Goal: Information Seeking & Learning: Learn about a topic

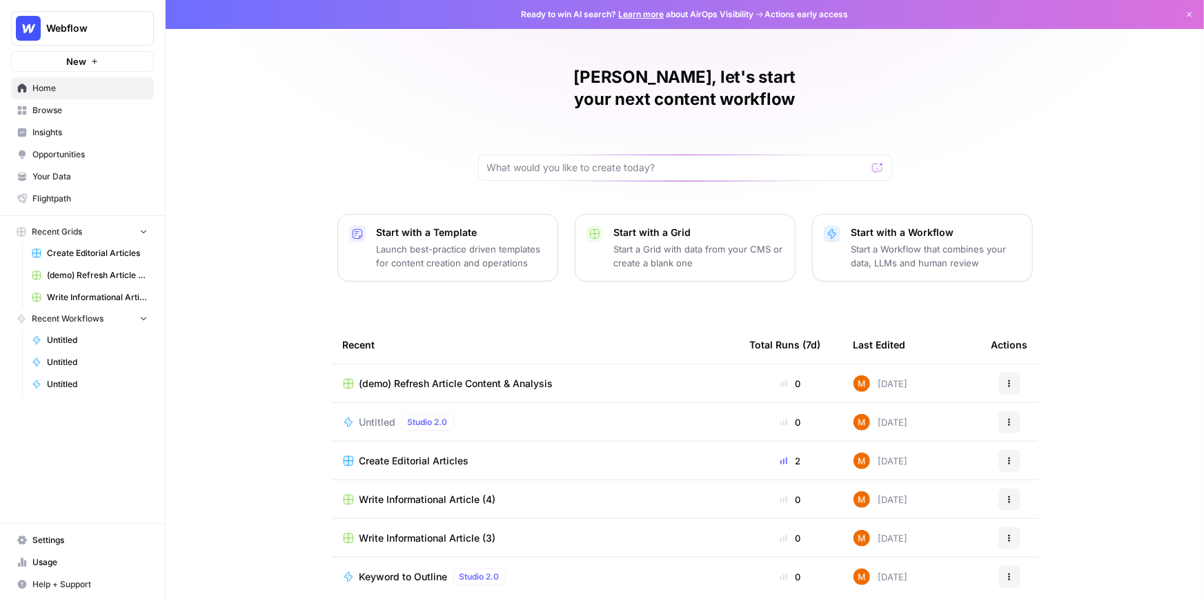
click at [99, 253] on span "Create Editorial Articles" at bounding box center [97, 253] width 101 height 12
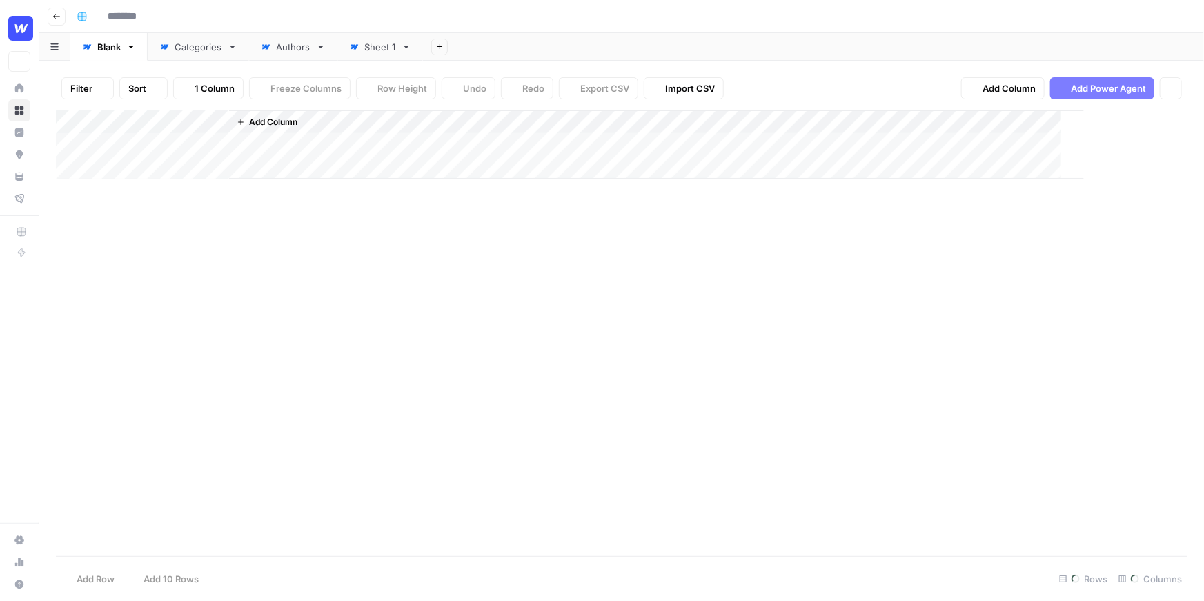
type input "**********"
click at [637, 121] on div "Add Column" at bounding box center [622, 262] width 1132 height 304
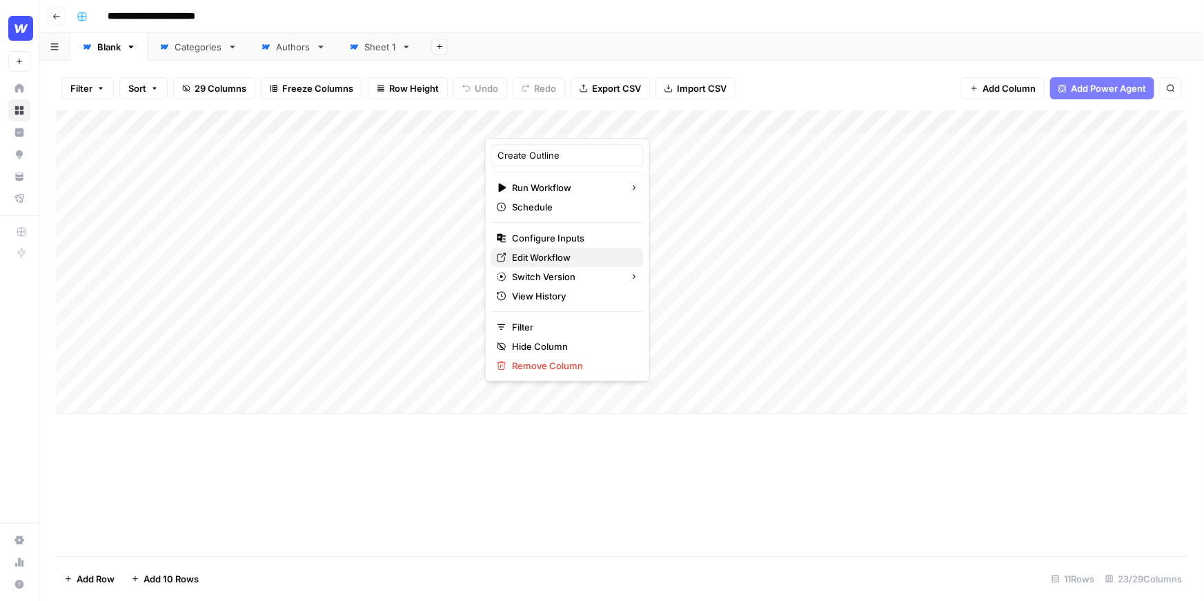
click at [547, 255] on span "Edit Workflow" at bounding box center [572, 257] width 121 height 14
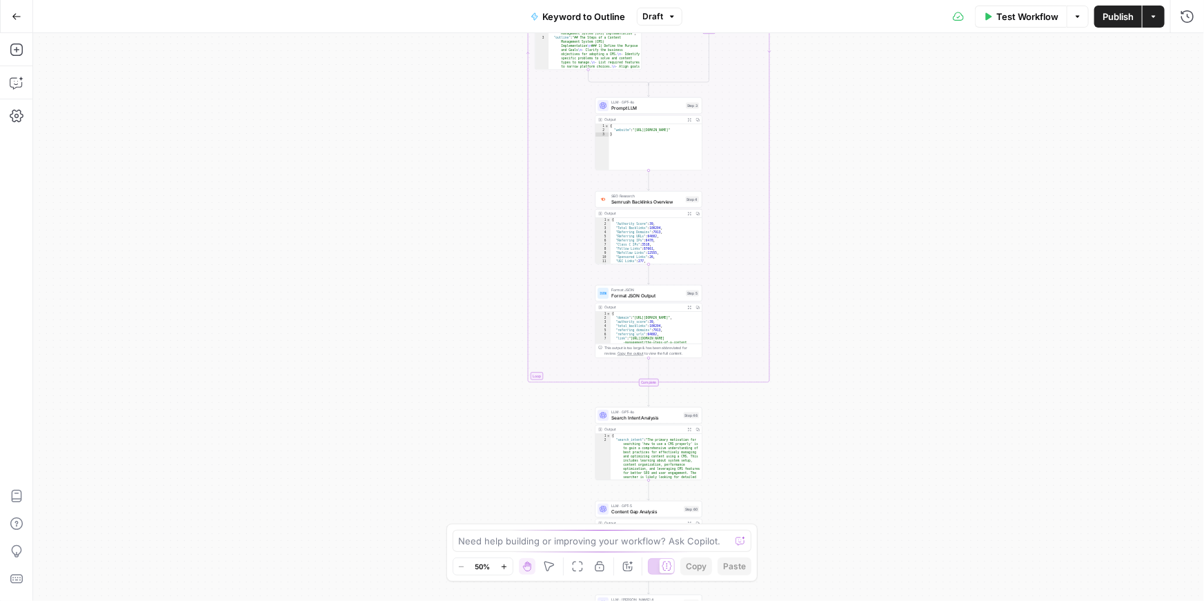
drag, startPoint x: 206, startPoint y: 101, endPoint x: 206, endPoint y: 228, distance: 127.0
click at [206, 228] on div "true false Workflow Set Inputs Inputs LLM · GPT-4o Search Query Step 40 Output …" at bounding box center [618, 317] width 1171 height 568
click at [17, 54] on icon "button" at bounding box center [17, 50] width 14 height 14
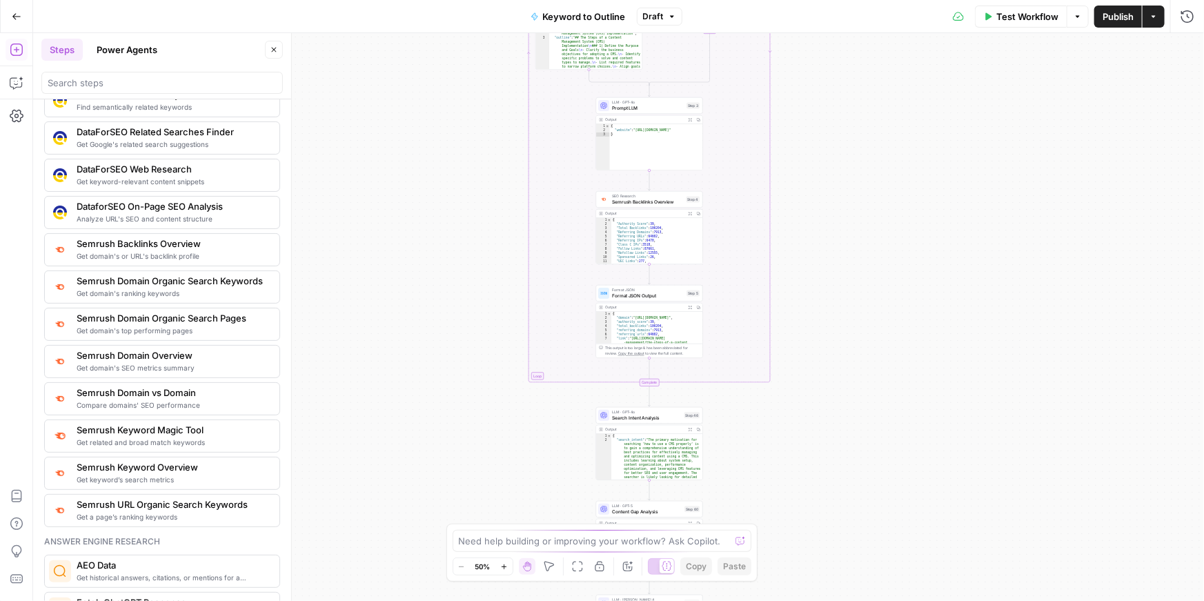
scroll to position [1401, 0]
drag, startPoint x: 154, startPoint y: 431, endPoint x: 382, endPoint y: 14, distance: 475.5
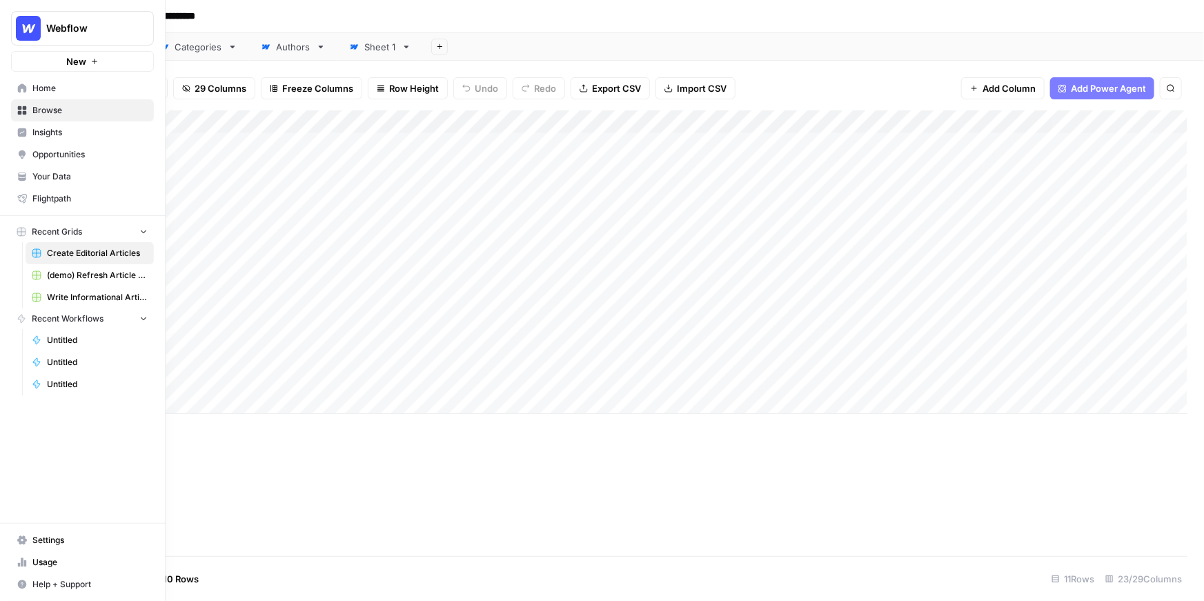
click at [36, 179] on span "Your Data" at bounding box center [89, 176] width 115 height 12
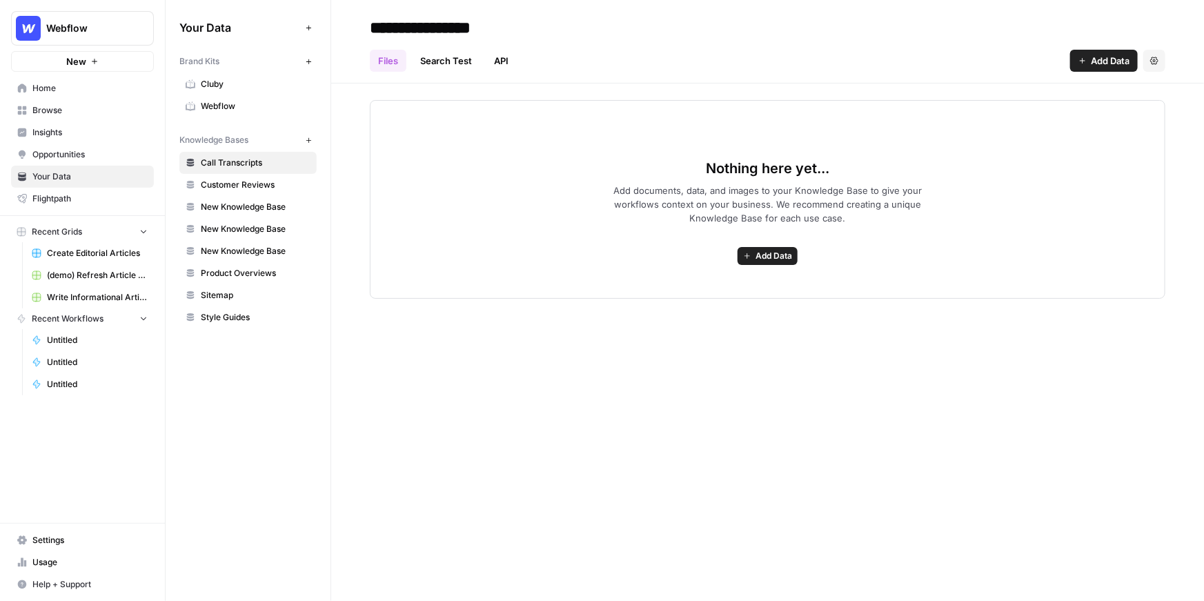
click at [235, 294] on span "Sitemap" at bounding box center [256, 295] width 110 height 12
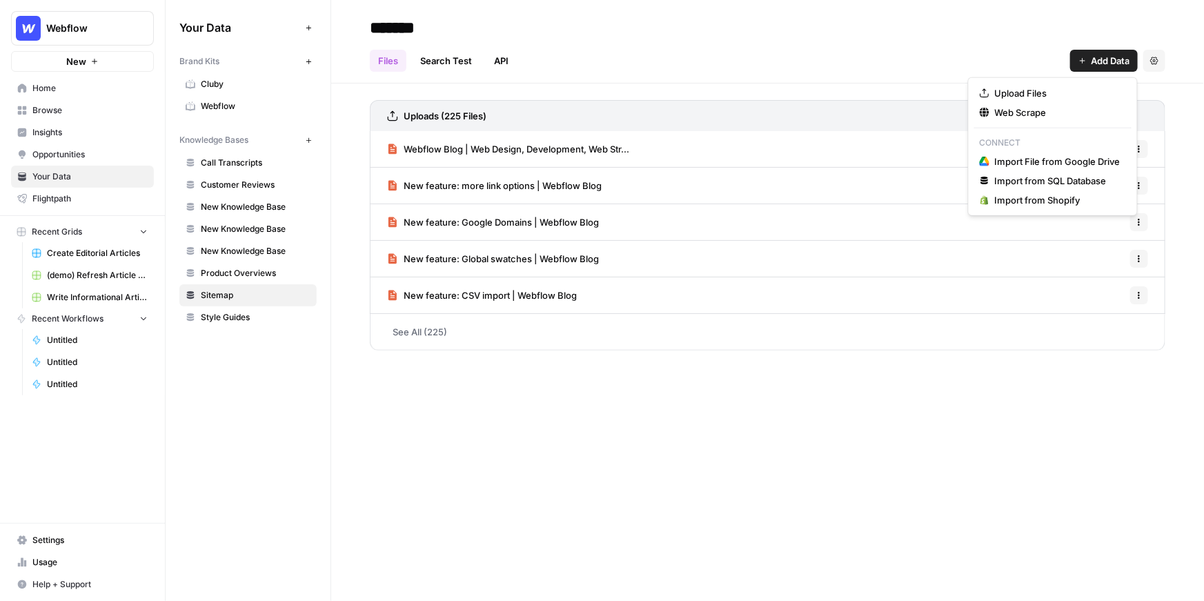
click at [1114, 63] on span "Add Data" at bounding box center [1110, 61] width 39 height 14
click at [1019, 116] on span "Web Scrape" at bounding box center [1058, 113] width 126 height 14
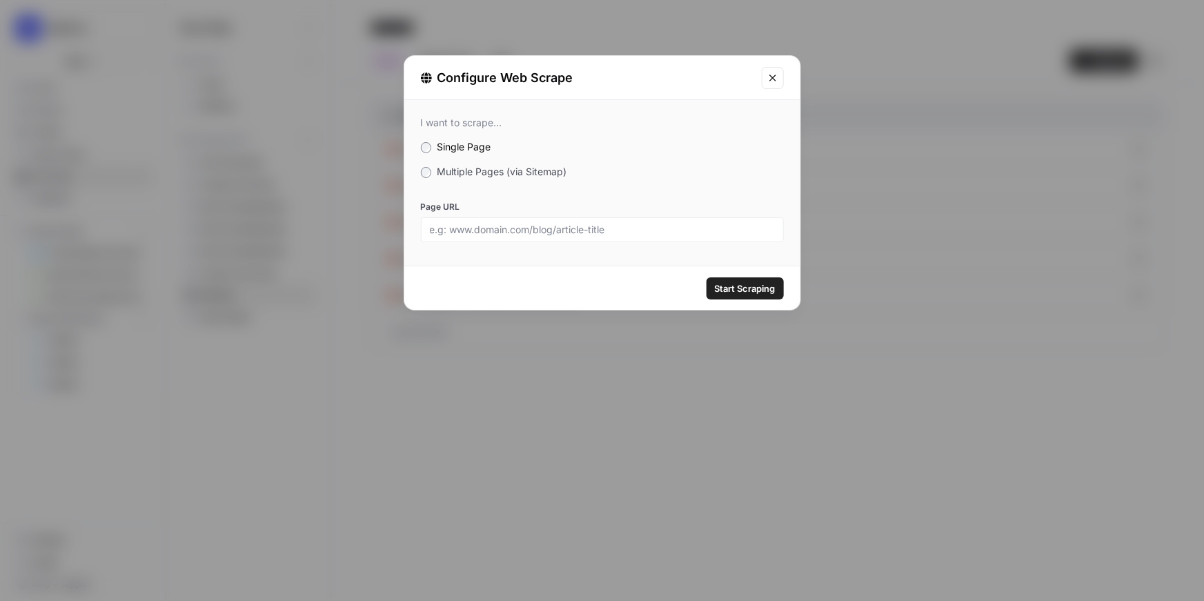
click at [540, 172] on span "Multiple Pages (via Sitemap)" at bounding box center [502, 172] width 130 height 12
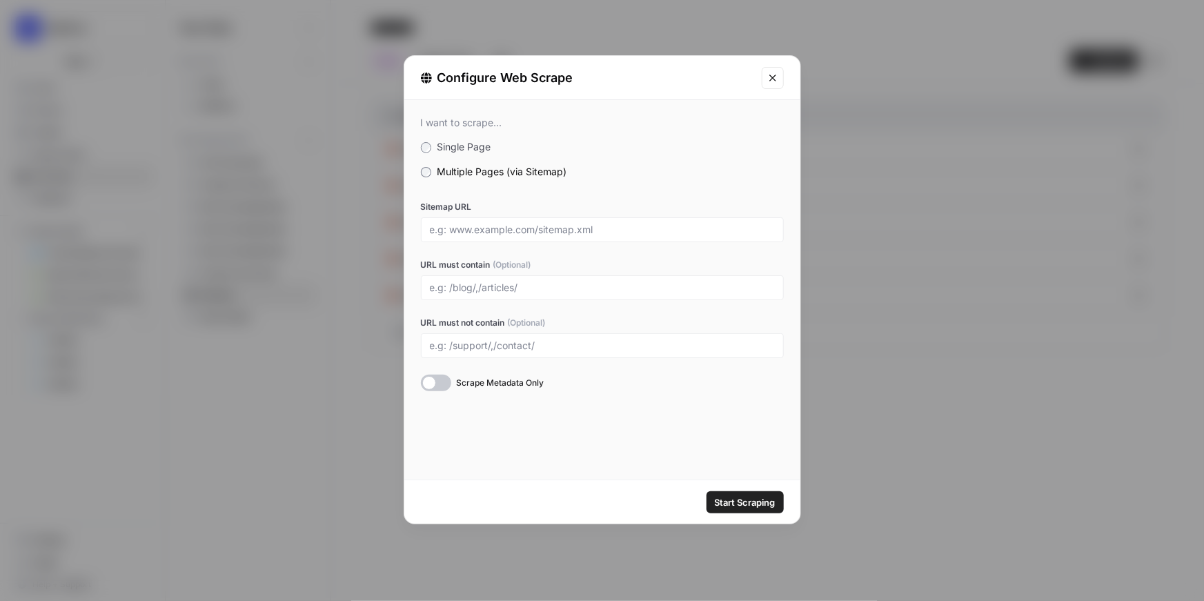
click at [769, 75] on icon "Close modal" at bounding box center [772, 77] width 11 height 11
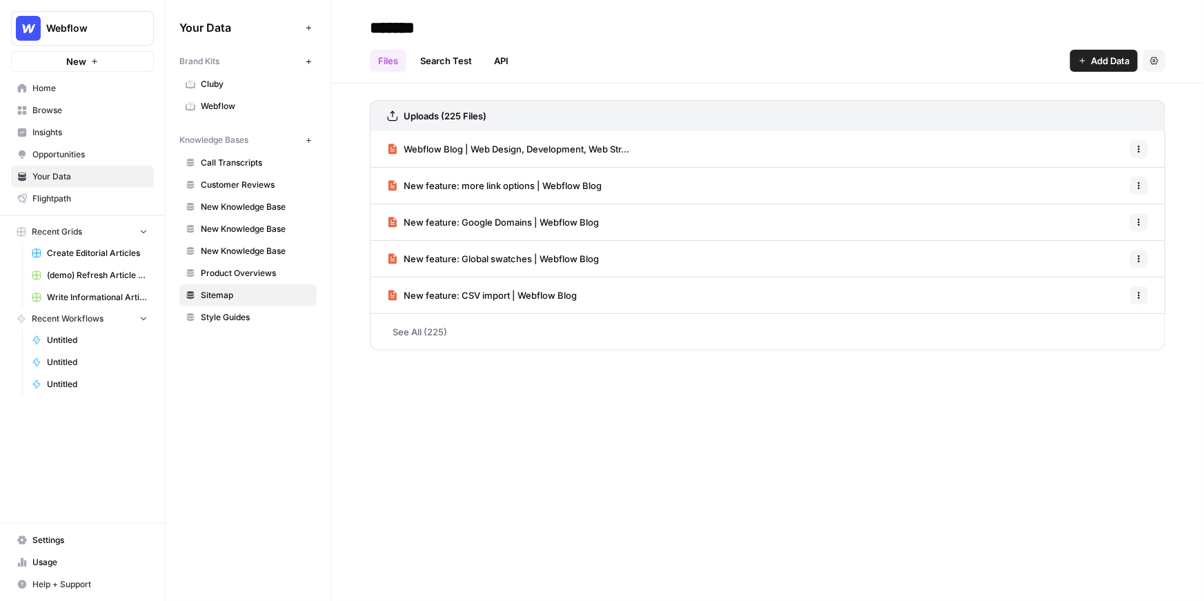
click at [110, 56] on button "New" at bounding box center [82, 61] width 143 height 21
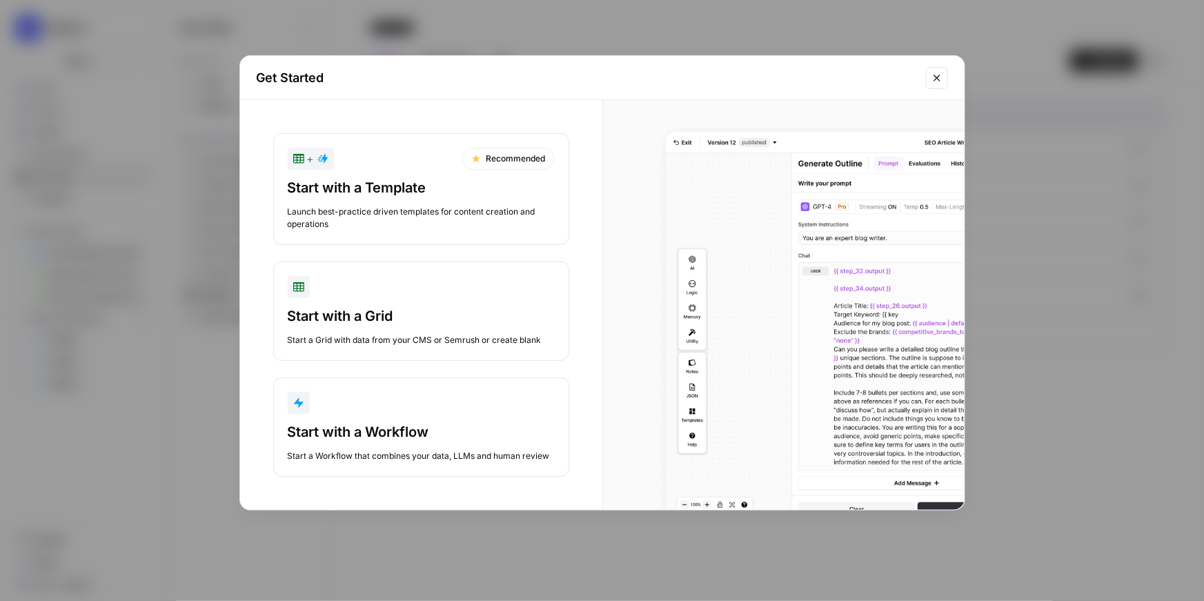
click at [355, 412] on div "button" at bounding box center [421, 403] width 267 height 22
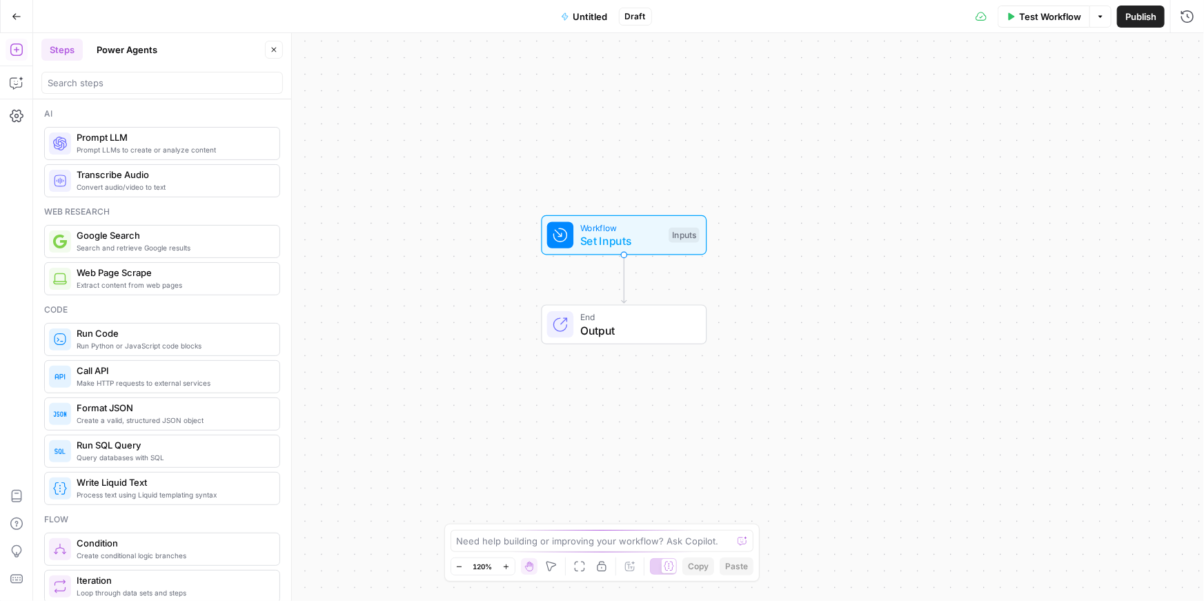
drag, startPoint x: 499, startPoint y: 220, endPoint x: 504, endPoint y: 183, distance: 37.6
click at [504, 183] on div "Workflow Set Inputs Inputs End Output" at bounding box center [618, 317] width 1171 height 568
click at [17, 83] on icon "button" at bounding box center [17, 83] width 14 height 14
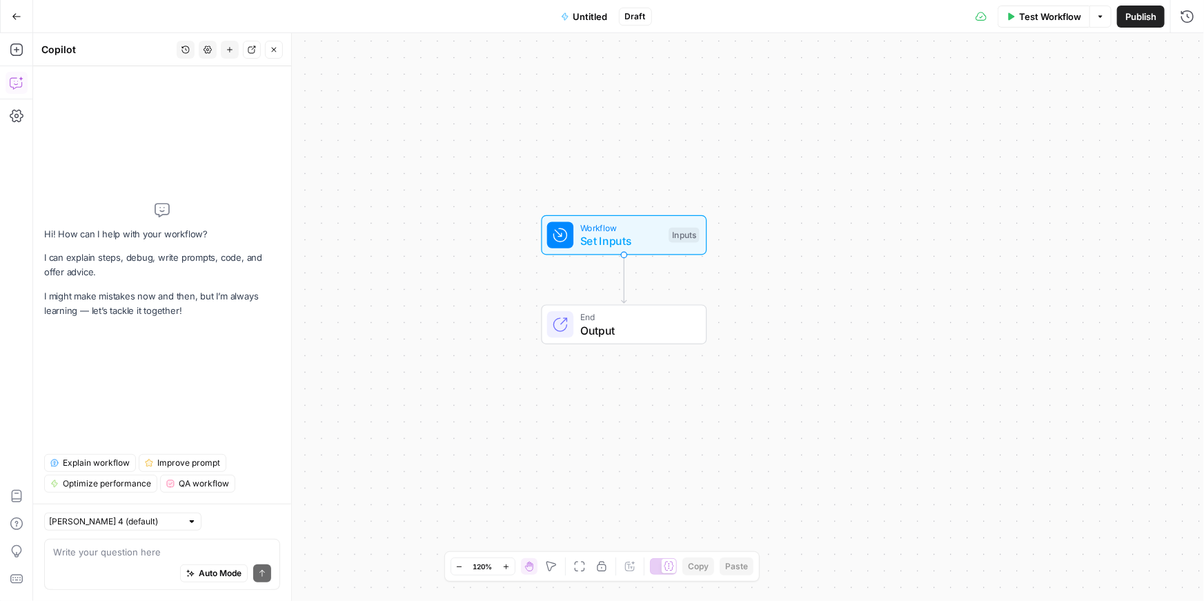
click at [128, 557] on textarea at bounding box center [162, 552] width 218 height 14
click at [132, 559] on div "Auto Mode Send" at bounding box center [162, 574] width 218 height 30
type textarea "H"
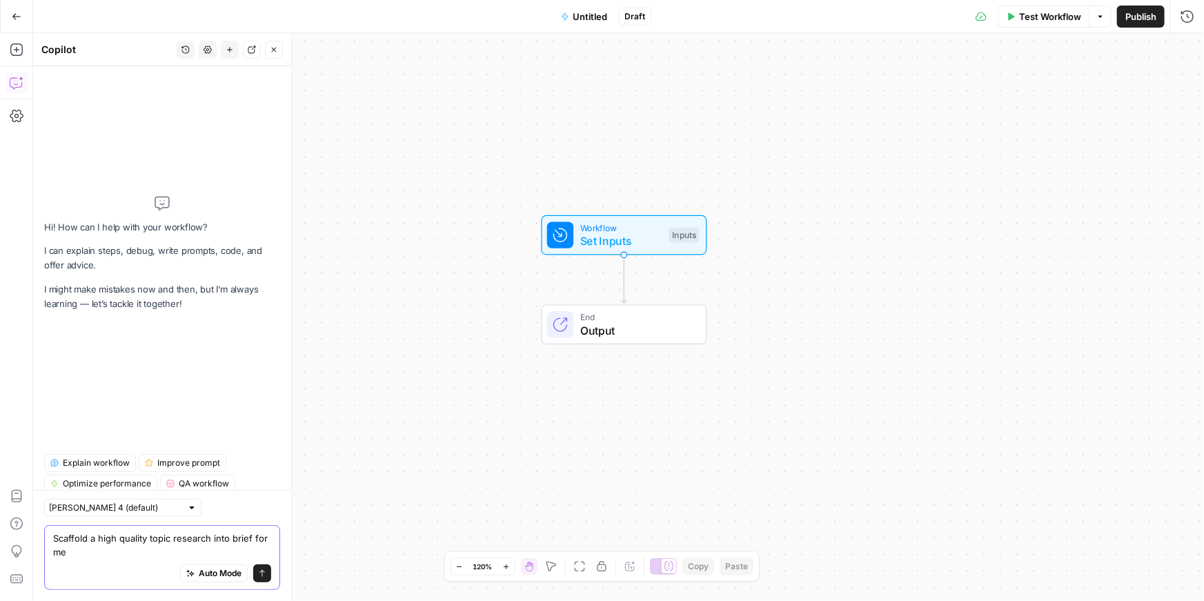
type textarea "Scaffold a high quality topic research into brief for me"
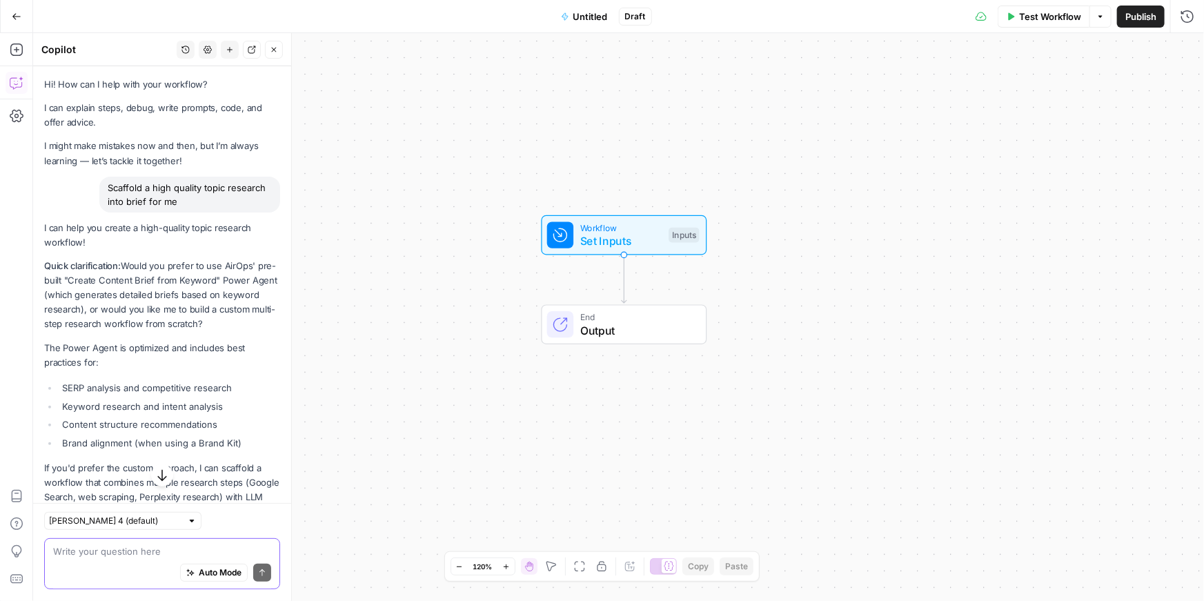
scroll to position [71, 0]
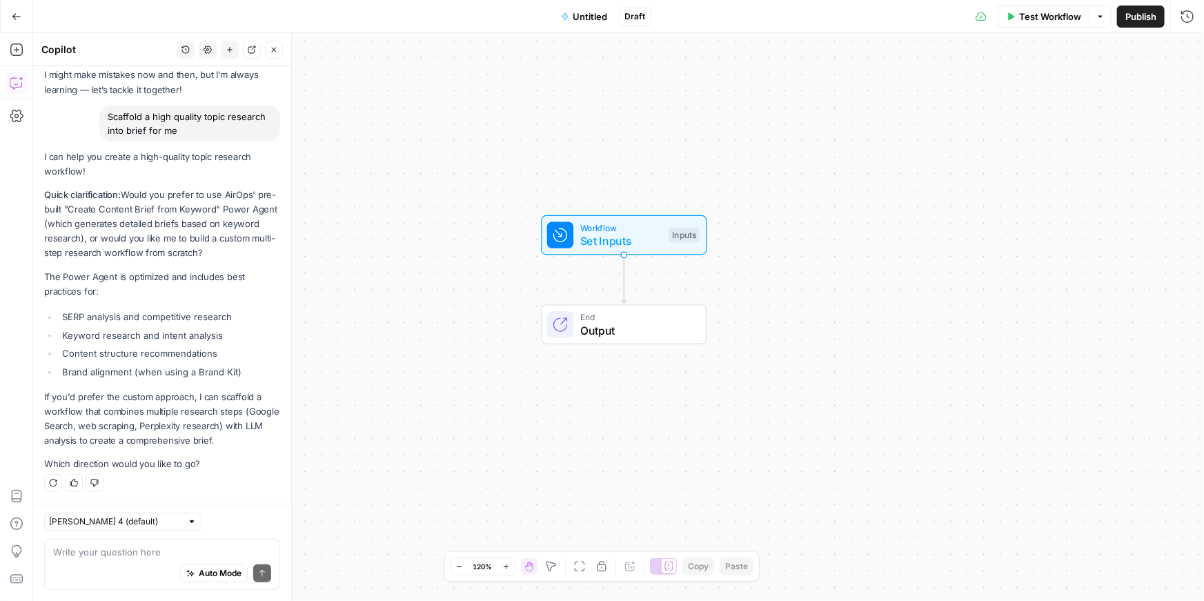
click at [93, 406] on p "If you'd prefer the custom approach, I can scaffold a workflow that combines mu…" at bounding box center [162, 419] width 236 height 59
drag, startPoint x: 93, startPoint y: 406, endPoint x: 244, endPoint y: 439, distance: 153.9
click at [244, 439] on p "If you'd prefer the custom approach, I can scaffold a workflow that combines mu…" at bounding box center [162, 419] width 236 height 59
click at [243, 439] on p "If you'd prefer the custom approach, I can scaffold a workflow that combines mu…" at bounding box center [162, 419] width 236 height 59
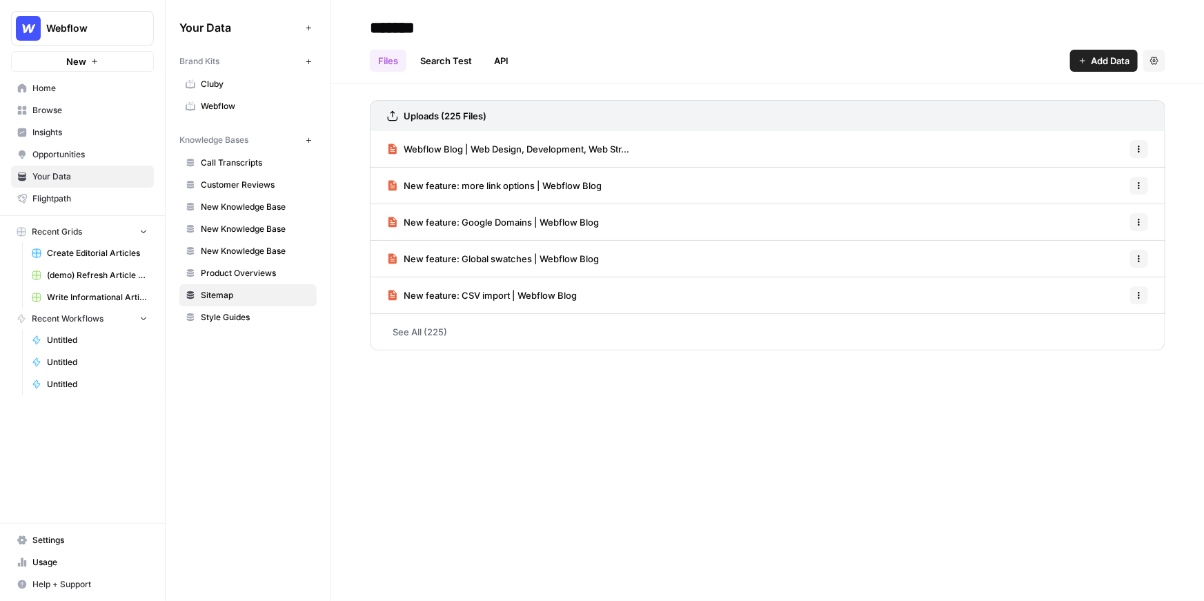
click at [75, 253] on span "Create Editorial Articles" at bounding box center [97, 253] width 101 height 12
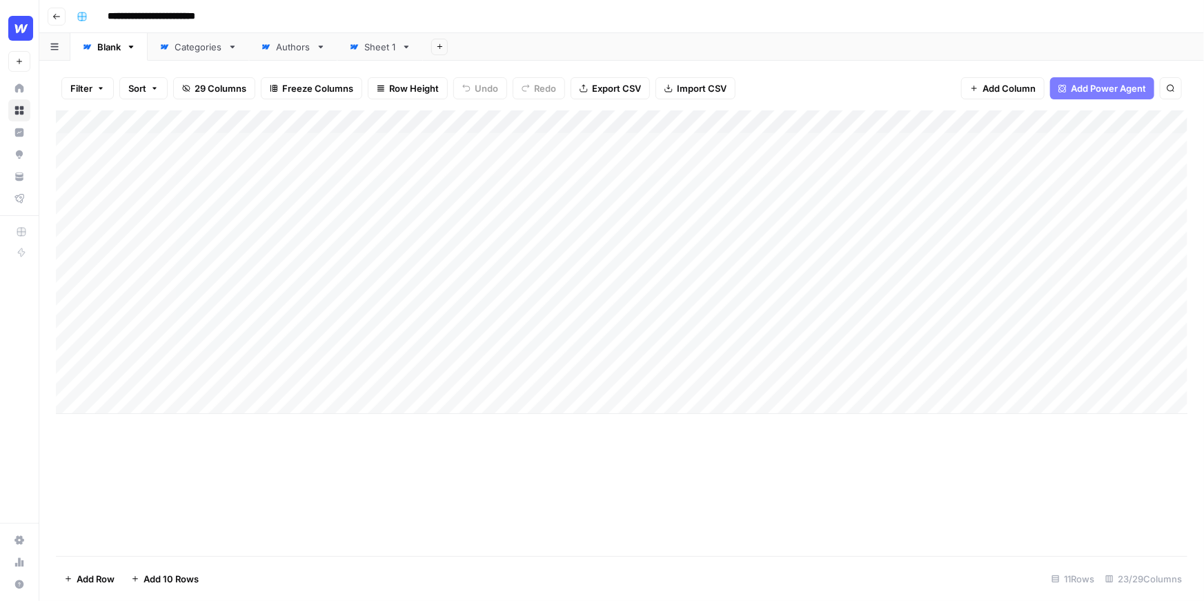
click at [146, 21] on input "**********" at bounding box center [162, 17] width 123 height 22
click at [246, 16] on div "**********" at bounding box center [630, 17] width 1119 height 22
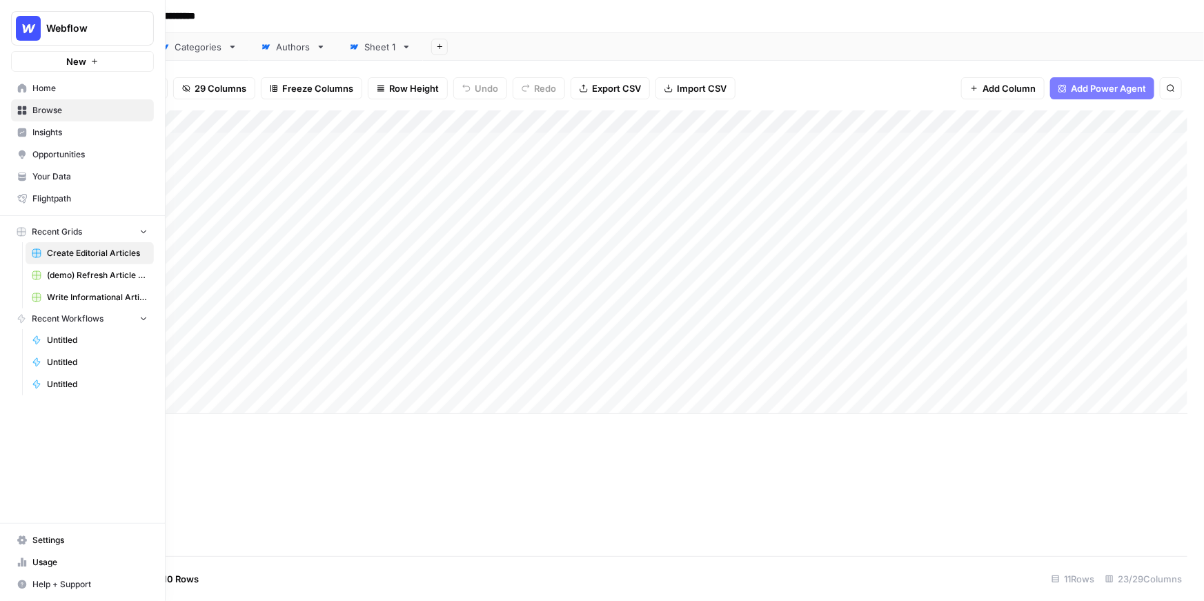
click at [32, 179] on span "Your Data" at bounding box center [89, 176] width 115 height 12
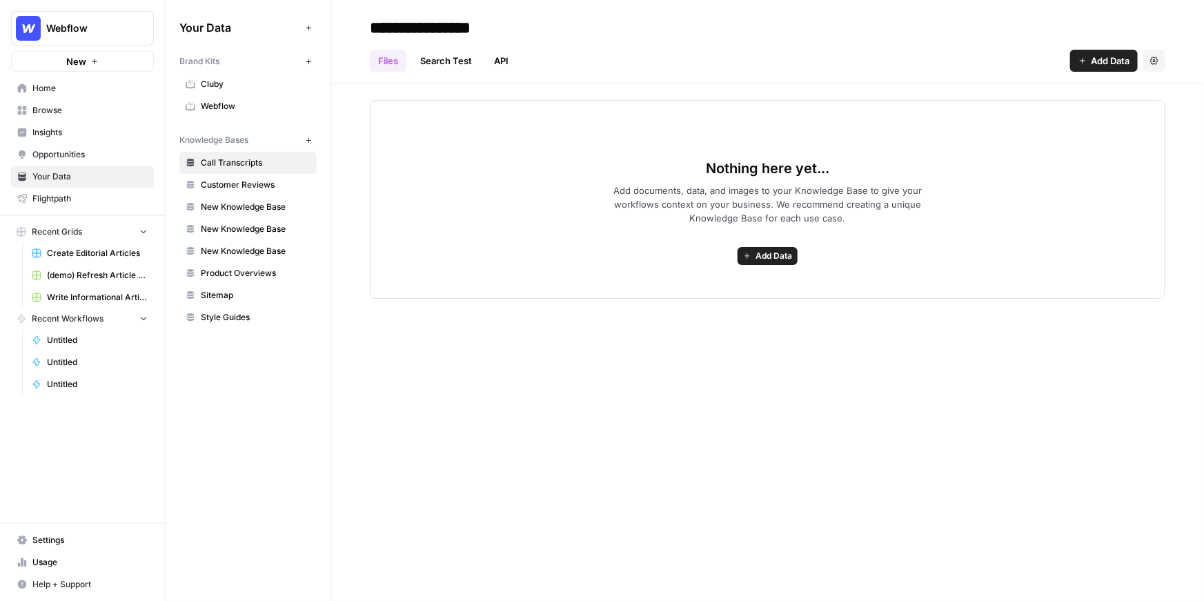
click at [97, 138] on span "Insights" at bounding box center [89, 132] width 115 height 12
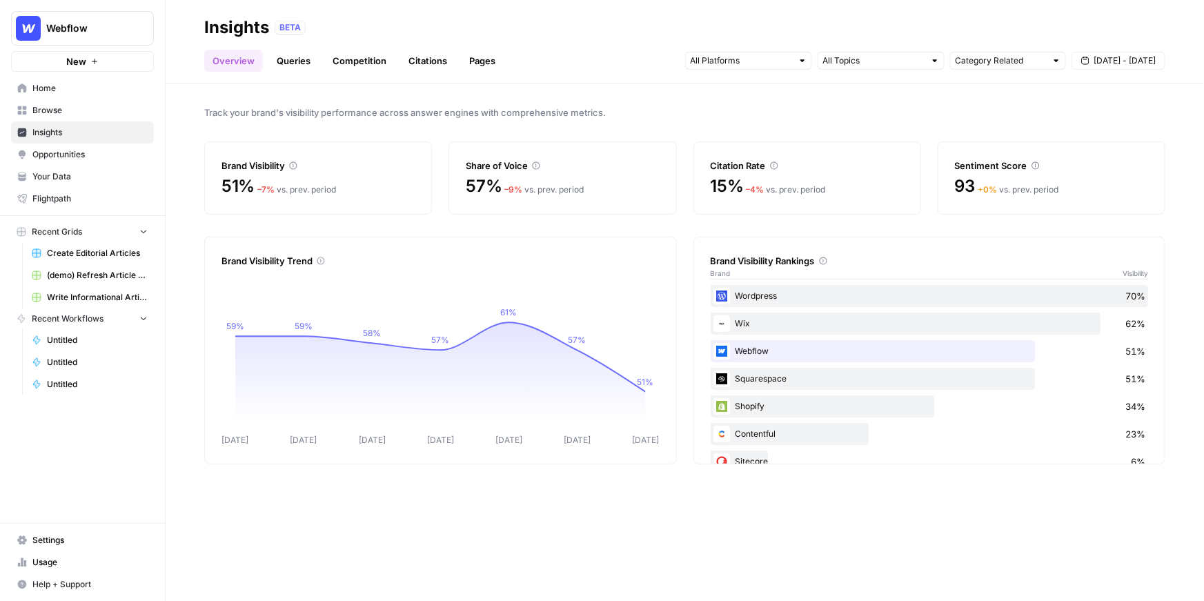
click at [288, 63] on link "Queries" at bounding box center [293, 61] width 50 height 22
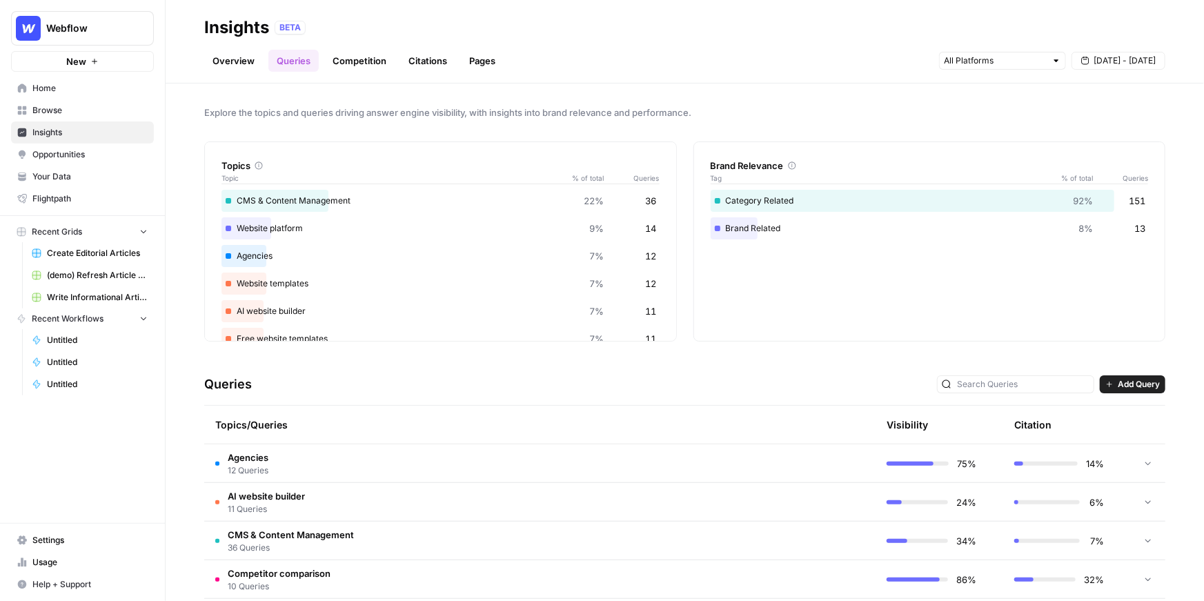
click at [117, 151] on span "Opportunities" at bounding box center [89, 154] width 115 height 12
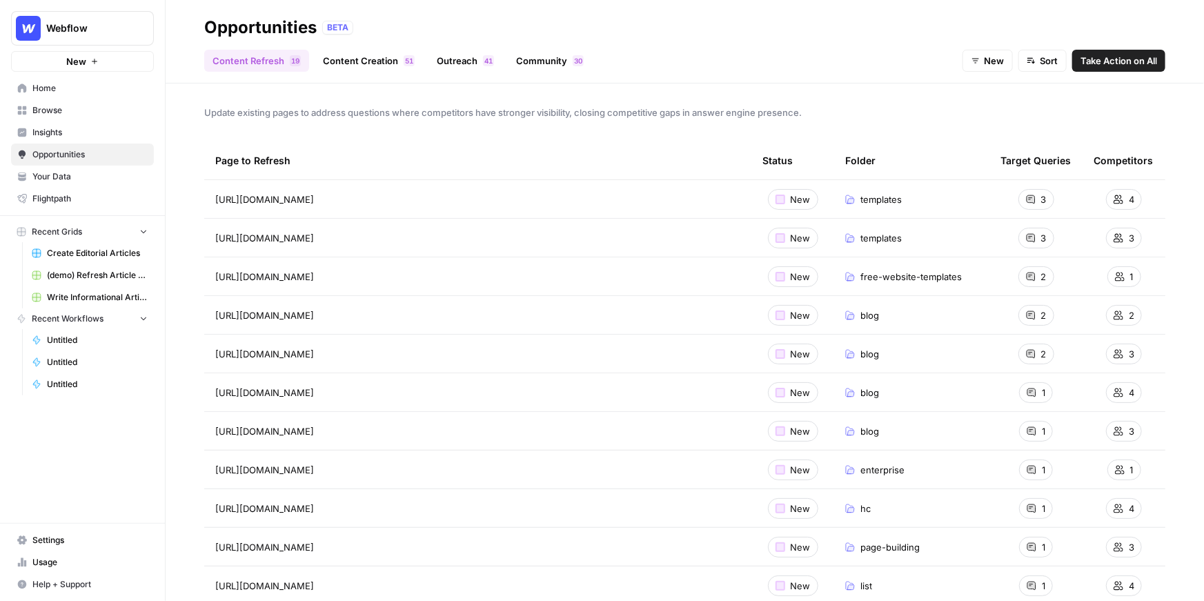
click at [361, 68] on link "Content Creation 1 5" at bounding box center [369, 61] width 108 height 22
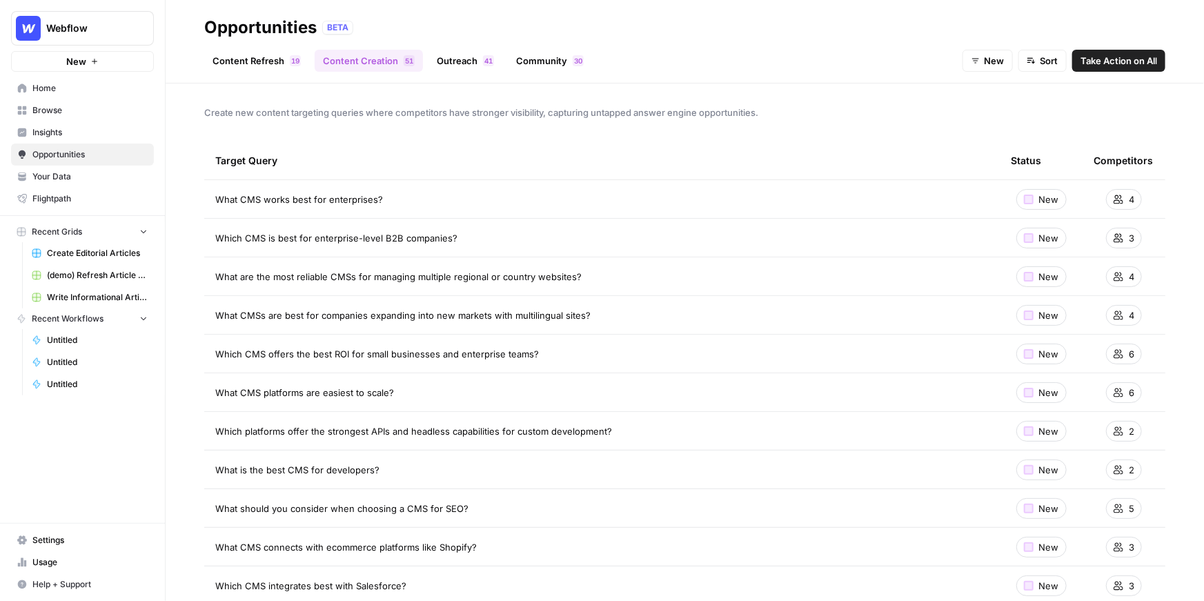
click at [116, 139] on link "Insights" at bounding box center [82, 132] width 143 height 22
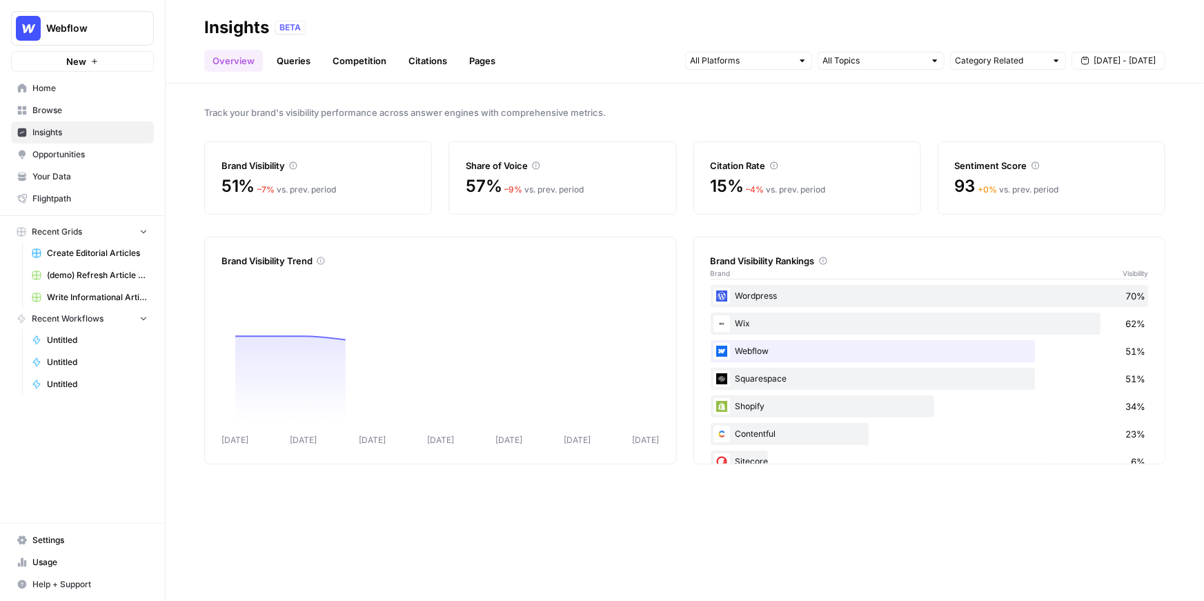
click at [299, 67] on link "Queries" at bounding box center [293, 61] width 50 height 22
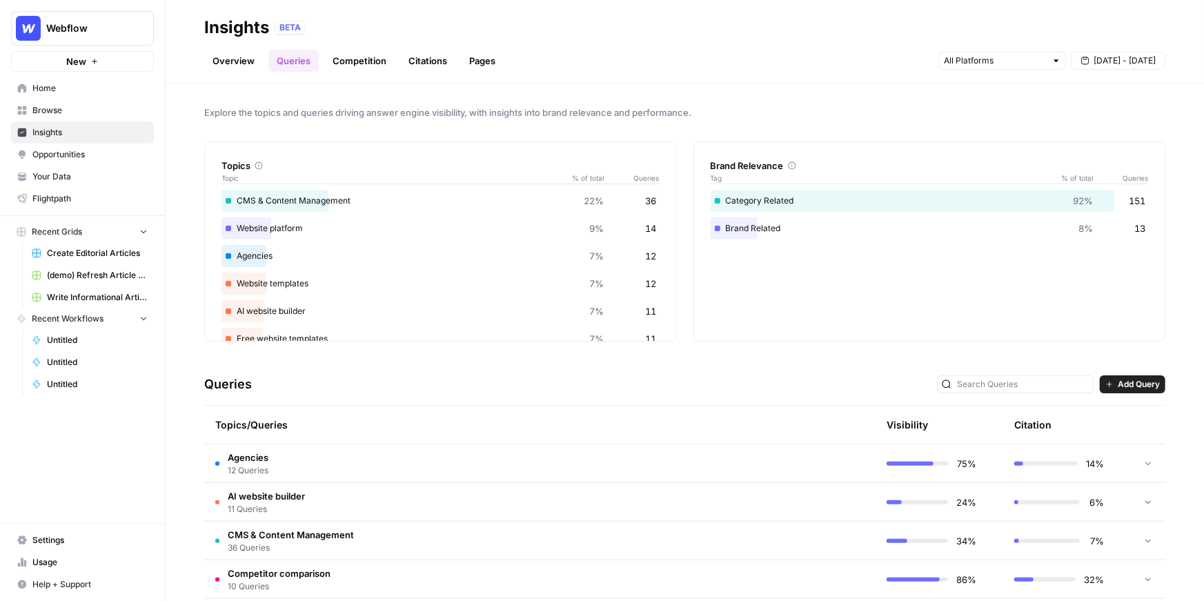
click at [281, 487] on td "AI website builder 11 Queries" at bounding box center [474, 502] width 540 height 38
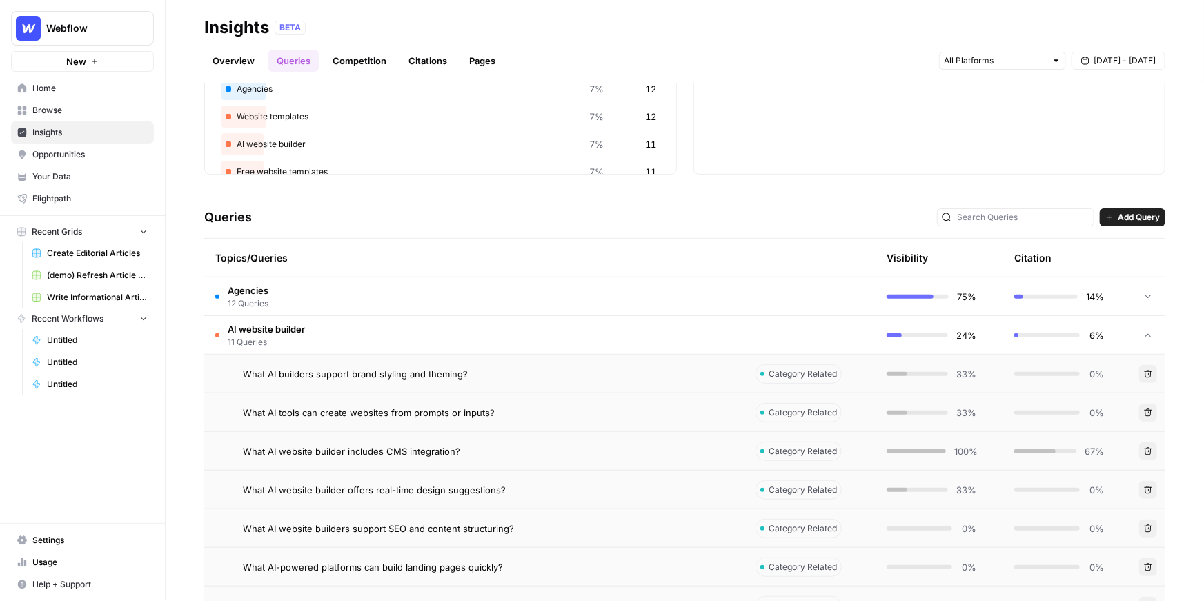
scroll to position [232, 0]
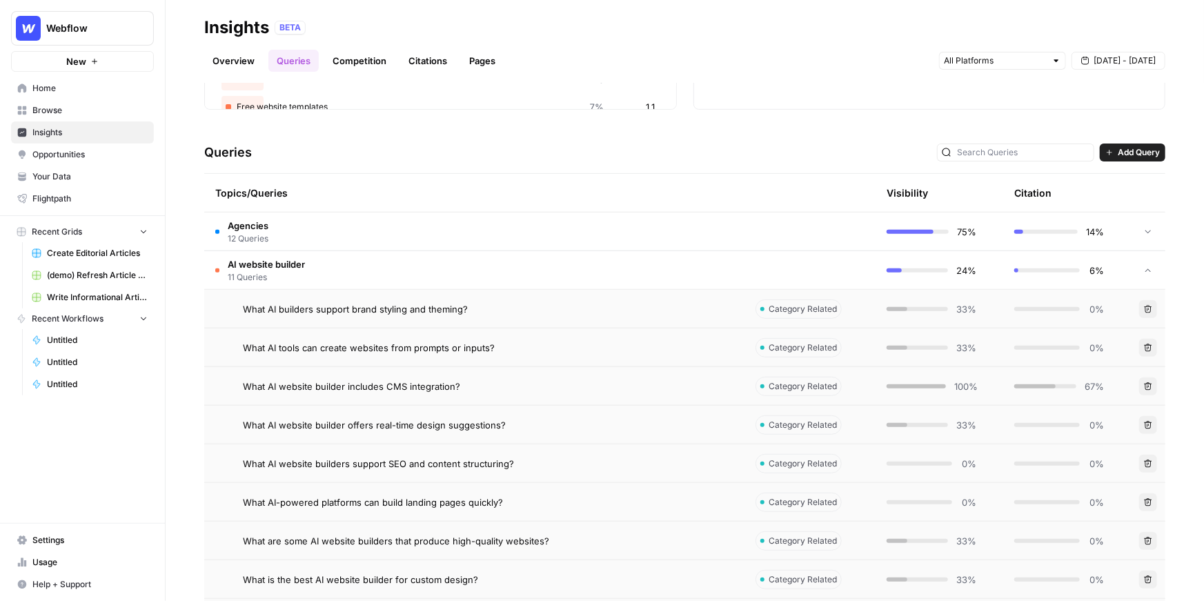
click at [355, 386] on span "What AI website builder includes CMS integration?" at bounding box center [351, 386] width 217 height 14
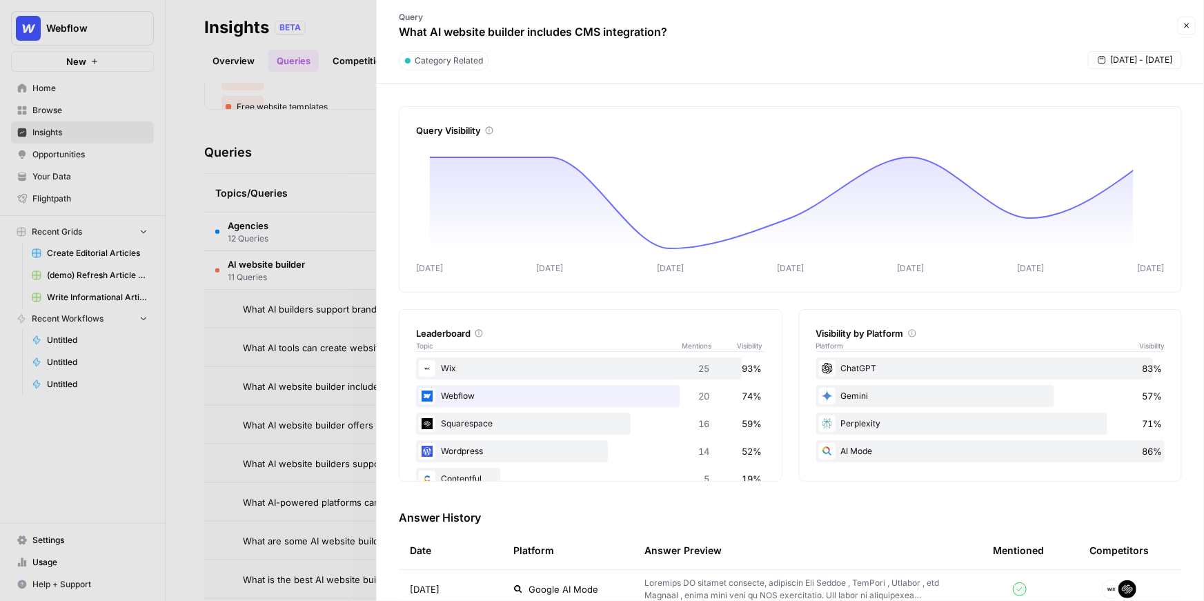
drag, startPoint x: 429, startPoint y: 39, endPoint x: 627, endPoint y: 39, distance: 197.3
click at [627, 39] on p "What AI website builder includes CMS integration?" at bounding box center [533, 31] width 268 height 17
click at [347, 155] on div at bounding box center [602, 300] width 1204 height 601
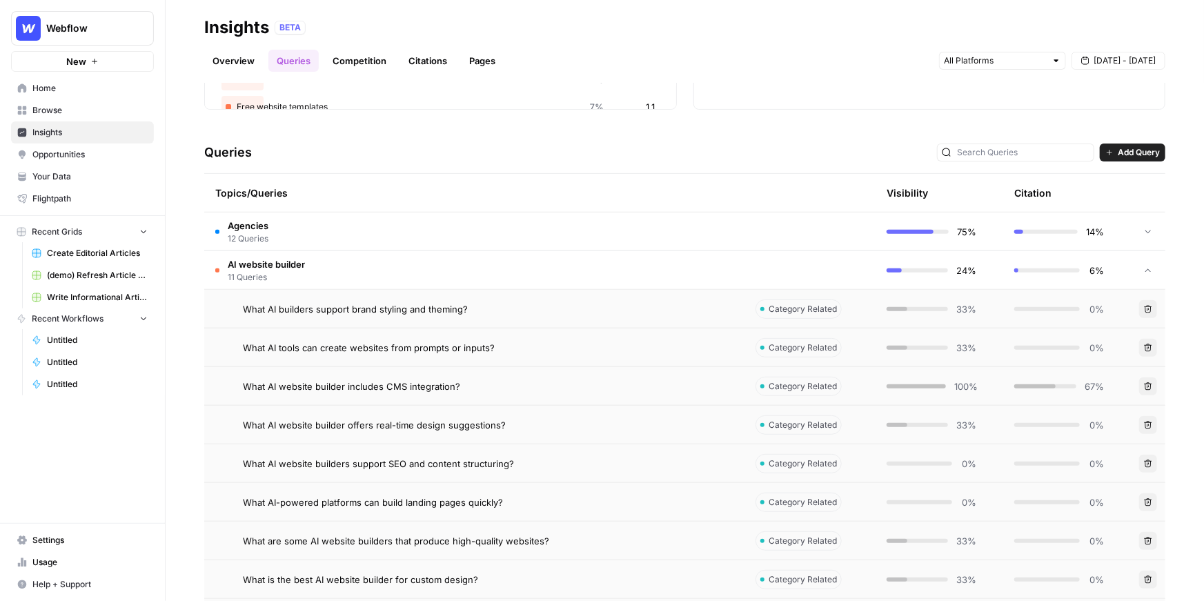
click at [95, 153] on span "Opportunities" at bounding box center [89, 154] width 115 height 12
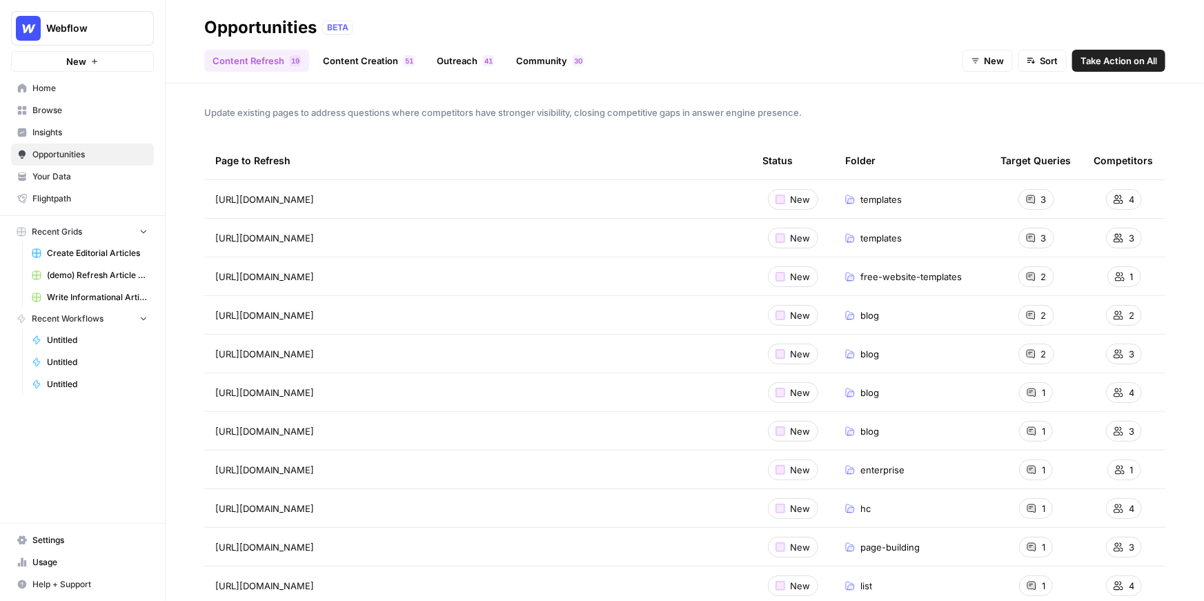
click at [353, 59] on link "Content Creation 1 5" at bounding box center [369, 61] width 108 height 22
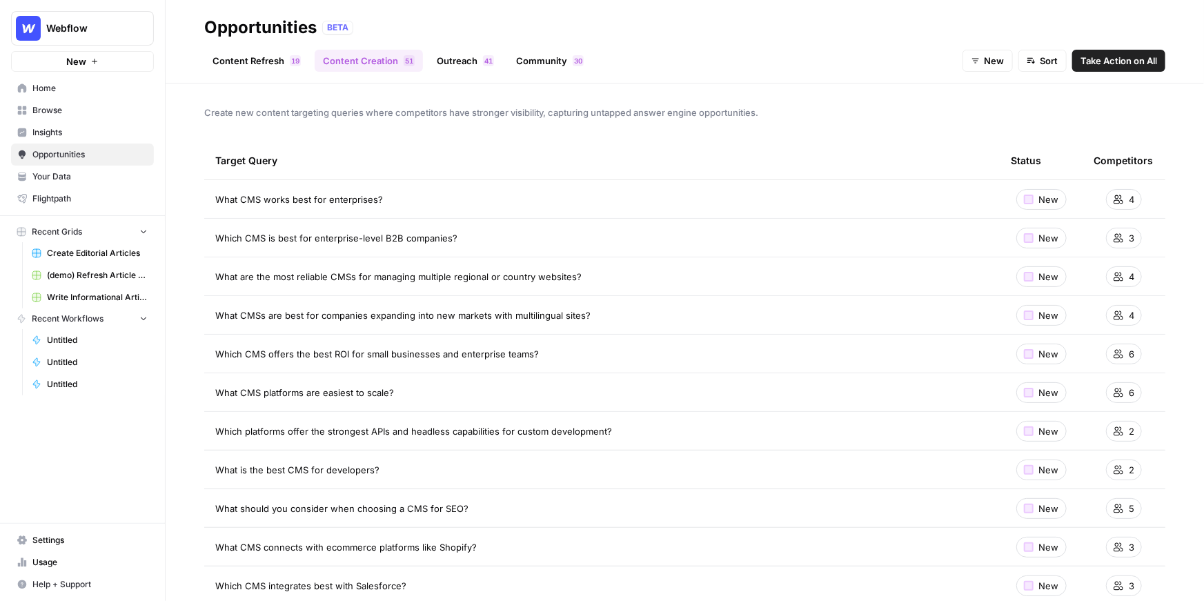
drag, startPoint x: 455, startPoint y: 231, endPoint x: 210, endPoint y: 240, distance: 244.4
click at [210, 240] on td "Which CMS is best for enterprise-level B2B companies?" at bounding box center [602, 238] width 796 height 38
click at [60, 176] on span "Your Data" at bounding box center [89, 176] width 115 height 12
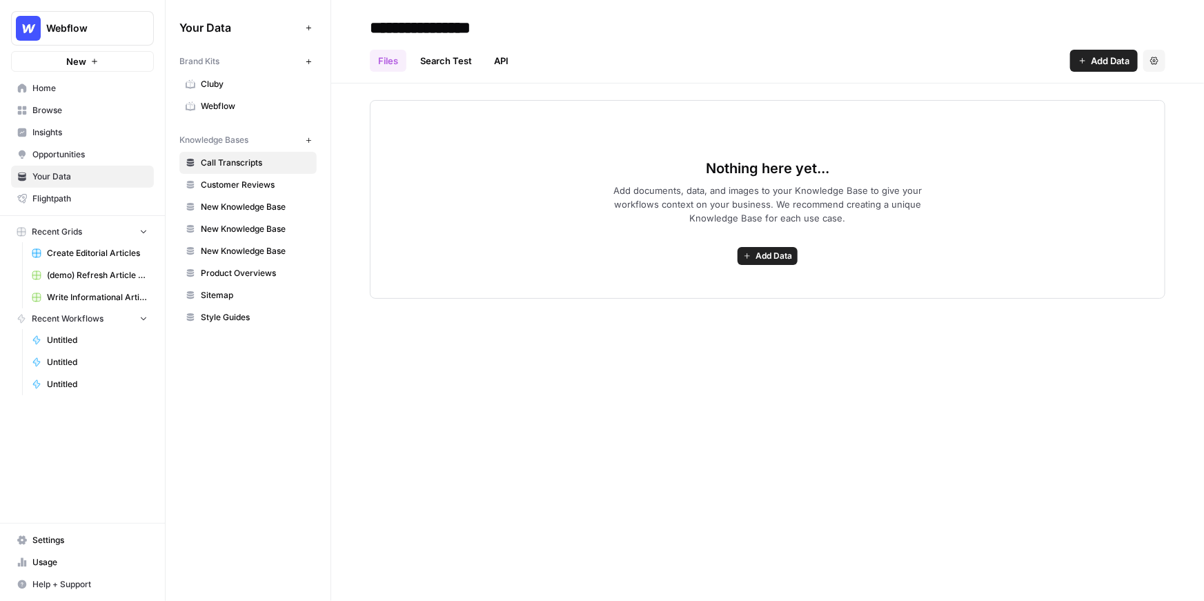
click at [265, 212] on span "New Knowledge Base" at bounding box center [256, 207] width 110 height 12
click at [1156, 57] on icon "button" at bounding box center [1154, 61] width 8 height 8
click at [1112, 103] on div "Delete Knowledge Base" at bounding box center [1093, 93] width 146 height 32
click at [1107, 96] on span "Delete Knowledge Base" at bounding box center [1098, 93] width 102 height 14
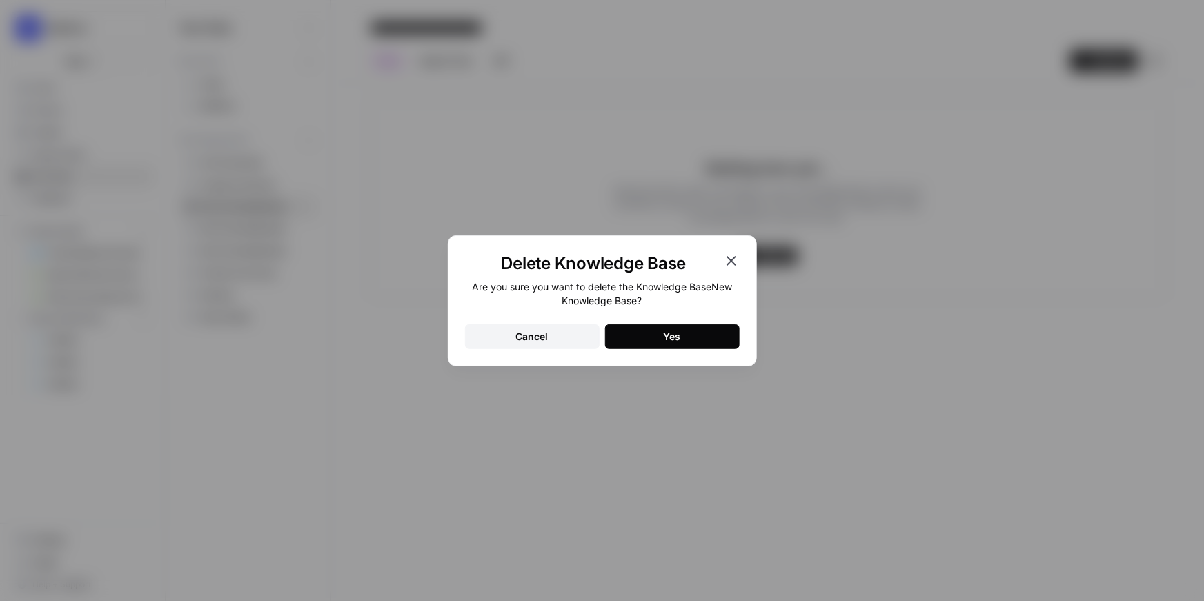
click at [667, 342] on div "Yes" at bounding box center [672, 337] width 17 height 14
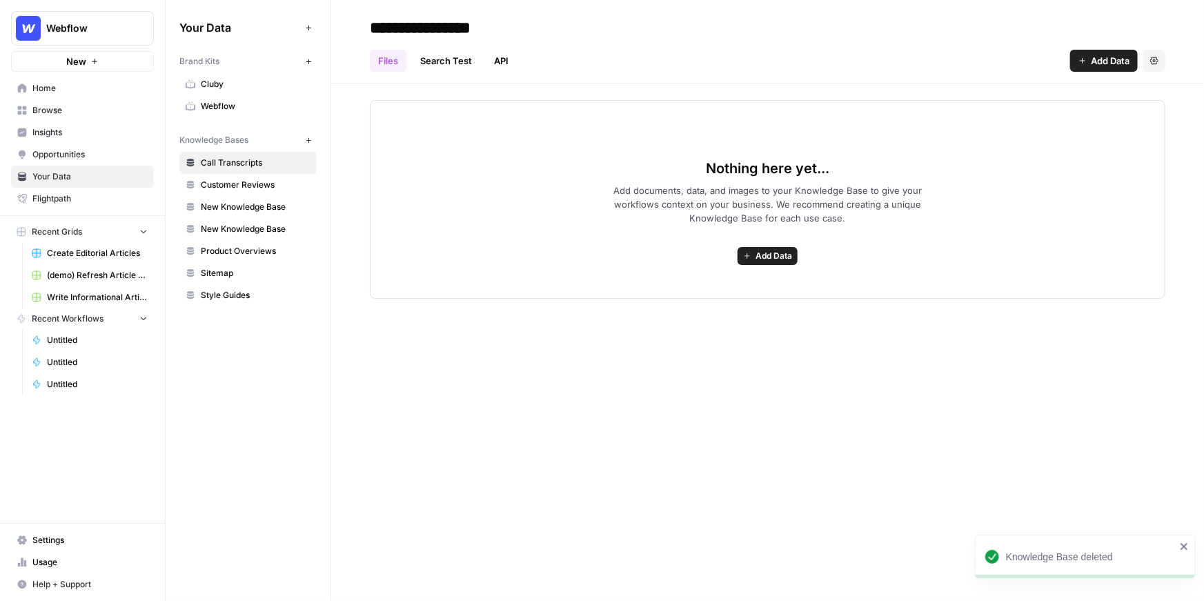
click at [271, 212] on span "New Knowledge Base" at bounding box center [256, 207] width 110 height 12
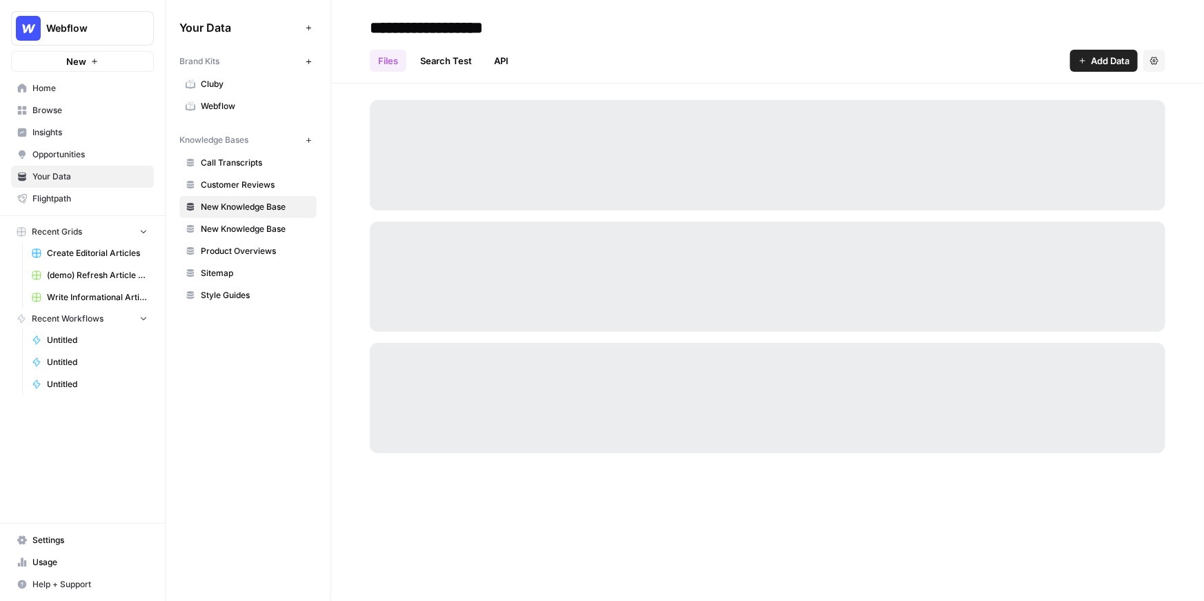
click at [1156, 57] on icon "button" at bounding box center [1154, 61] width 8 height 8
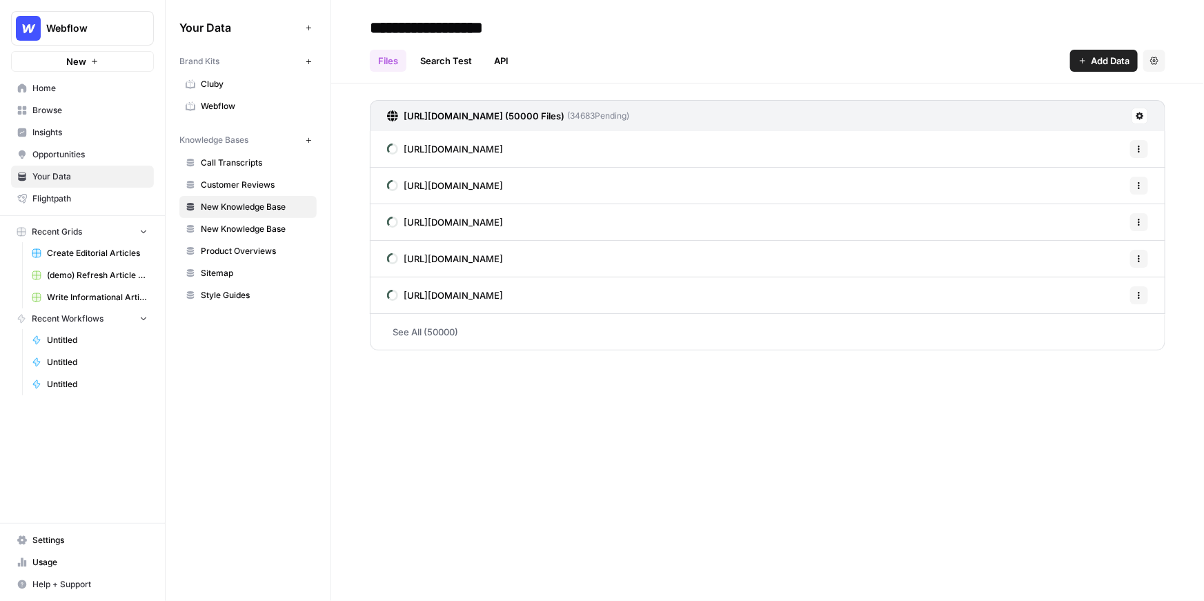
click at [233, 213] on link "New Knowledge Base" at bounding box center [247, 207] width 137 height 22
click at [239, 228] on span "New Knowledge Base" at bounding box center [256, 229] width 110 height 12
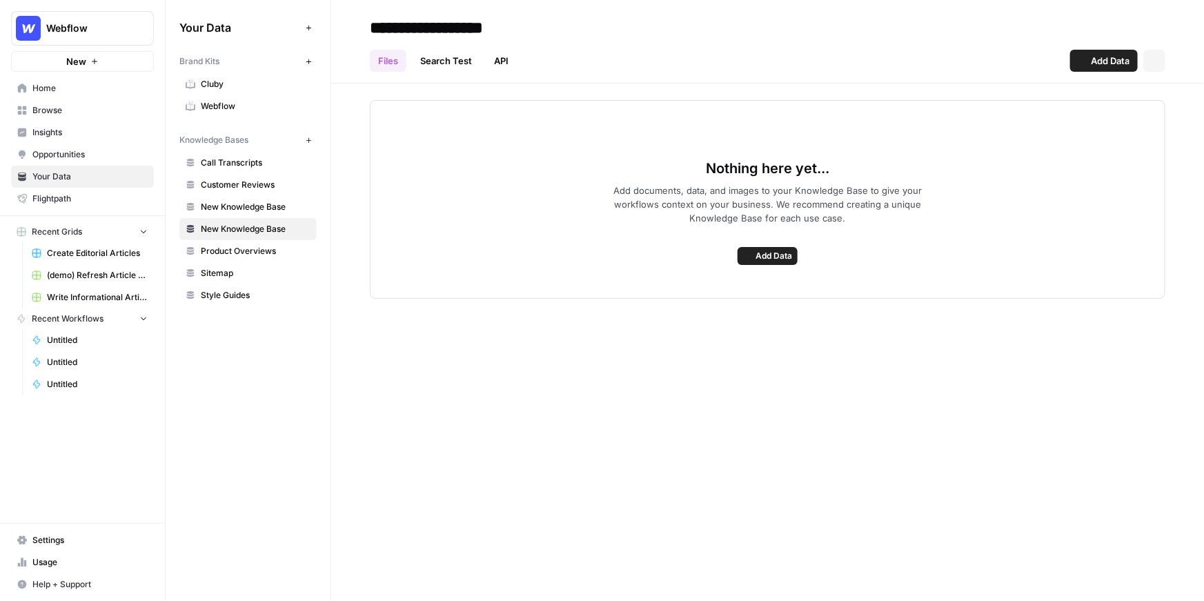
click at [240, 197] on link "New Knowledge Base" at bounding box center [247, 207] width 137 height 22
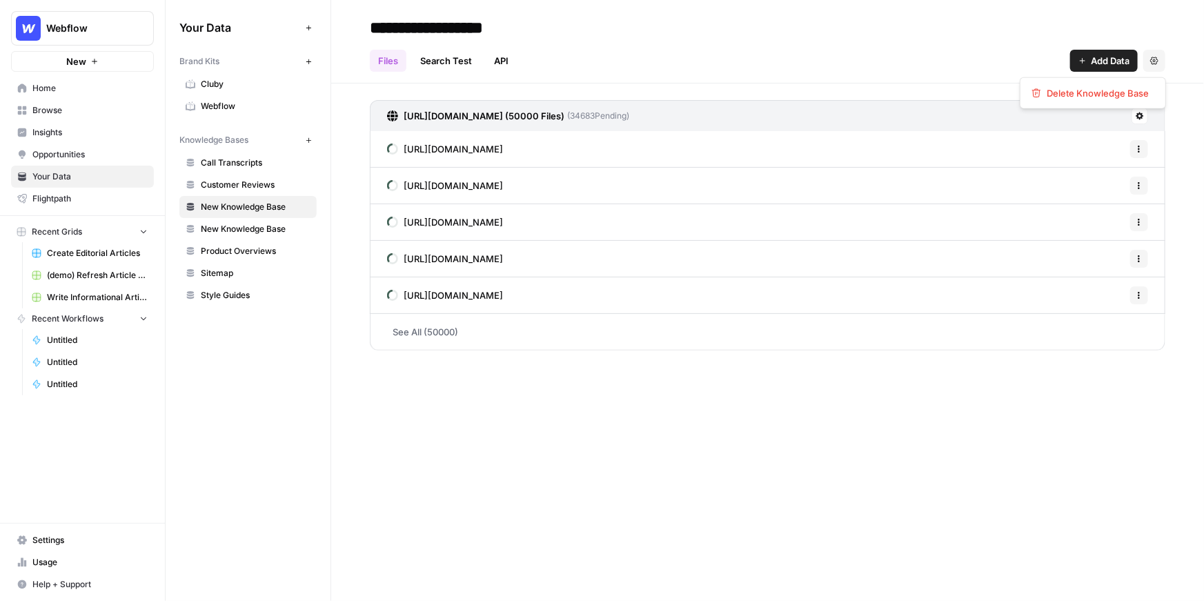
click at [1163, 59] on button "Settings" at bounding box center [1154, 61] width 22 height 22
click at [1117, 93] on span "Delete Knowledge Base" at bounding box center [1098, 93] width 102 height 14
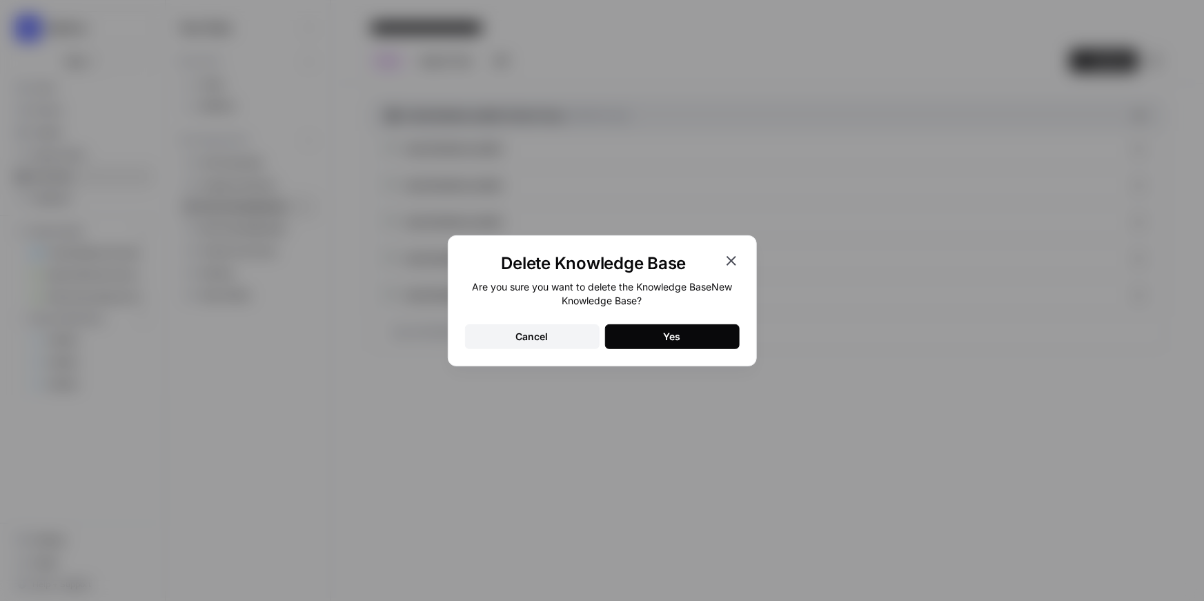
click at [665, 336] on div "Yes" at bounding box center [672, 337] width 17 height 14
click at [911, 370] on div "Delete Knowledge Base Are you sure you want to delete the Knowledge Base New Kn…" at bounding box center [602, 300] width 1204 height 601
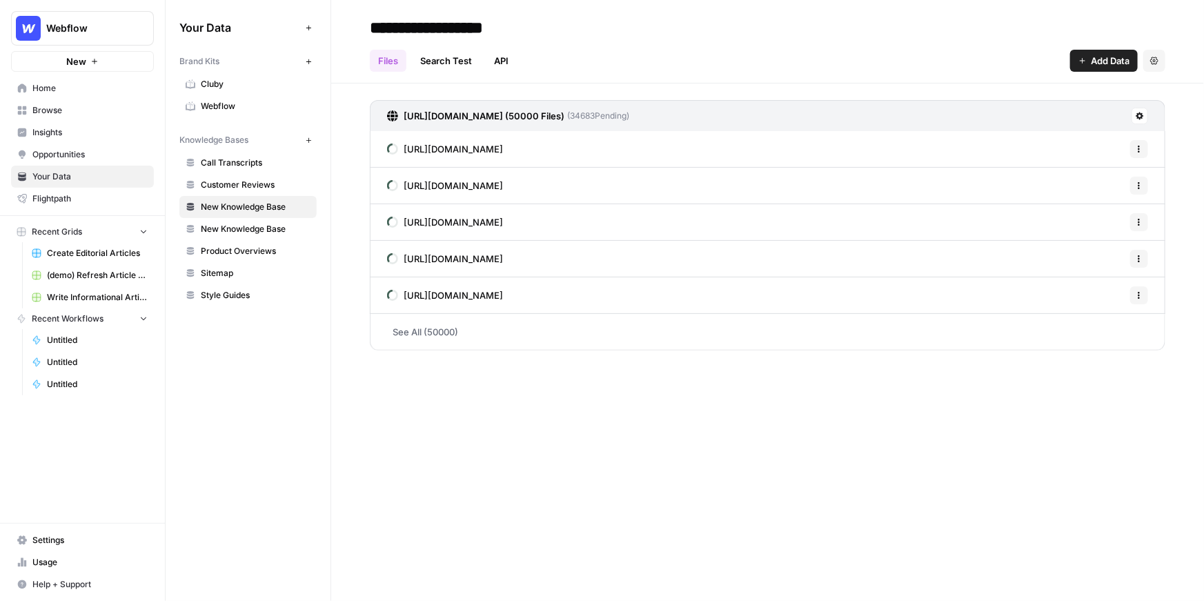
click at [253, 225] on span "New Knowledge Base" at bounding box center [256, 229] width 110 height 12
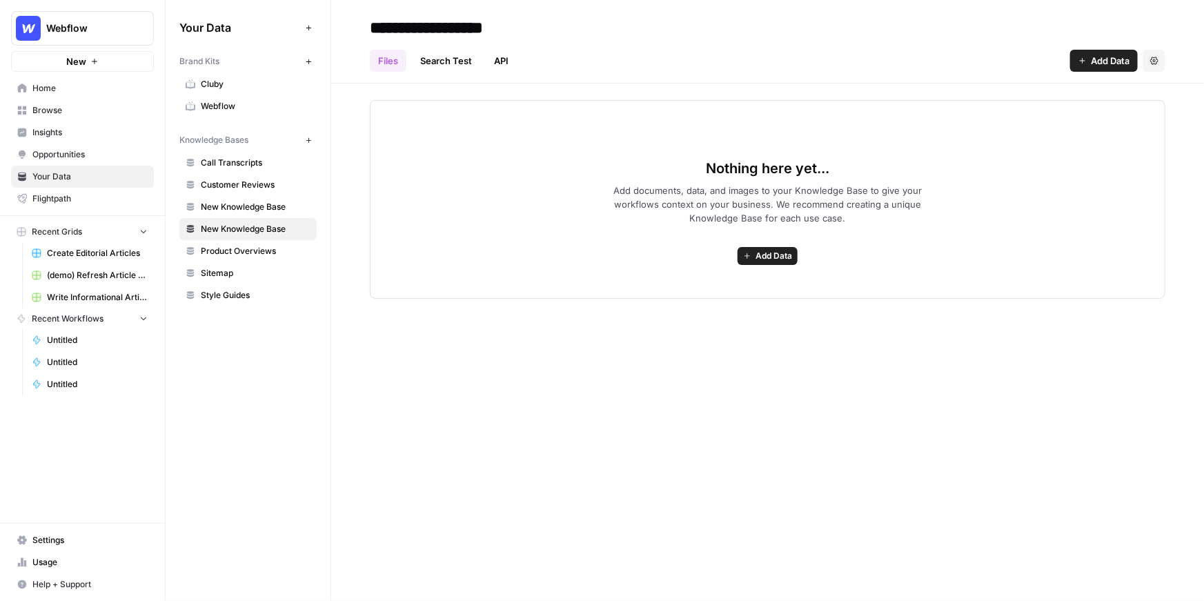
click at [256, 205] on span "New Knowledge Base" at bounding box center [256, 207] width 110 height 12
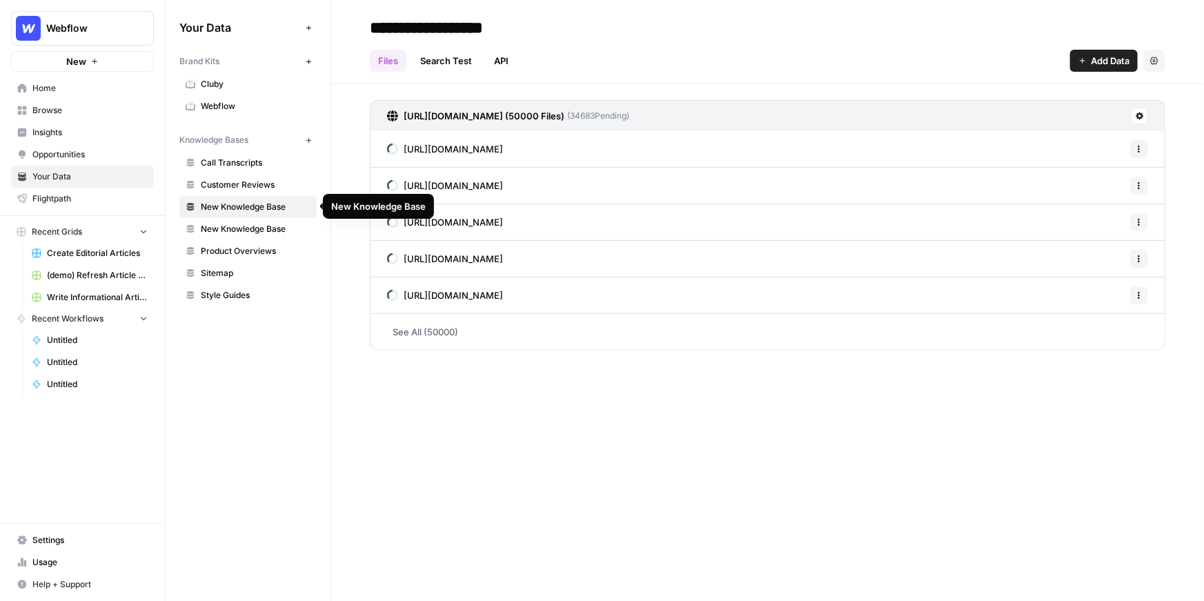
click at [251, 228] on span "New Knowledge Base" at bounding box center [256, 229] width 110 height 12
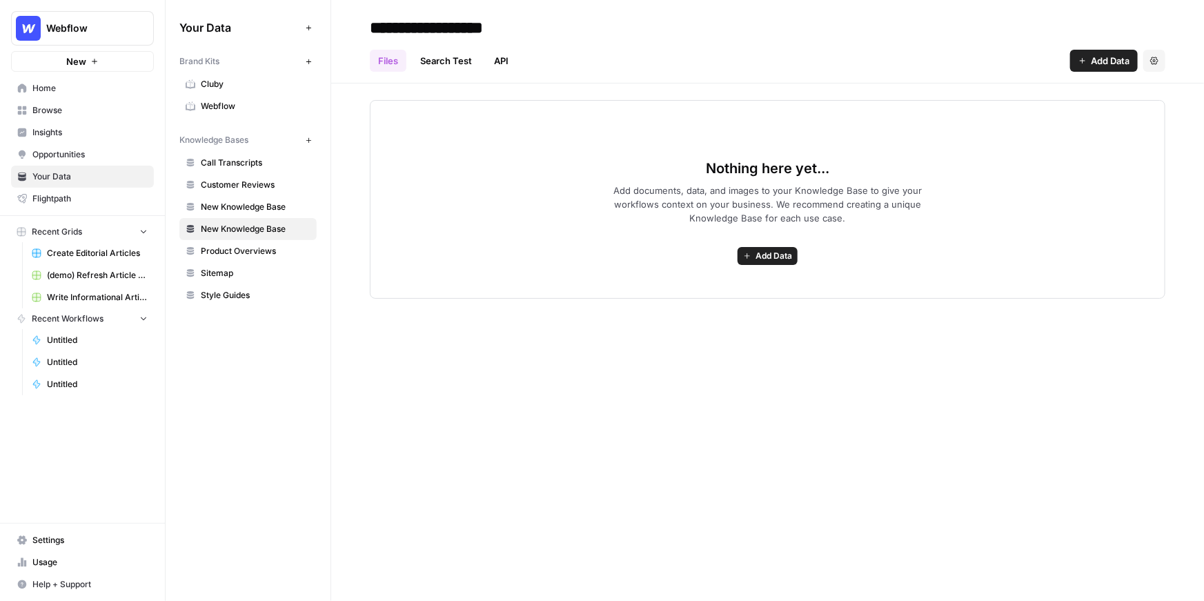
click at [272, 201] on span "New Knowledge Base" at bounding box center [256, 207] width 110 height 12
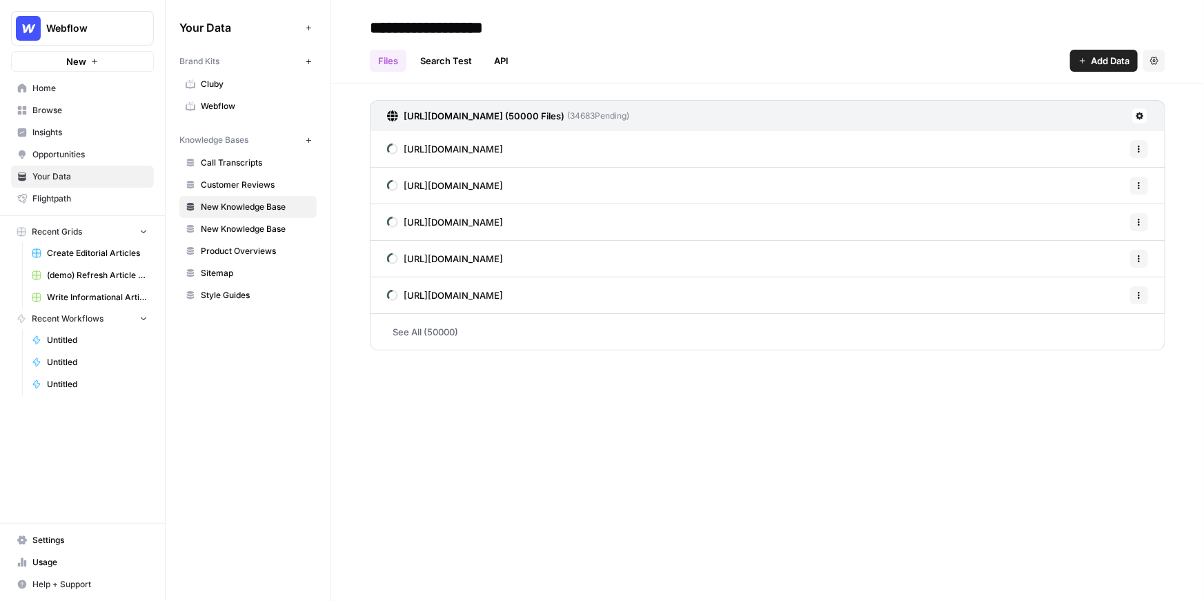
click at [268, 235] on link "New Knowledge Base" at bounding box center [247, 229] width 137 height 22
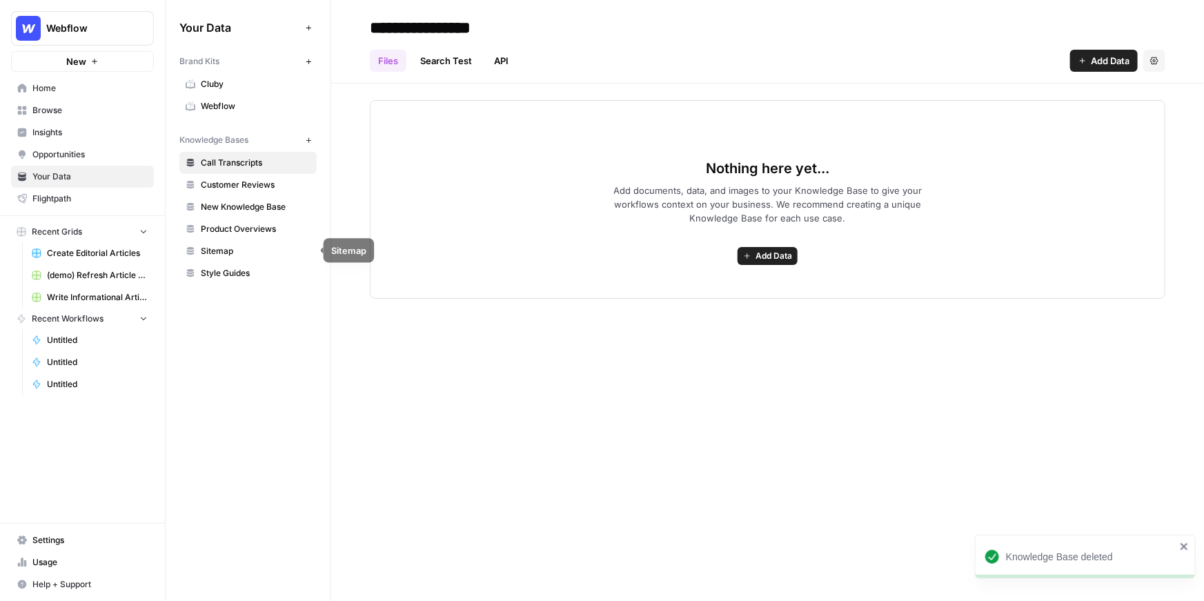
click at [221, 250] on span "Sitemap" at bounding box center [256, 251] width 110 height 12
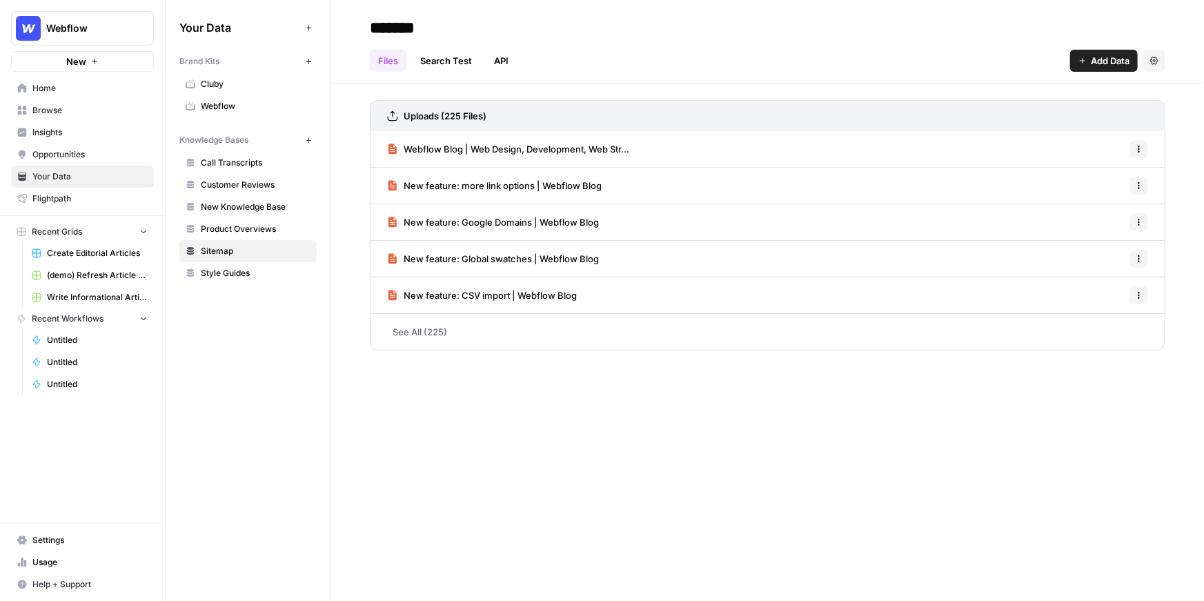
click at [63, 130] on span "Insights" at bounding box center [89, 132] width 115 height 12
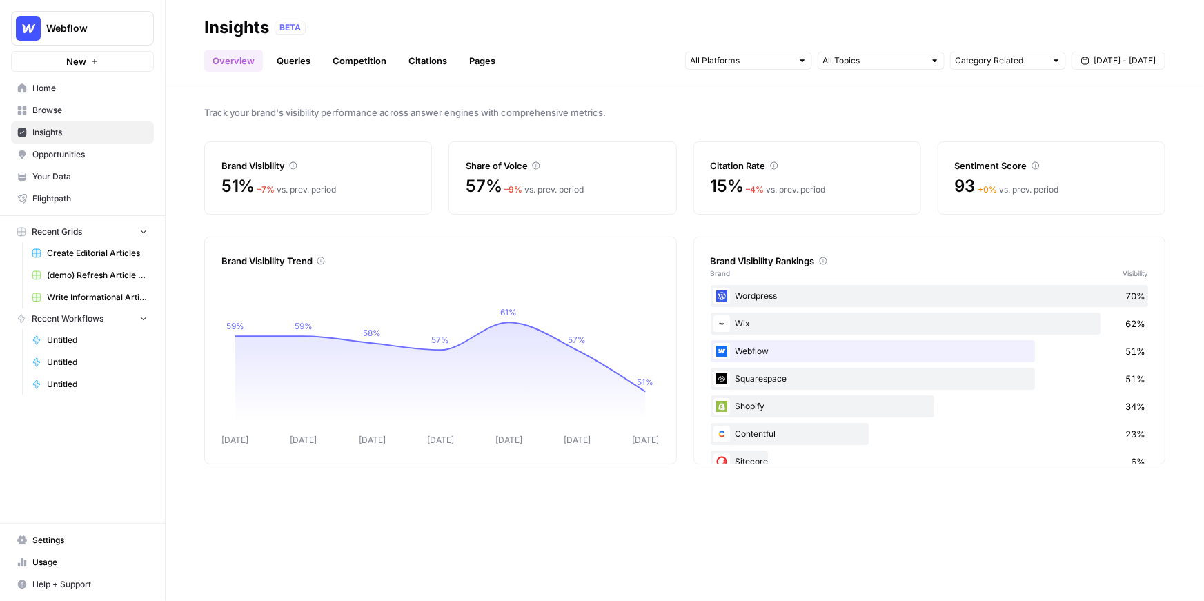
click at [686, 204] on div "Brand Visibility 51% – 7 % vs. prev. period Share of Voice 57% – 9 % vs. prev. …" at bounding box center [684, 177] width 961 height 73
click at [372, 121] on div "Track your brand's visibility performance across answer engines with comprehens…" at bounding box center [685, 341] width 1038 height 517
click at [86, 177] on span "Your Data" at bounding box center [89, 176] width 115 height 12
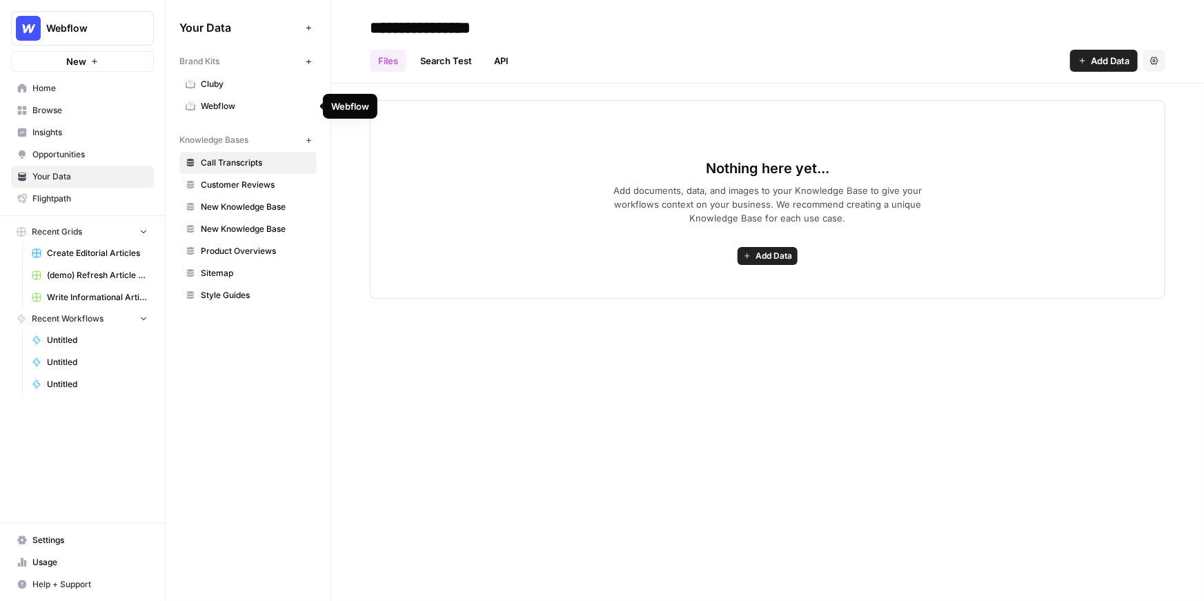
click at [228, 102] on span "Webflow" at bounding box center [256, 106] width 110 height 12
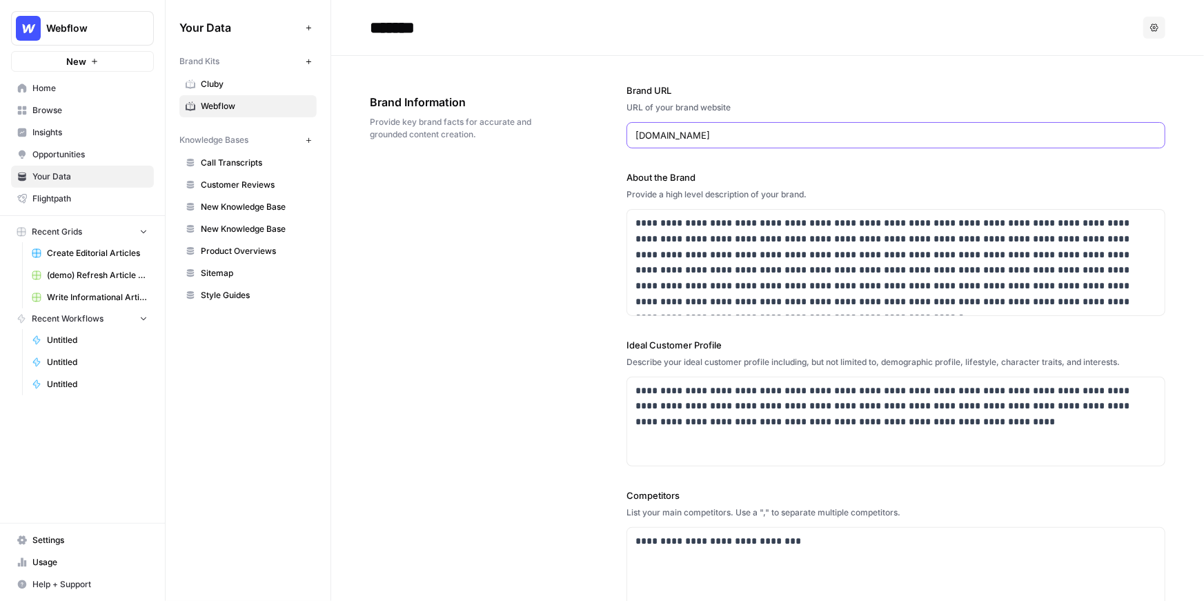
click at [667, 134] on input "webflow.com" at bounding box center [895, 135] width 521 height 14
click at [432, 37] on input "*******" at bounding box center [474, 28] width 221 height 28
click at [466, 115] on div "Brand Information Provide key brand facts for accurate and grounded content cre…" at bounding box center [459, 117] width 179 height 102
click at [729, 253] on p "**********" at bounding box center [895, 262] width 521 height 95
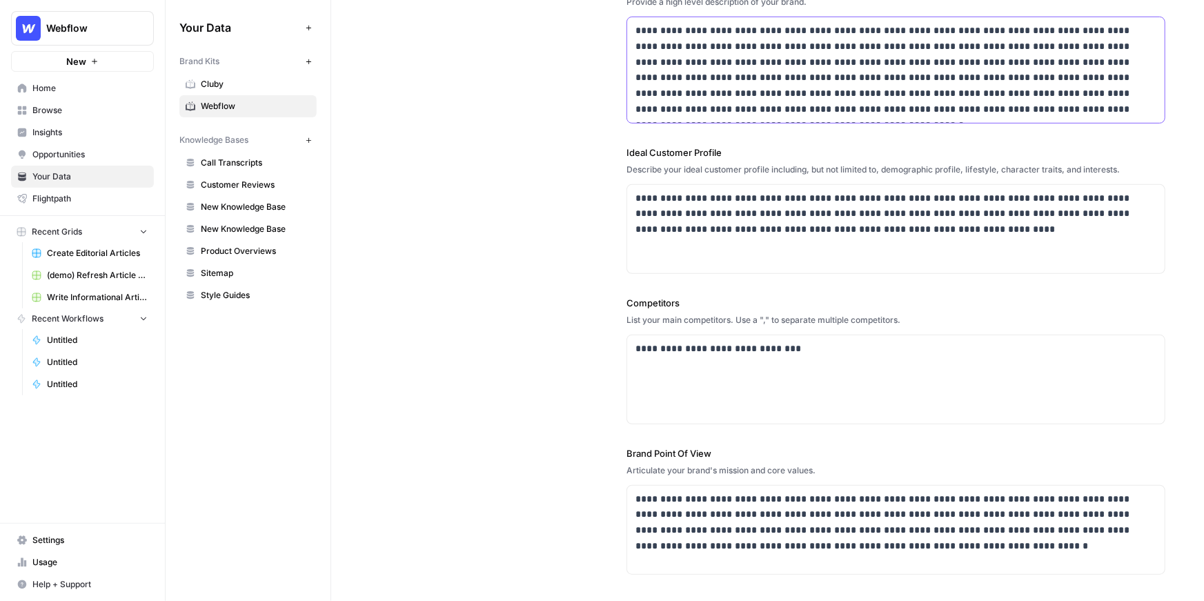
scroll to position [282, 0]
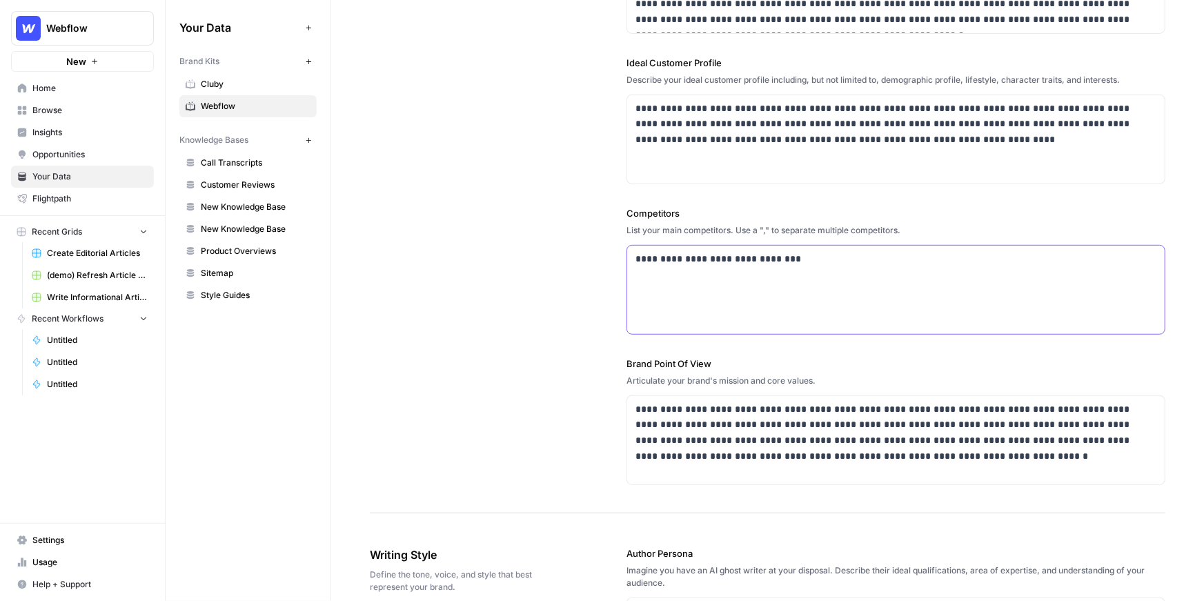
drag, startPoint x: 822, startPoint y: 259, endPoint x: 647, endPoint y: 259, distance: 176.0
click at [647, 259] on p "**********" at bounding box center [895, 259] width 521 height 16
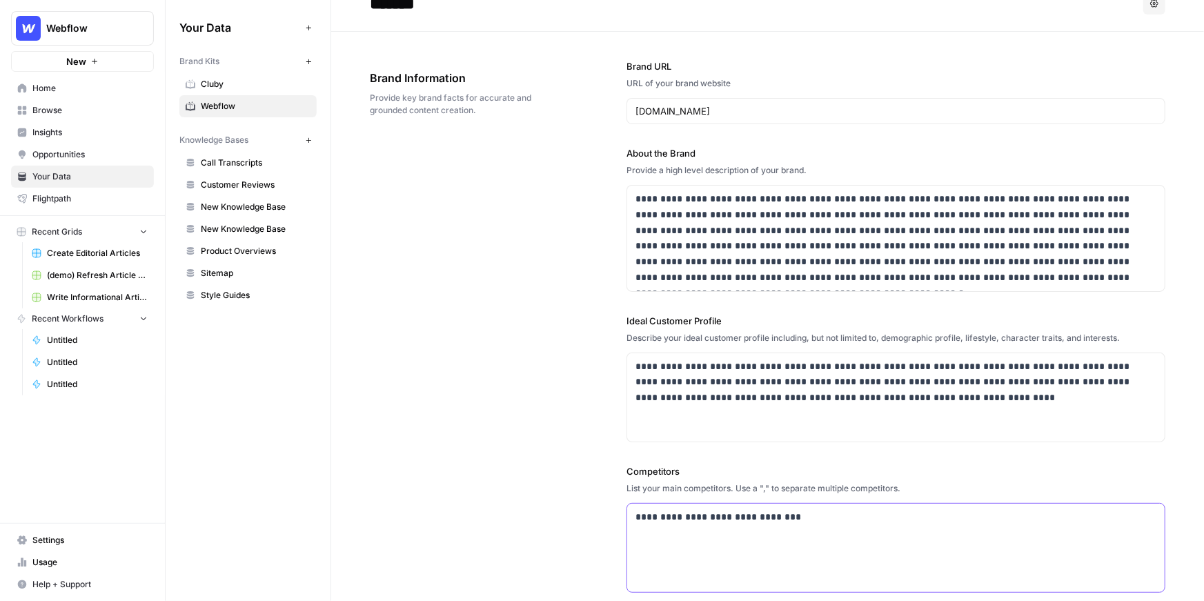
scroll to position [0, 0]
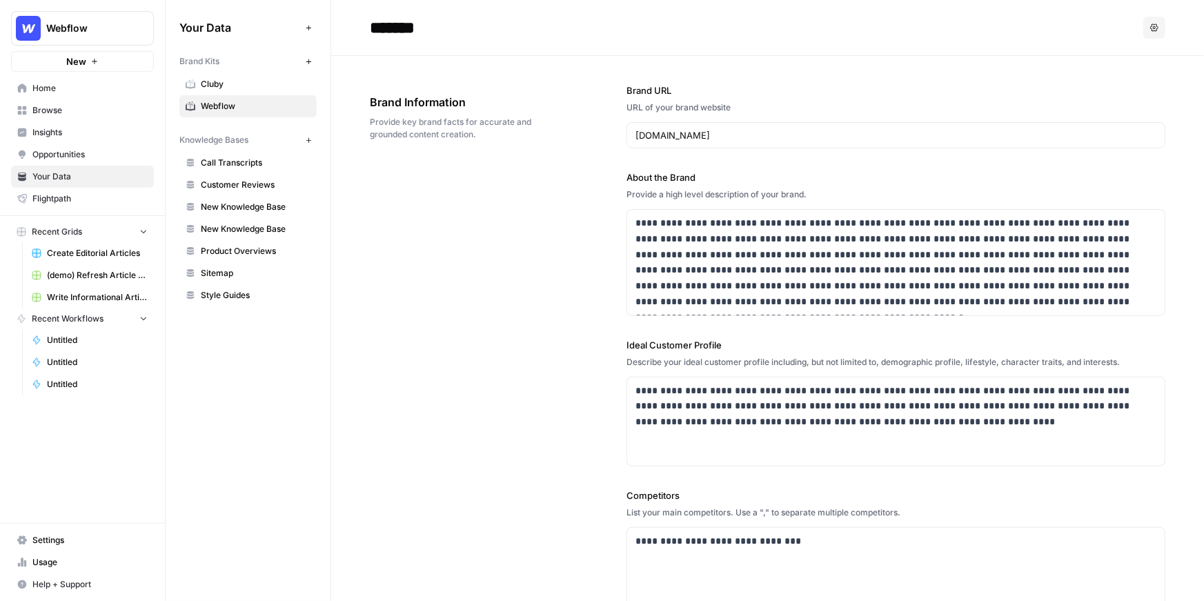
click at [86, 129] on span "Insights" at bounding box center [89, 132] width 115 height 12
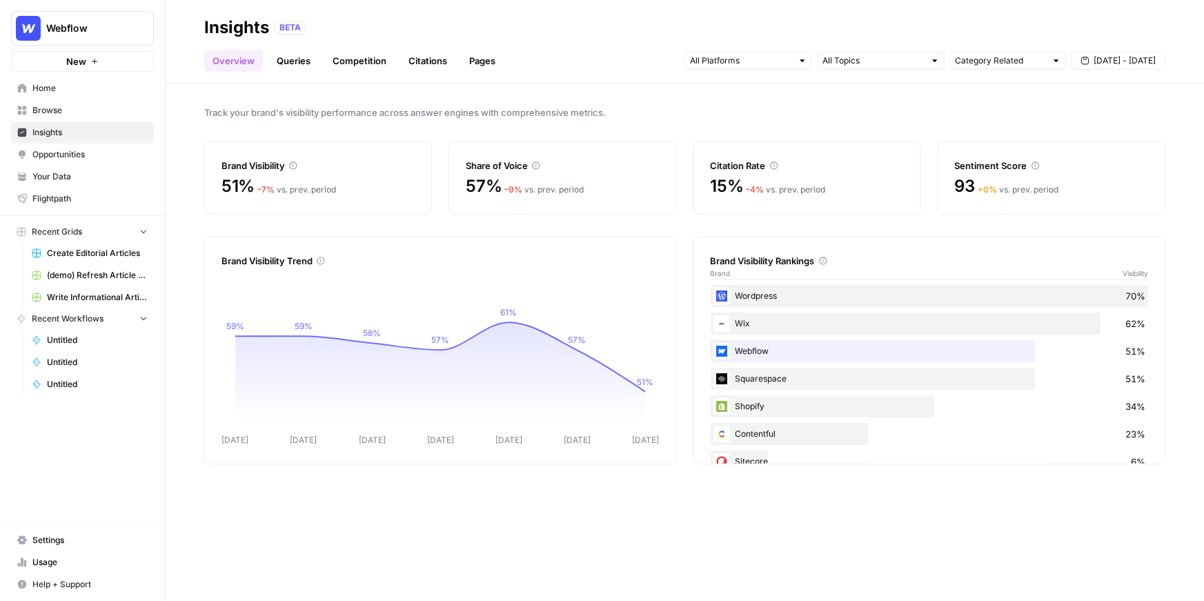
click at [99, 179] on span "Your Data" at bounding box center [89, 176] width 115 height 12
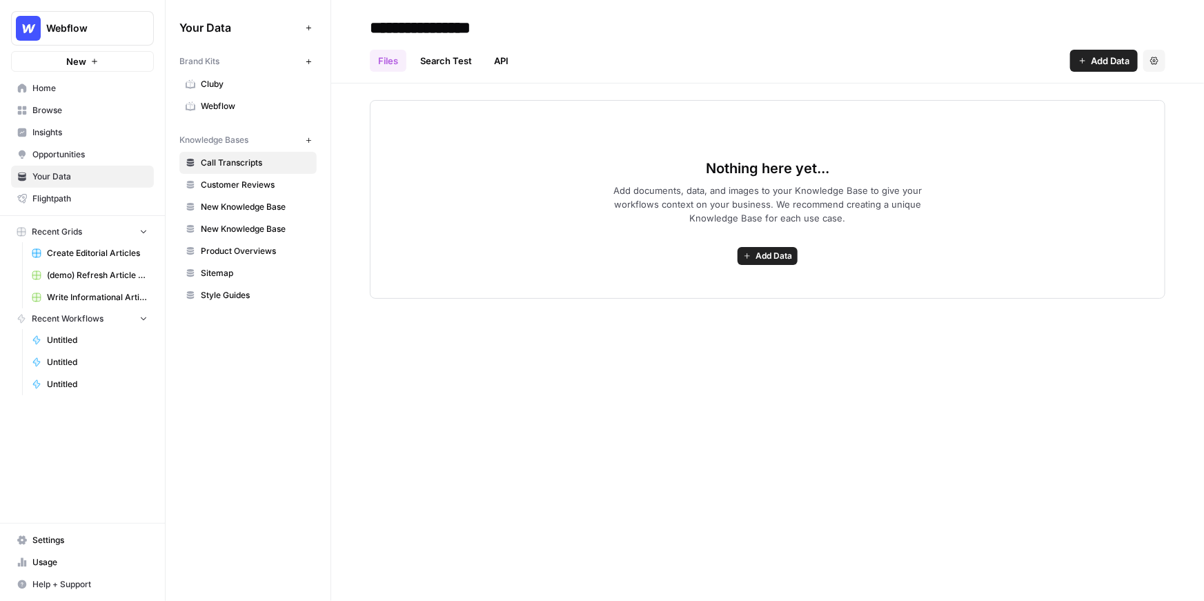
click at [231, 108] on span "Webflow" at bounding box center [256, 106] width 110 height 12
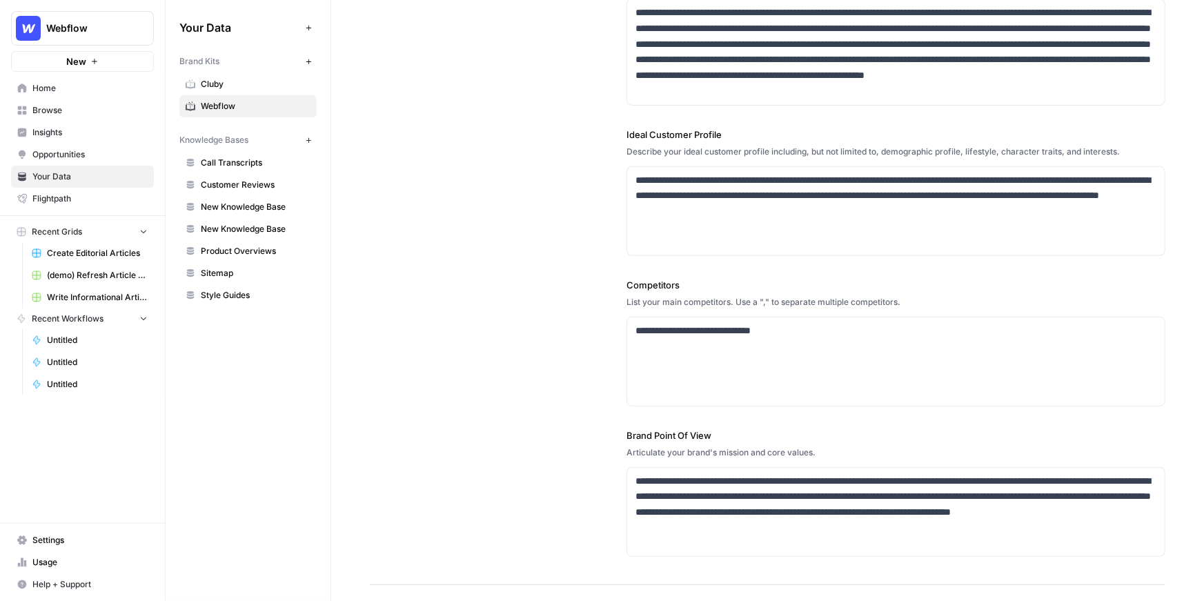
scroll to position [211, 0]
drag, startPoint x: 798, startPoint y: 333, endPoint x: 615, endPoint y: 335, distance: 182.9
click at [615, 335] on div "**********" at bounding box center [768, 215] width 796 height 740
click at [714, 323] on p "**********" at bounding box center [895, 330] width 521 height 16
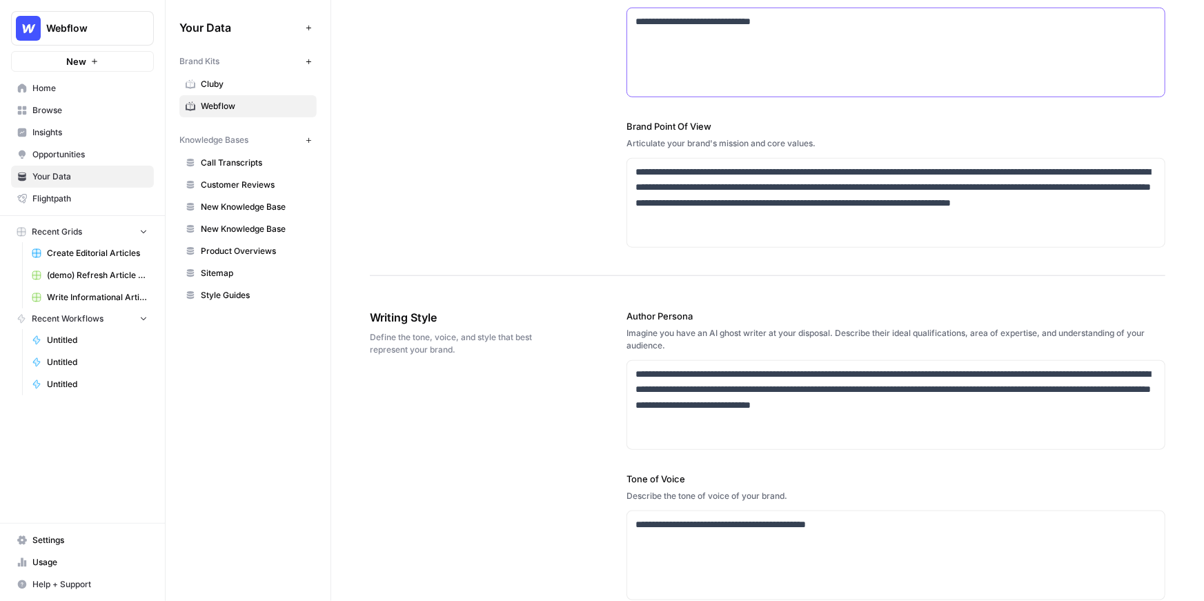
scroll to position [543, 0]
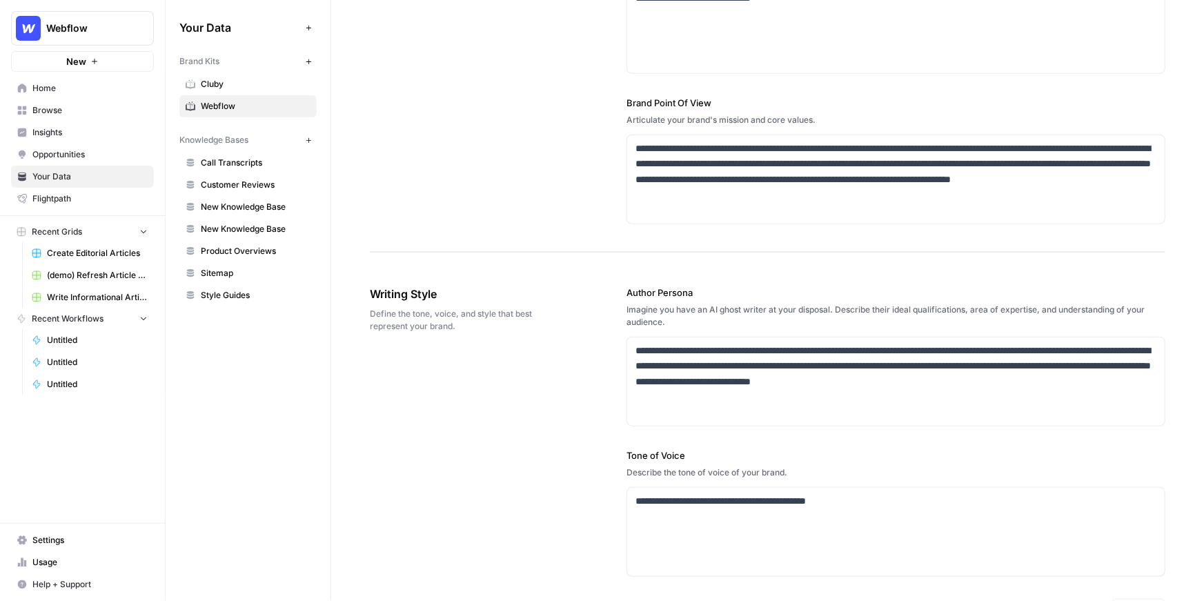
click at [66, 129] on span "Insights" at bounding box center [89, 132] width 115 height 12
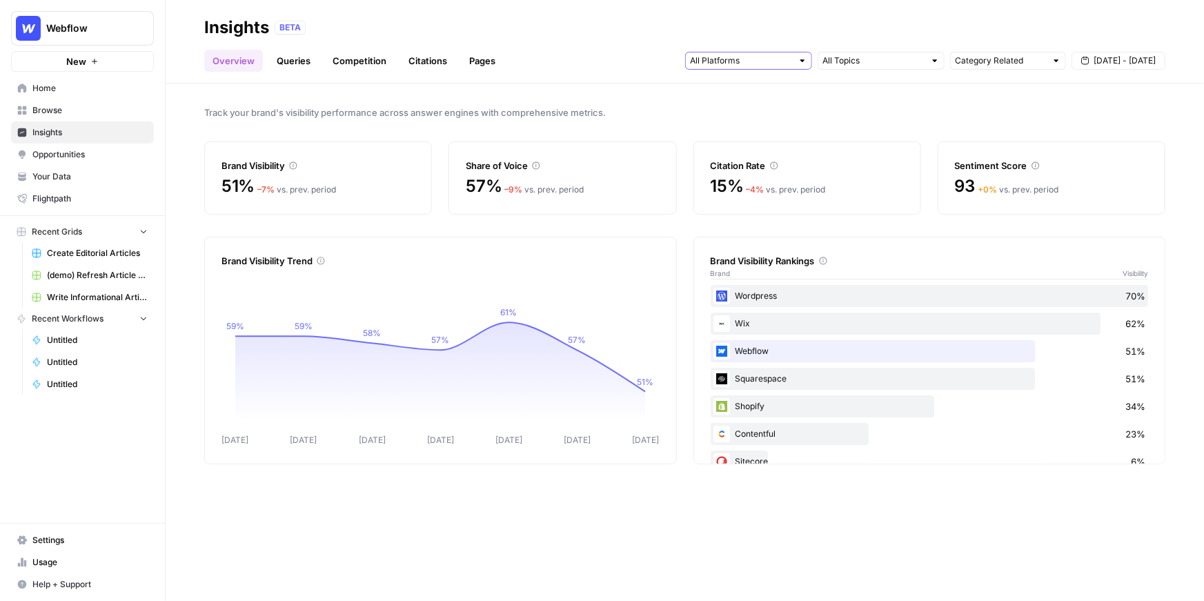
click at [749, 65] on input "text" at bounding box center [741, 61] width 102 height 14
click at [1097, 56] on span "Sep 13 - Sep 19" at bounding box center [1125, 61] width 62 height 12
click at [1136, 23] on div "BETA" at bounding box center [720, 28] width 891 height 14
click at [289, 68] on link "Queries" at bounding box center [293, 61] width 50 height 22
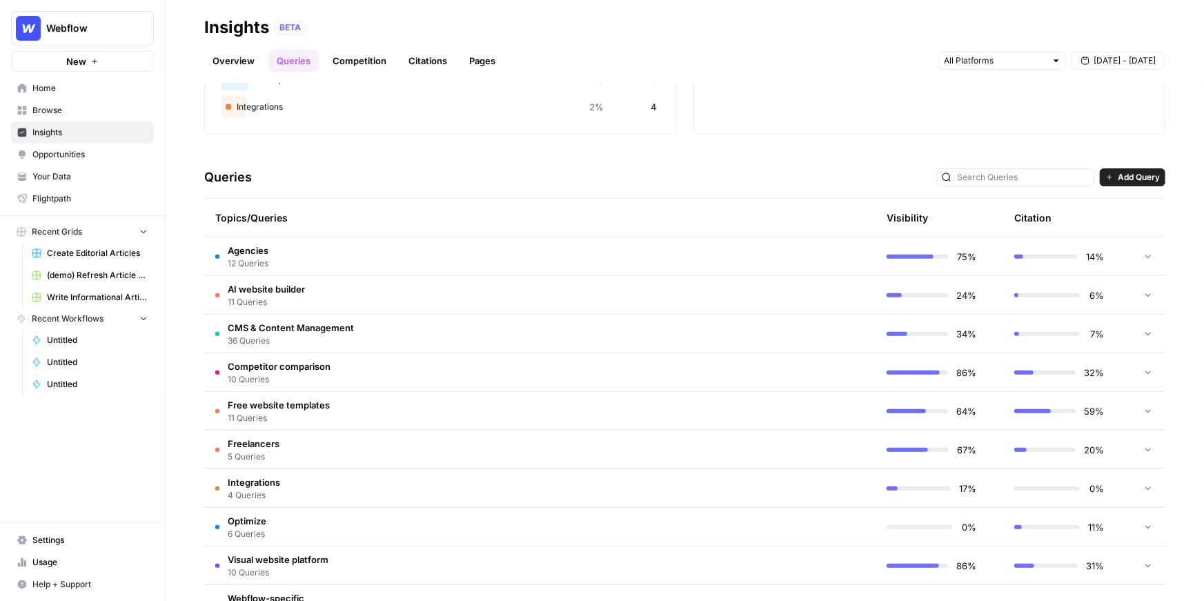
scroll to position [234, 0]
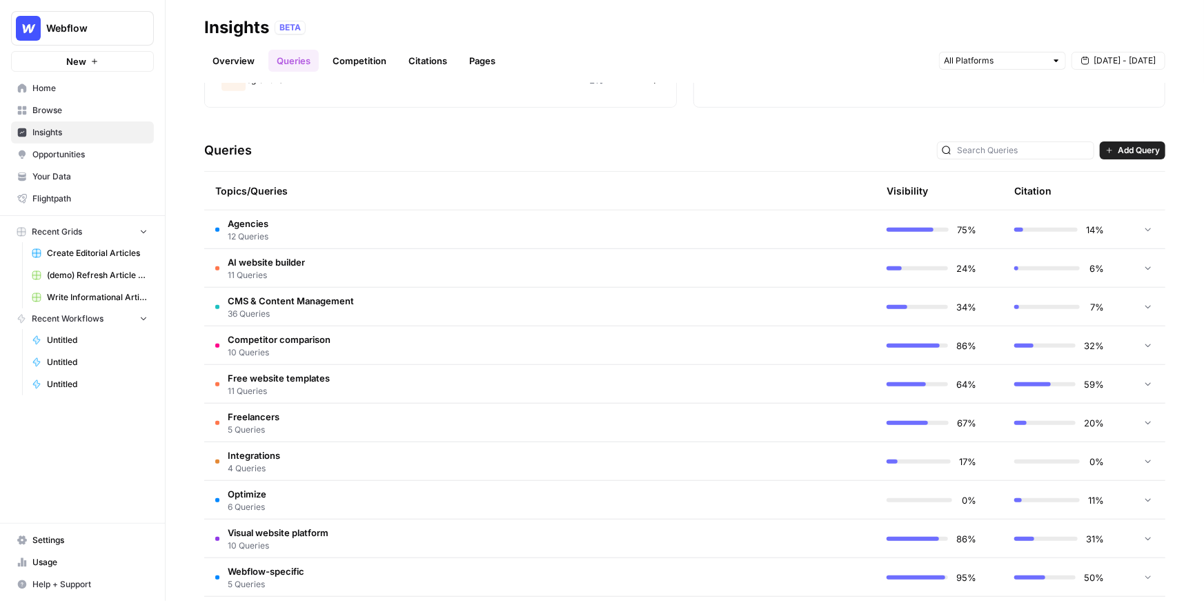
click at [420, 310] on td "CMS & Content Management 36 Queries" at bounding box center [474, 307] width 540 height 38
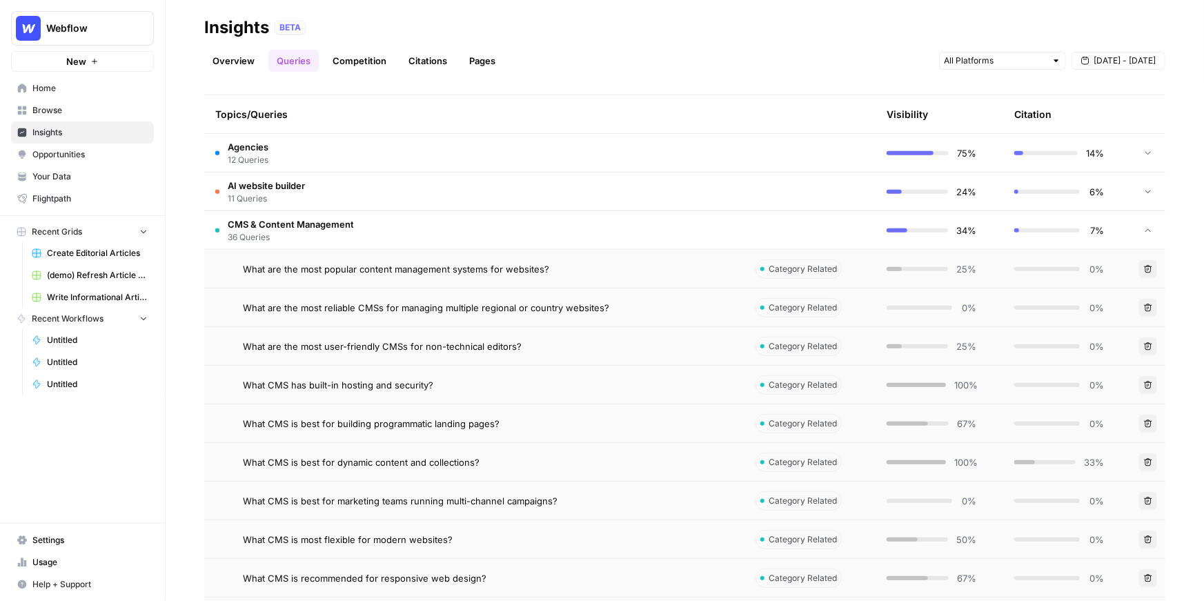
scroll to position [353, 0]
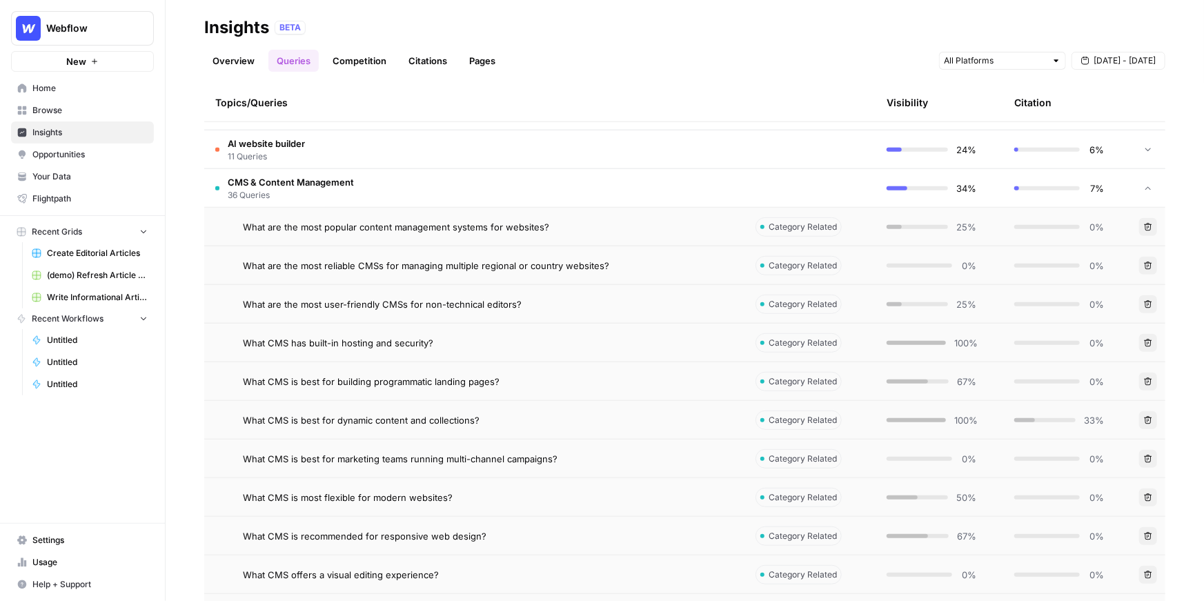
click at [431, 230] on span "What are the most popular content management systems for websites?" at bounding box center [396, 227] width 306 height 14
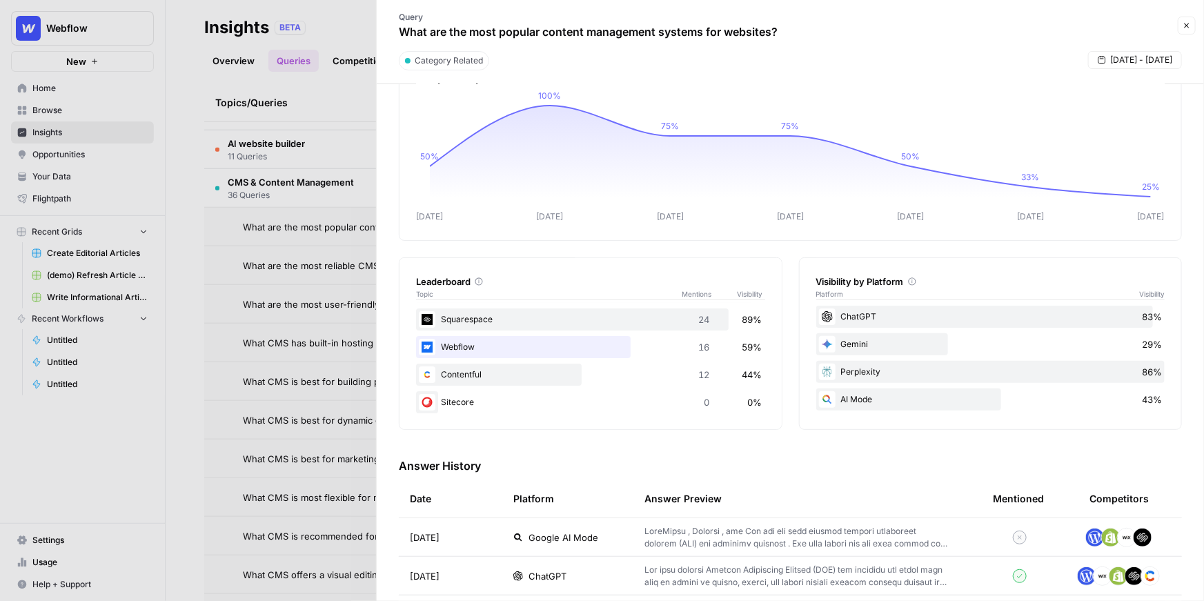
scroll to position [117, 0]
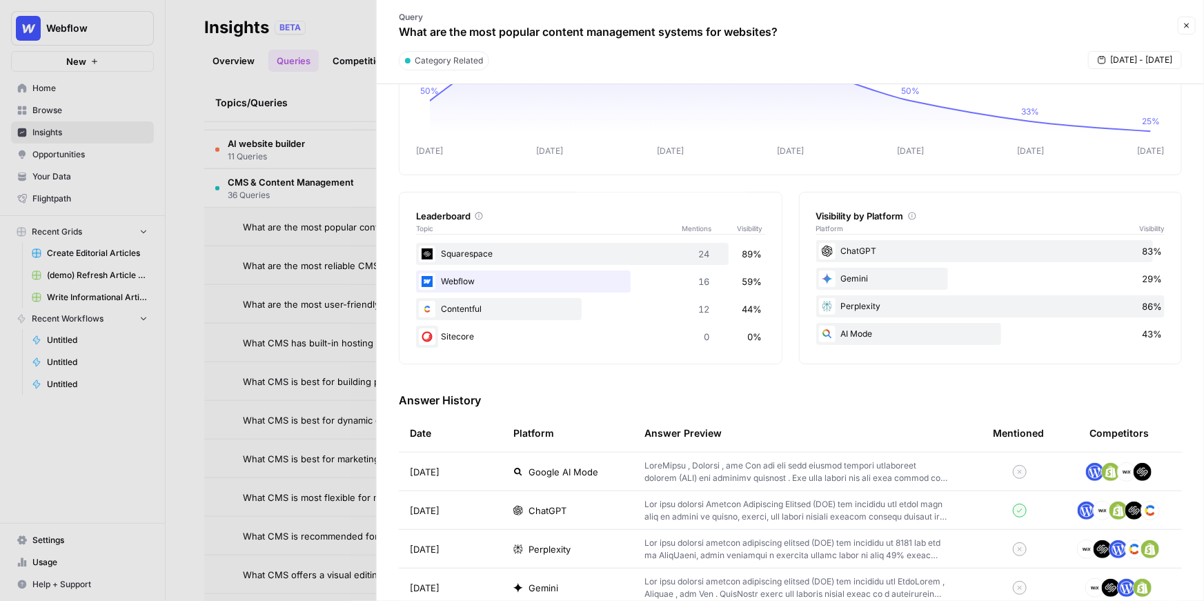
click at [711, 473] on p at bounding box center [796, 472] width 304 height 25
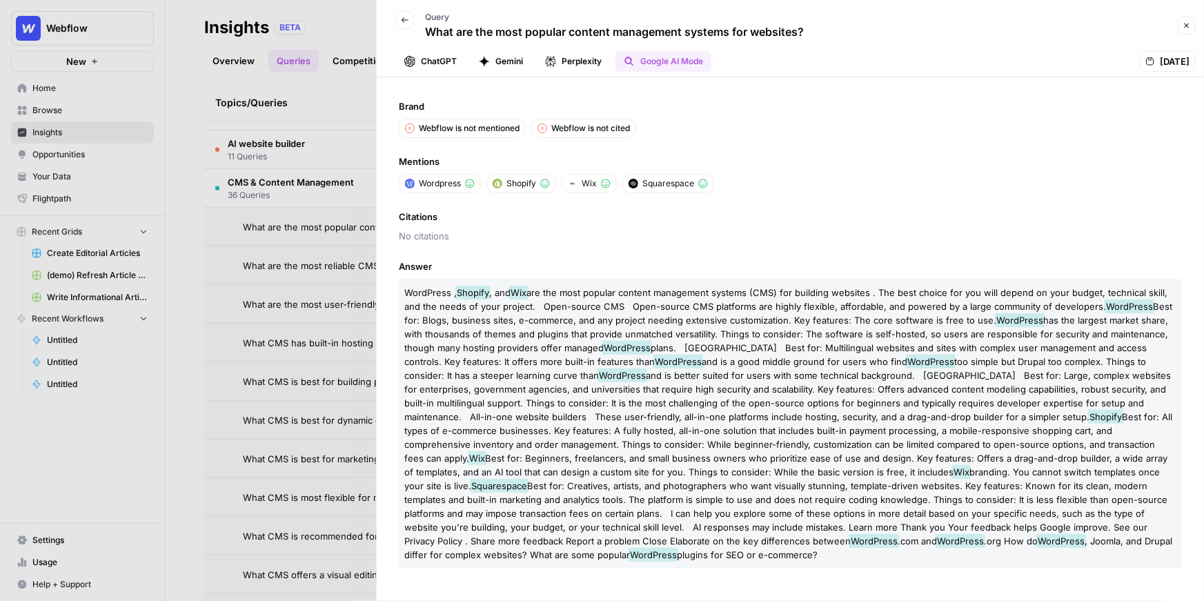
click at [439, 65] on button "ChatGPT" at bounding box center [430, 61] width 69 height 21
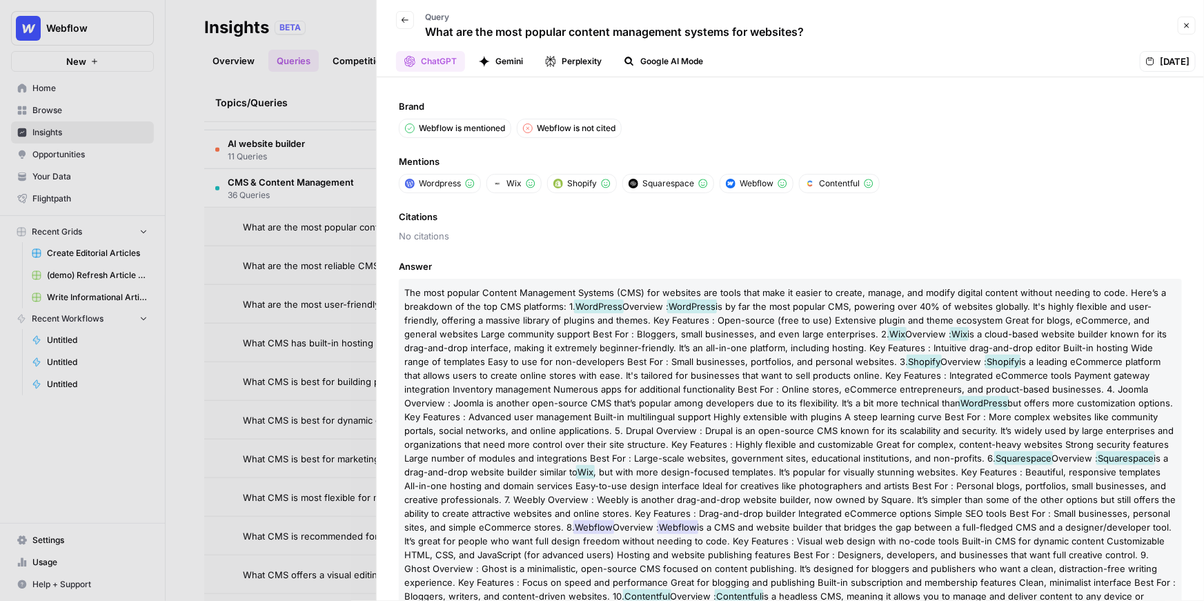
click at [507, 56] on button "Gemini" at bounding box center [501, 61] width 61 height 21
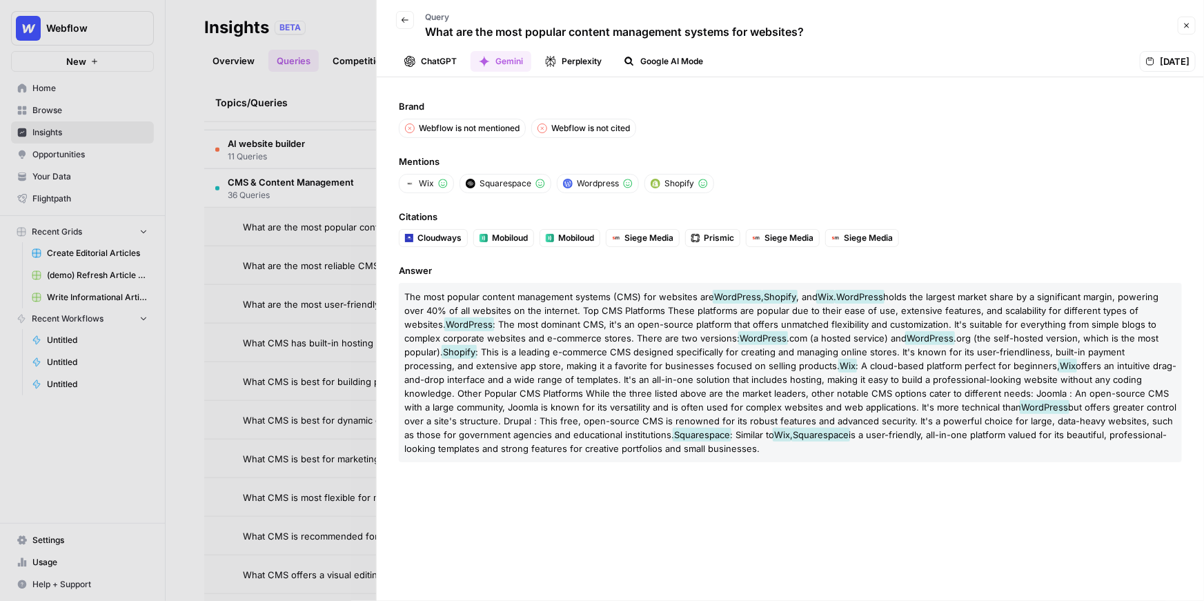
click at [561, 59] on button "Perplexity" at bounding box center [573, 61] width 73 height 21
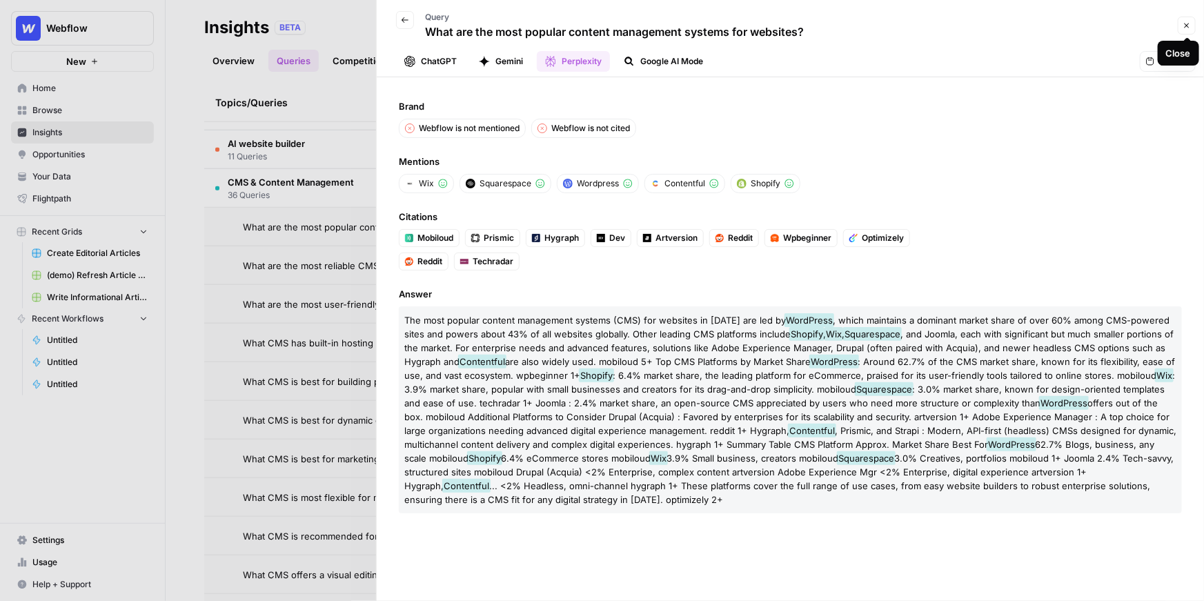
click at [1181, 27] on button "Close" at bounding box center [1187, 26] width 18 height 18
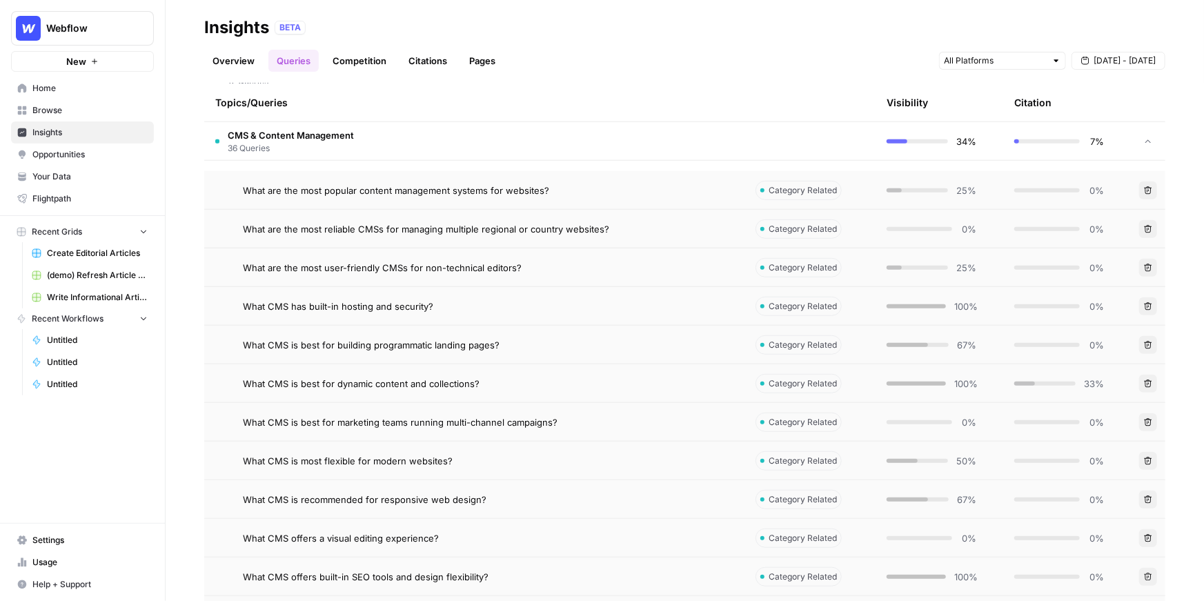
scroll to position [331, 0]
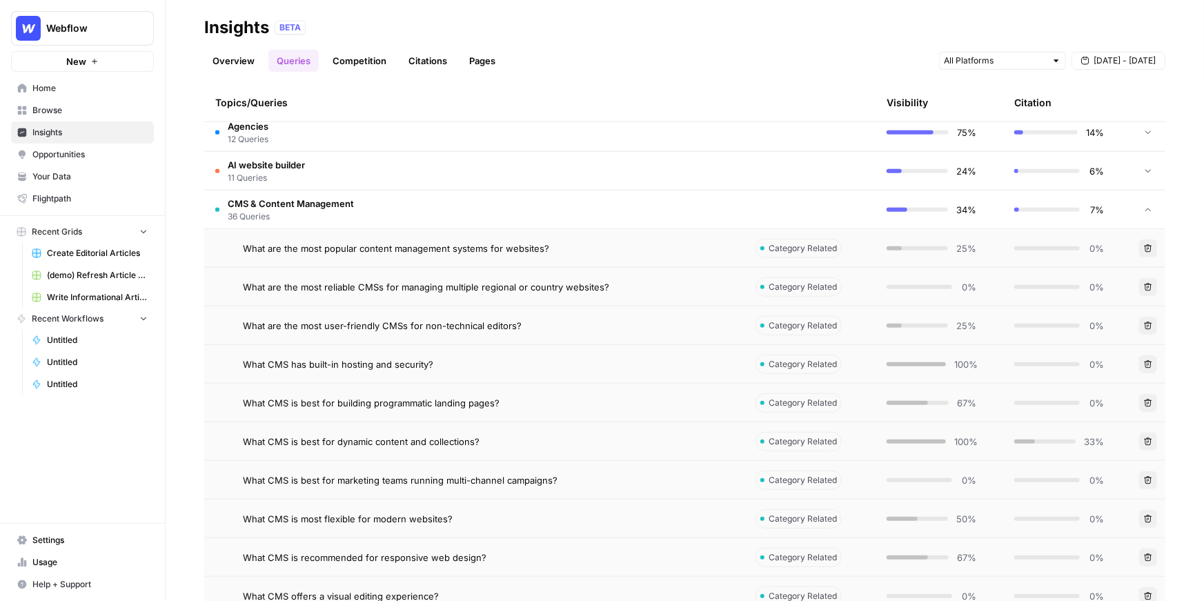
click at [409, 210] on td "CMS & Content Management 36 Queries" at bounding box center [474, 209] width 540 height 38
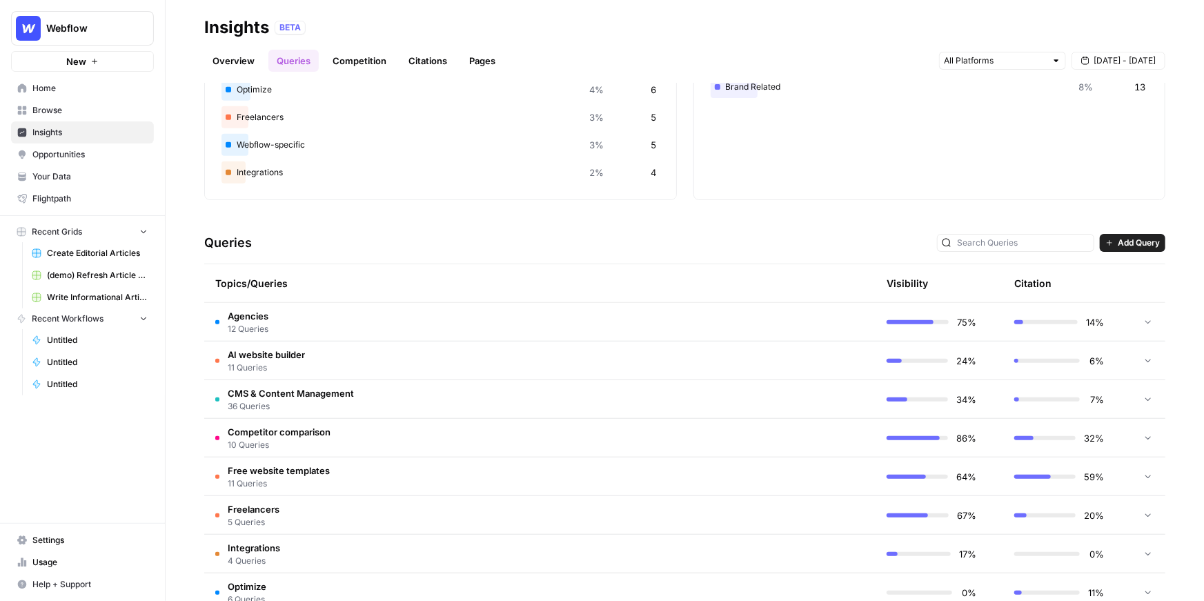
scroll to position [0, 0]
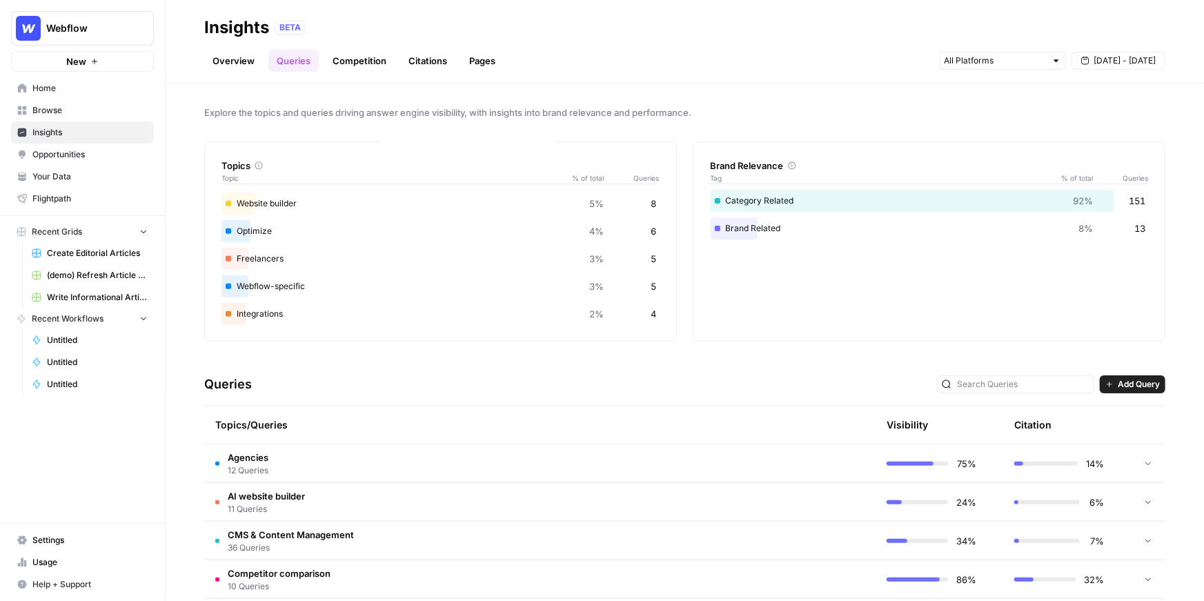
click at [439, 67] on link "Citations" at bounding box center [427, 61] width 55 height 22
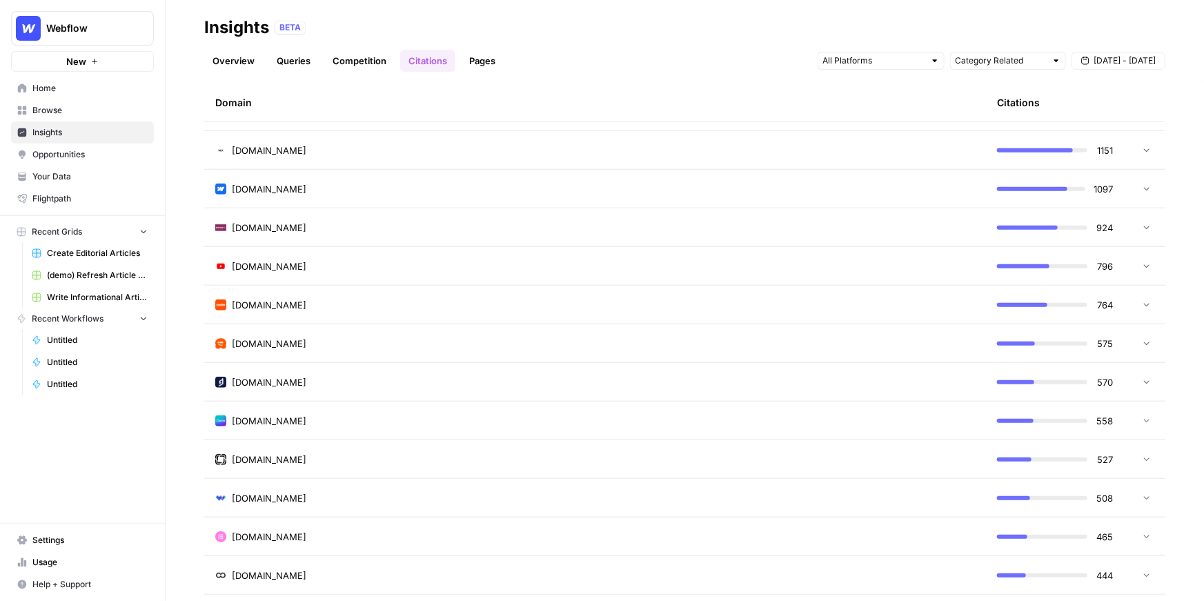
scroll to position [464, 0]
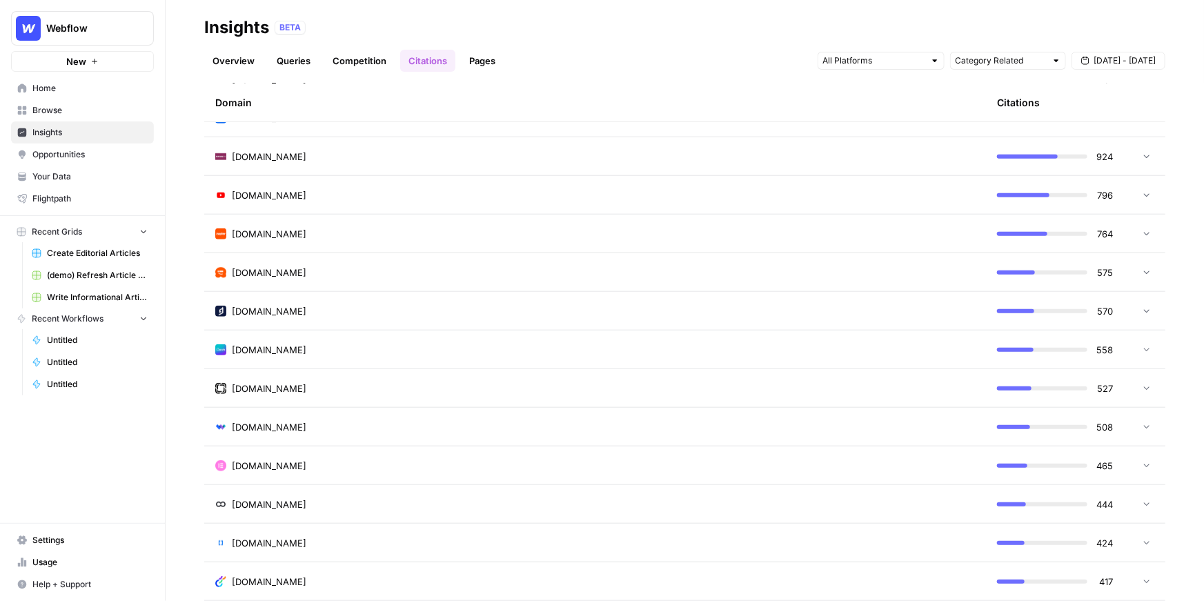
click at [101, 151] on span "Opportunities" at bounding box center [89, 154] width 115 height 12
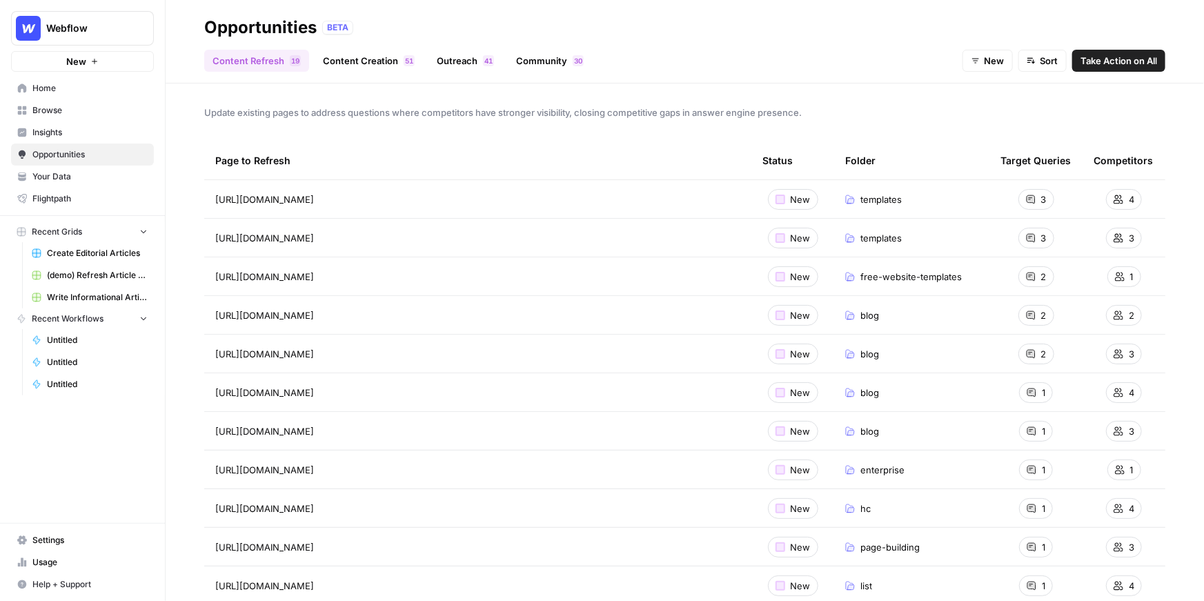
click at [333, 66] on link "Content Creation 1 5" at bounding box center [369, 61] width 108 height 22
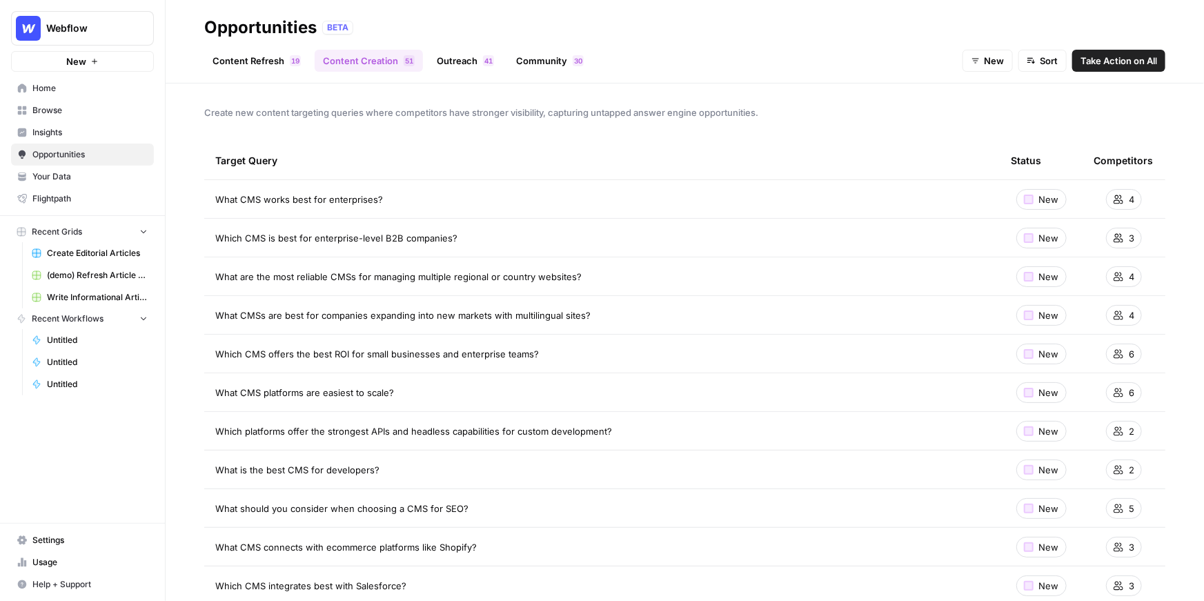
click at [270, 62] on link "Content Refresh 9 1" at bounding box center [256, 61] width 105 height 22
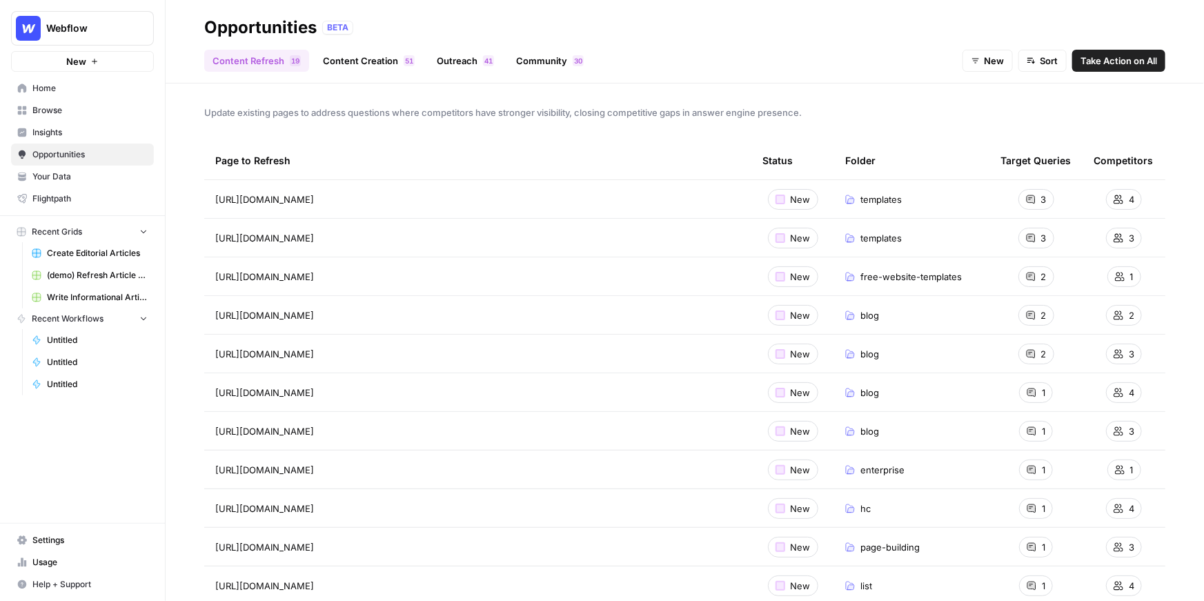
click at [344, 54] on link "Content Creation 1 5" at bounding box center [369, 61] width 108 height 22
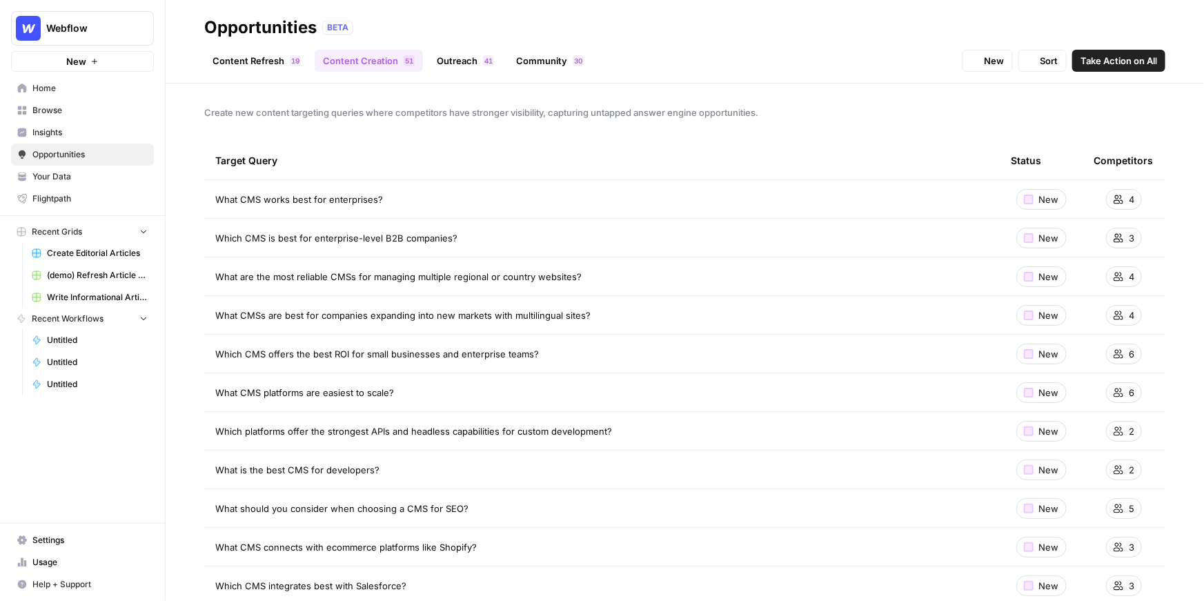
click at [470, 56] on link "Outreach 1 4" at bounding box center [465, 61] width 74 height 22
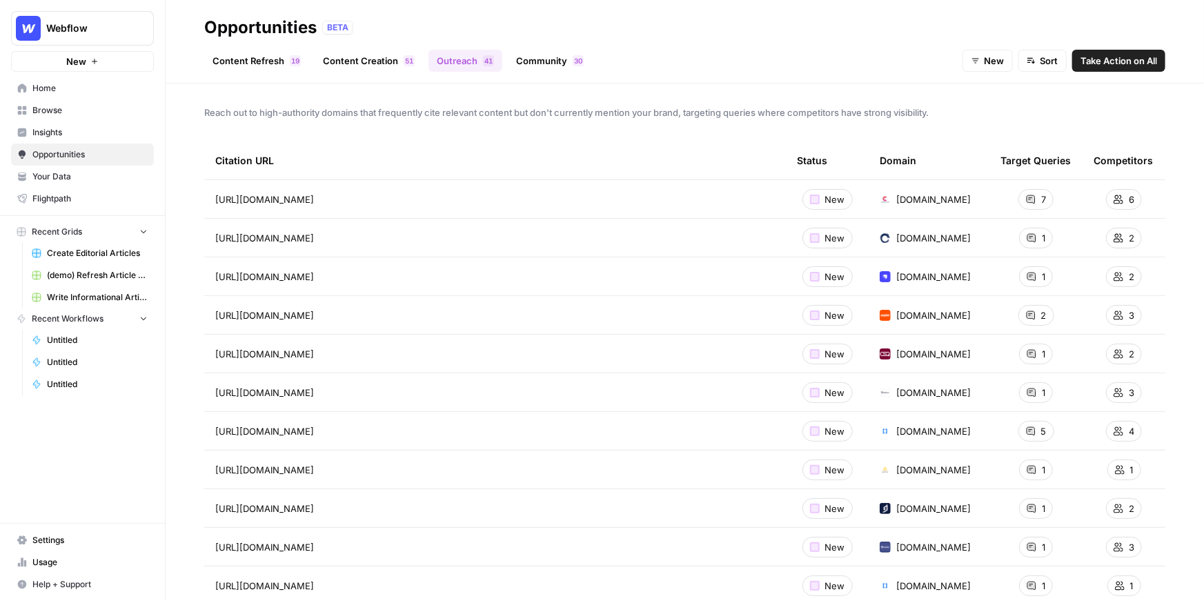
click at [544, 66] on link "Community 0 3" at bounding box center [550, 61] width 84 height 22
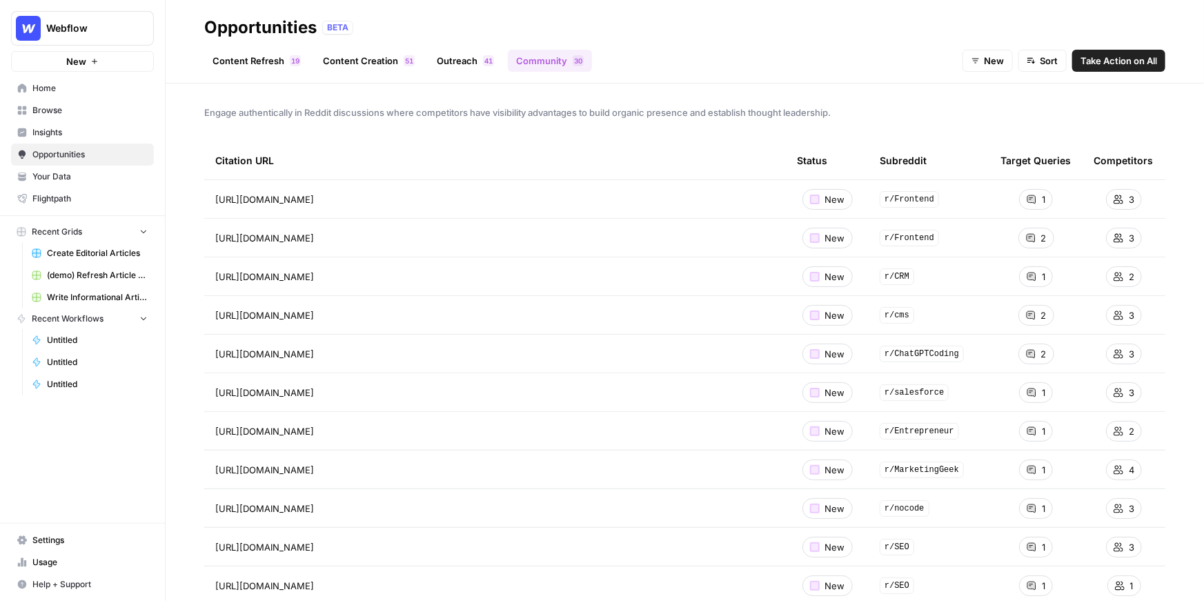
click at [355, 63] on link "Content Creation 1 5" at bounding box center [369, 61] width 108 height 22
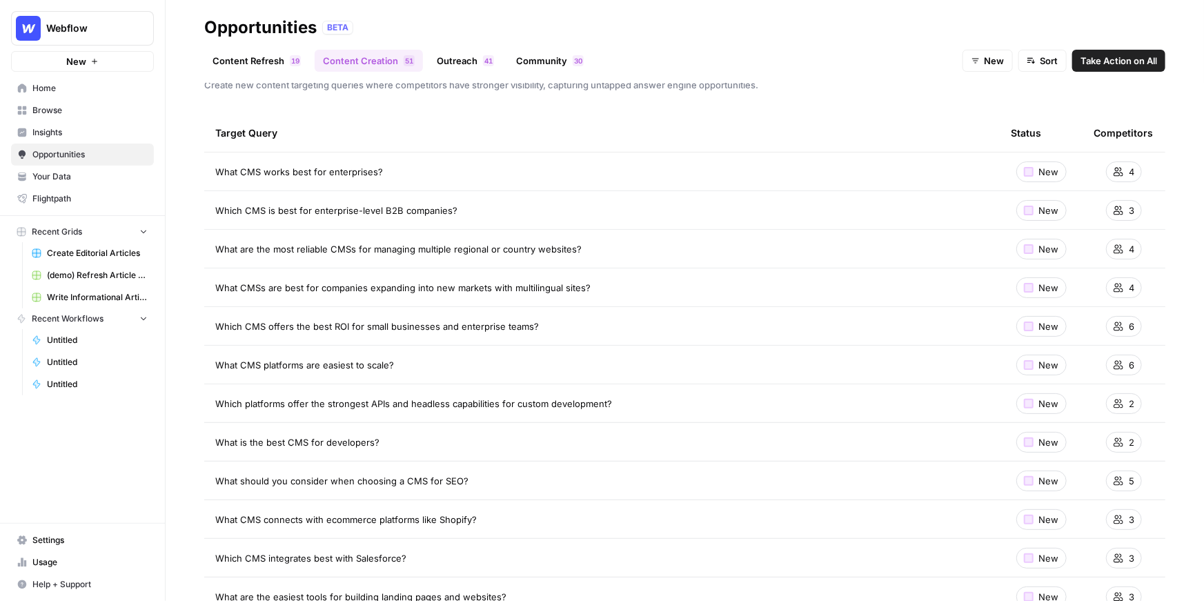
scroll to position [30, 0]
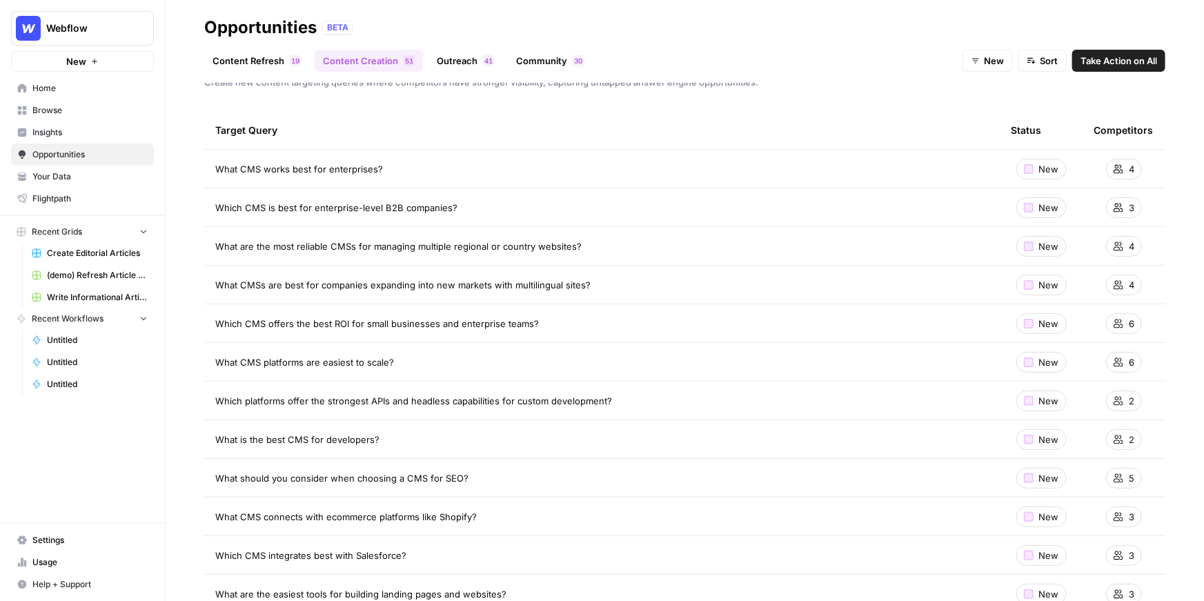
drag, startPoint x: 466, startPoint y: 207, endPoint x: 295, endPoint y: 206, distance: 170.4
click at [295, 206] on div "Which CMS is best for enterprise-level B2B companies?" at bounding box center [601, 208] width 773 height 14
click at [295, 206] on span "Which CMS is best for enterprise-level B2B companies?" at bounding box center [336, 208] width 242 height 14
click at [477, 64] on link "Outreach 1 4" at bounding box center [465, 61] width 74 height 22
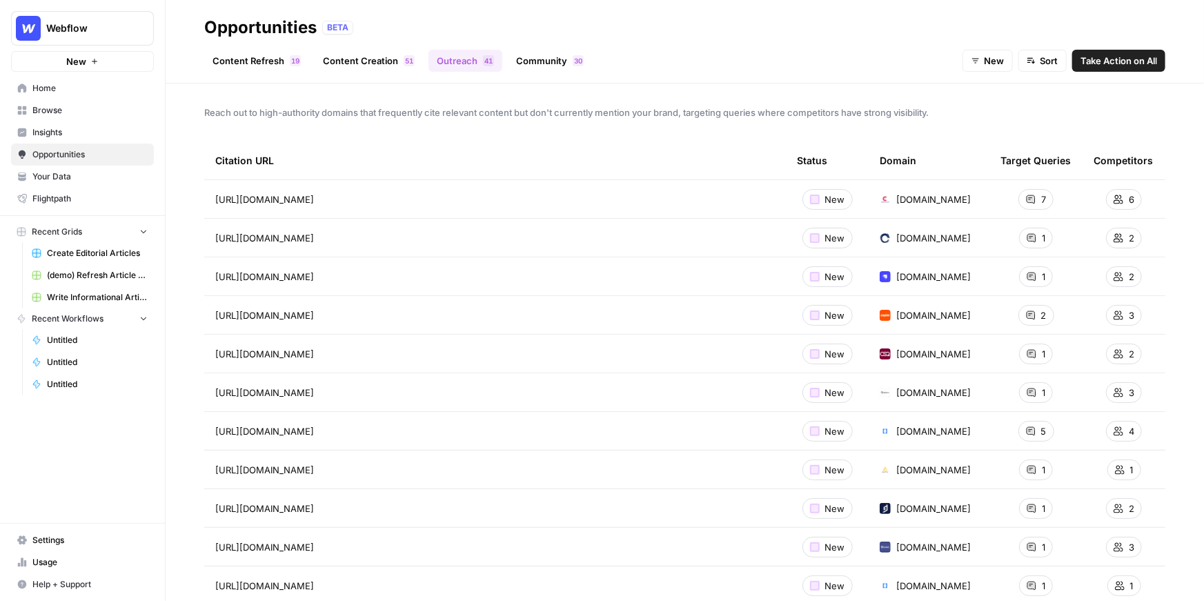
click at [621, 206] on div "https://www.coremedia.com/blog/the-7-best-cms-platforms-for-enterprises Go to p…" at bounding box center [495, 199] width 560 height 17
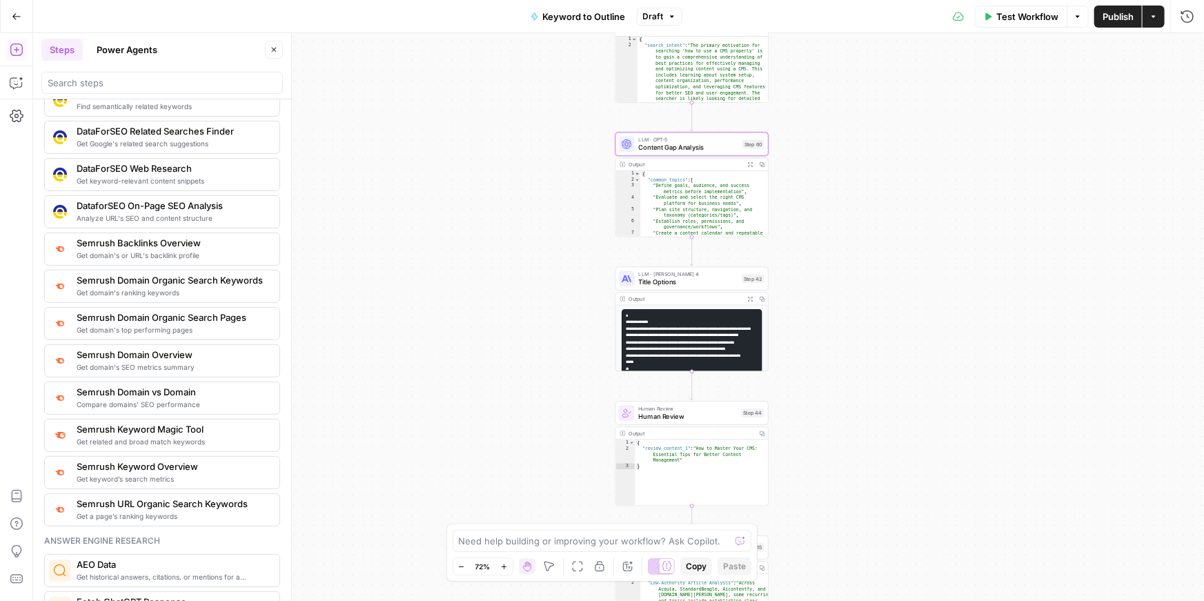
scroll to position [1410, 0]
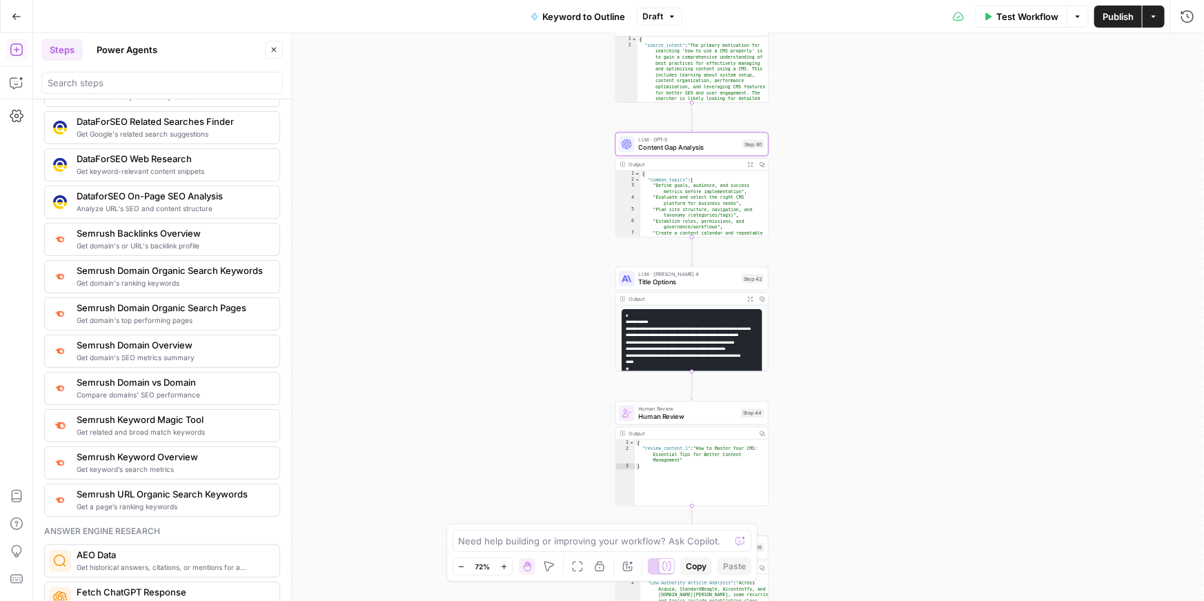
drag, startPoint x: 99, startPoint y: 266, endPoint x: 77, endPoint y: 14, distance: 253.5
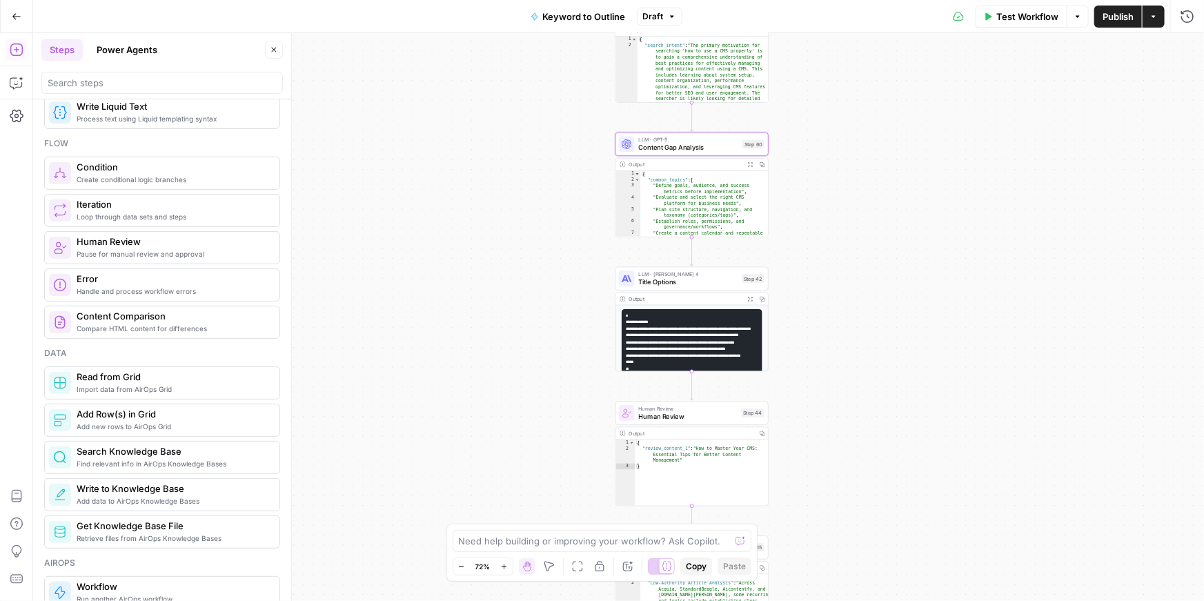
scroll to position [0, 0]
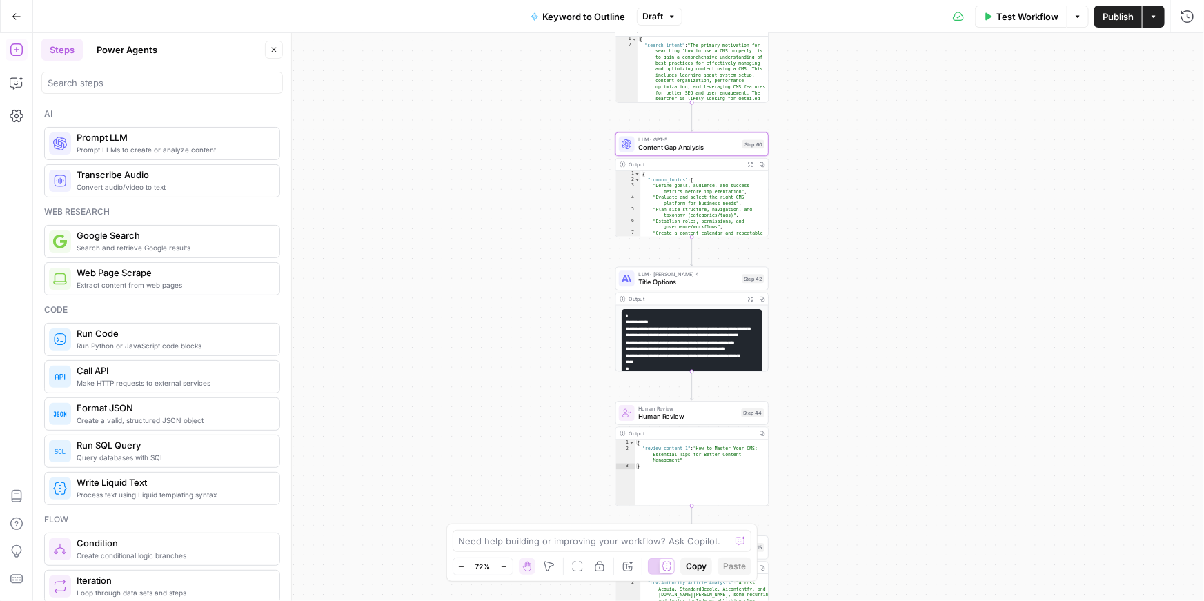
click at [133, 48] on button "Power Agents" at bounding box center [126, 50] width 77 height 22
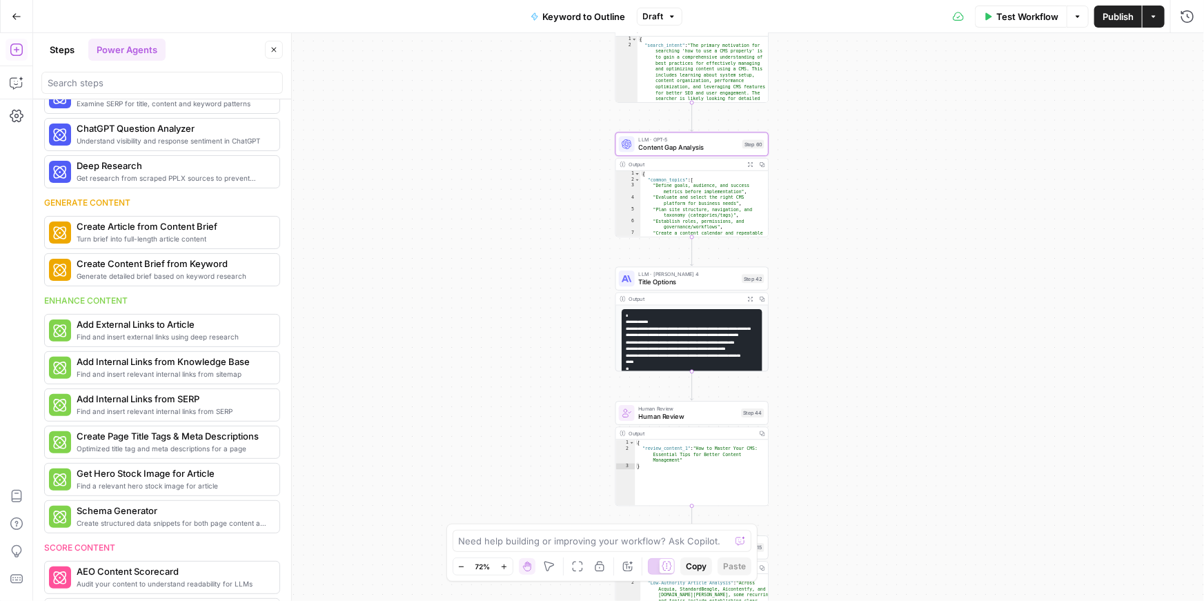
scroll to position [85, 0]
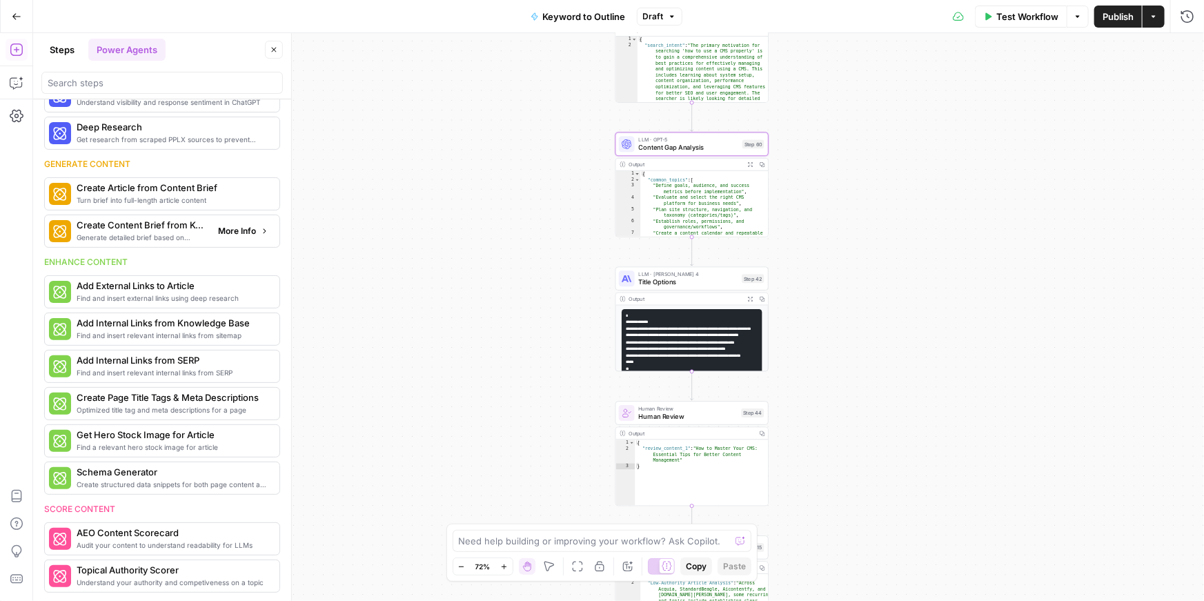
click at [246, 232] on span "More Info" at bounding box center [237, 231] width 38 height 12
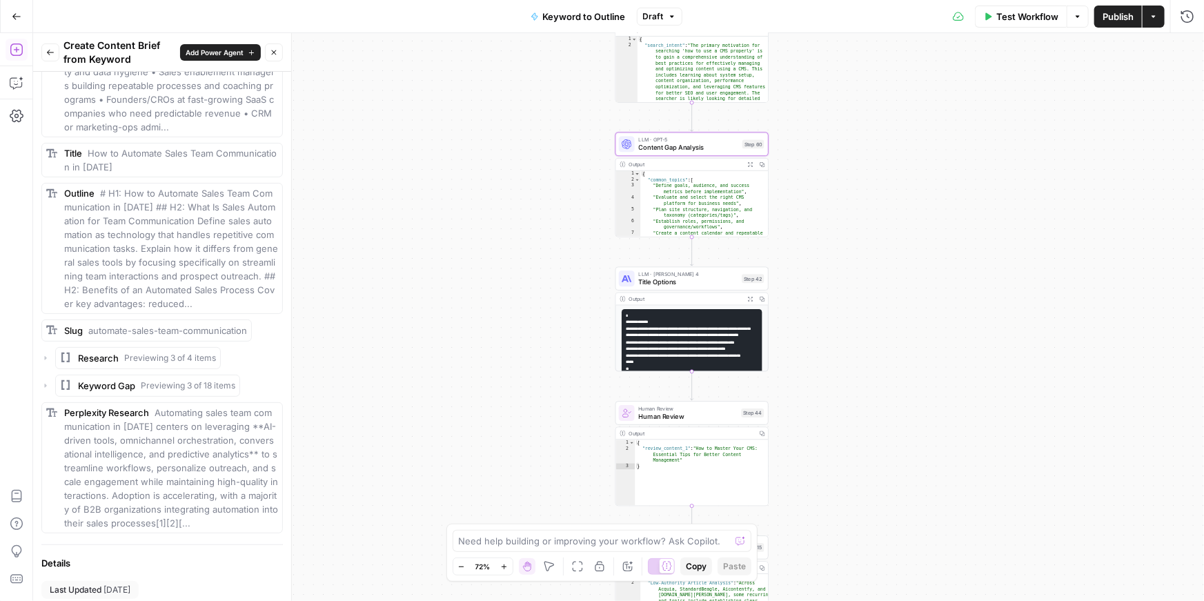
scroll to position [834, 0]
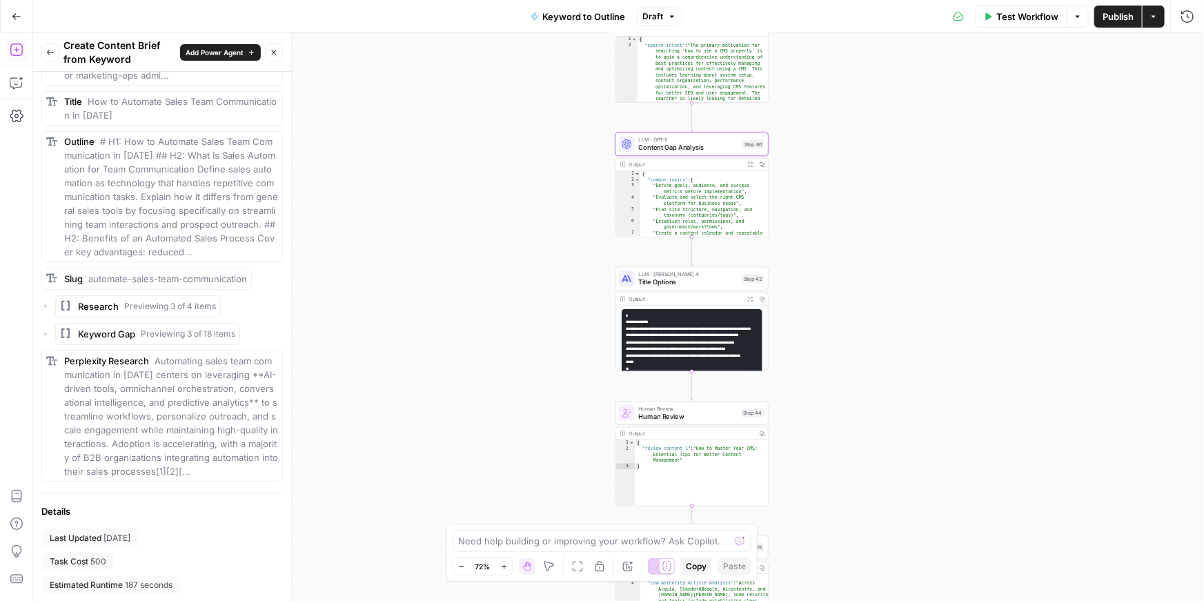
drag, startPoint x: 52, startPoint y: 558, endPoint x: 129, endPoint y: 560, distance: 76.6
click at [129, 560] on div "Last Updated 1 month ago Task Cost 500 Estimated Runtime 187 seconds" at bounding box center [161, 561] width 241 height 65
click at [127, 560] on div "Last Updated 1 month ago Task Cost 500 Estimated Runtime 187 seconds" at bounding box center [161, 561] width 241 height 65
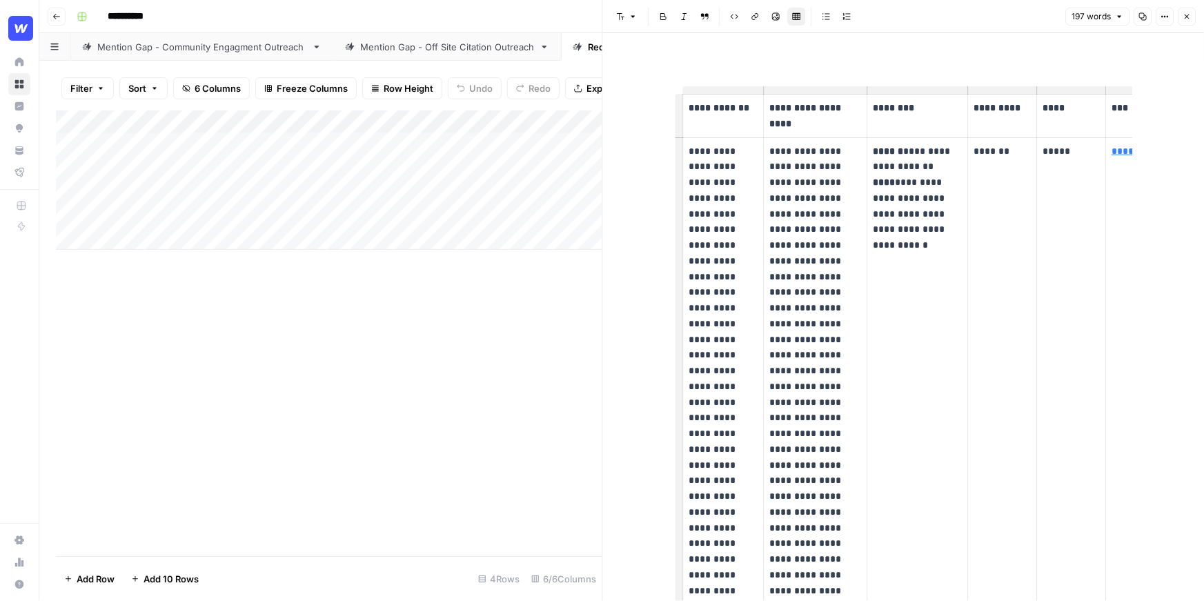
click at [1190, 19] on icon "button" at bounding box center [1187, 16] width 8 height 8
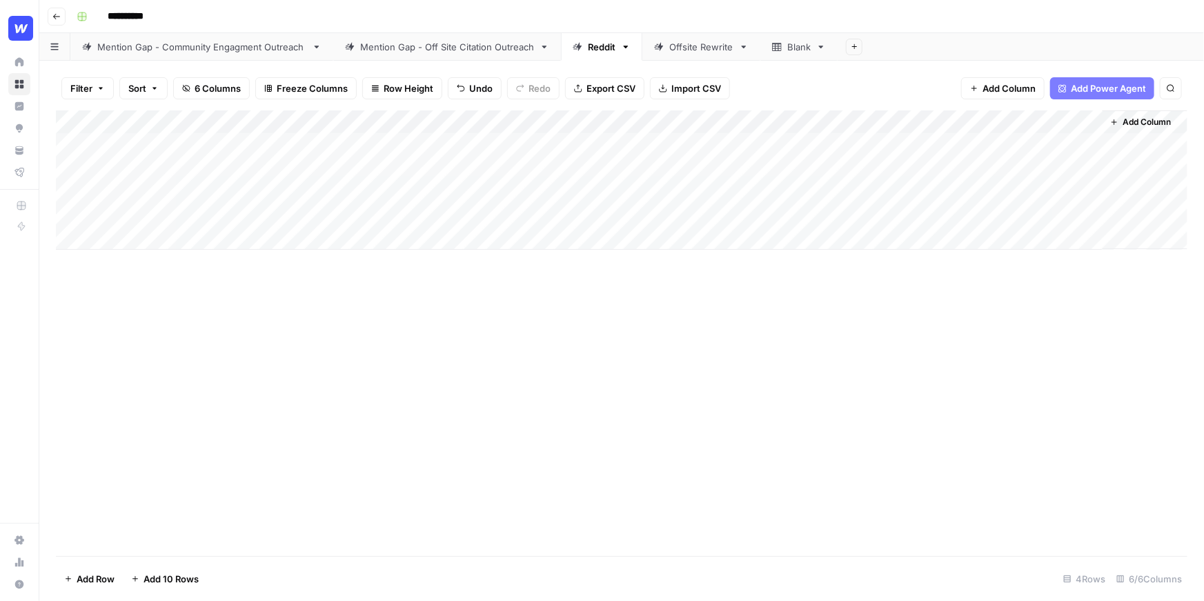
click at [486, 55] on link "Mention Gap - Off Site Citation Outreach" at bounding box center [447, 47] width 228 height 28
click at [1079, 147] on div "Add Column" at bounding box center [622, 333] width 1132 height 446
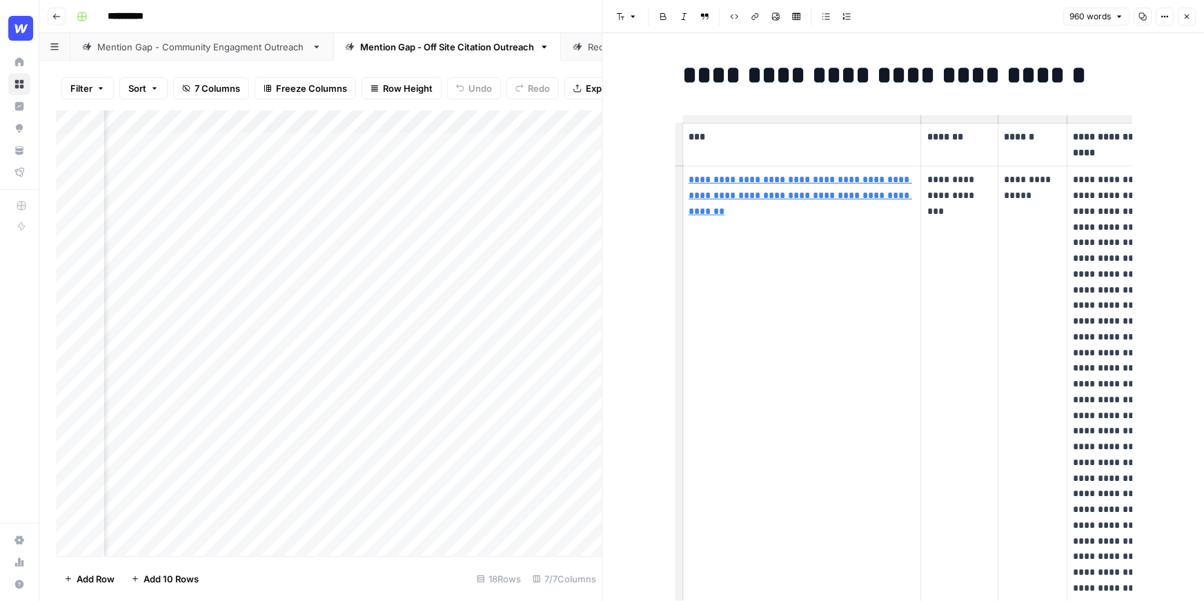
click at [1191, 19] on button "Close" at bounding box center [1187, 17] width 18 height 18
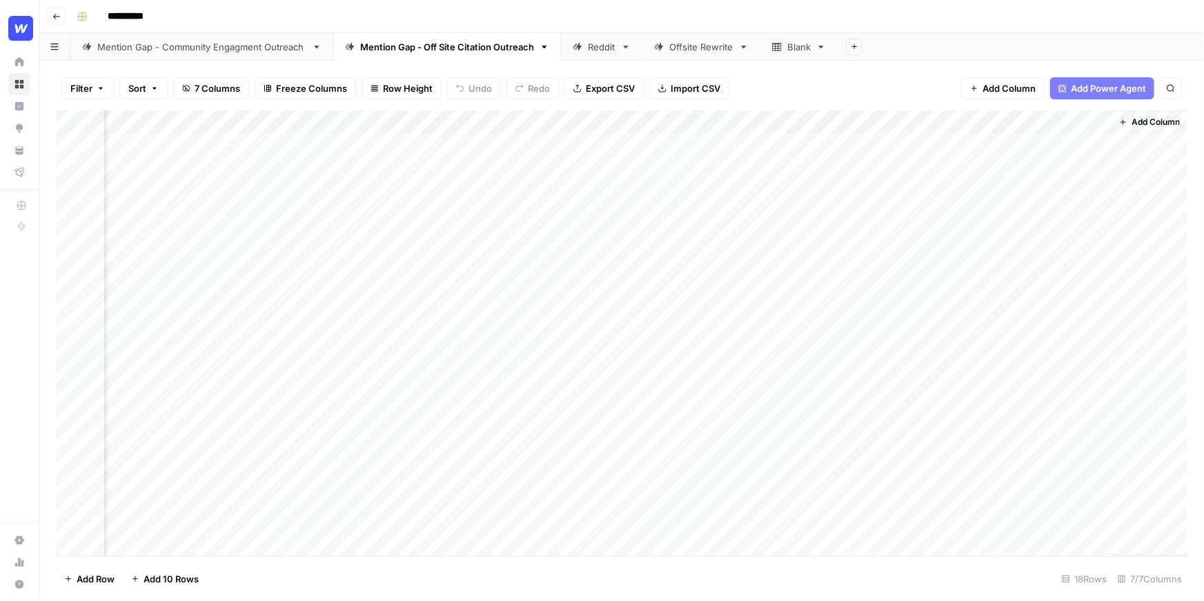
scroll to position [0, 150]
click at [1094, 144] on div "Add Column" at bounding box center [622, 333] width 1132 height 446
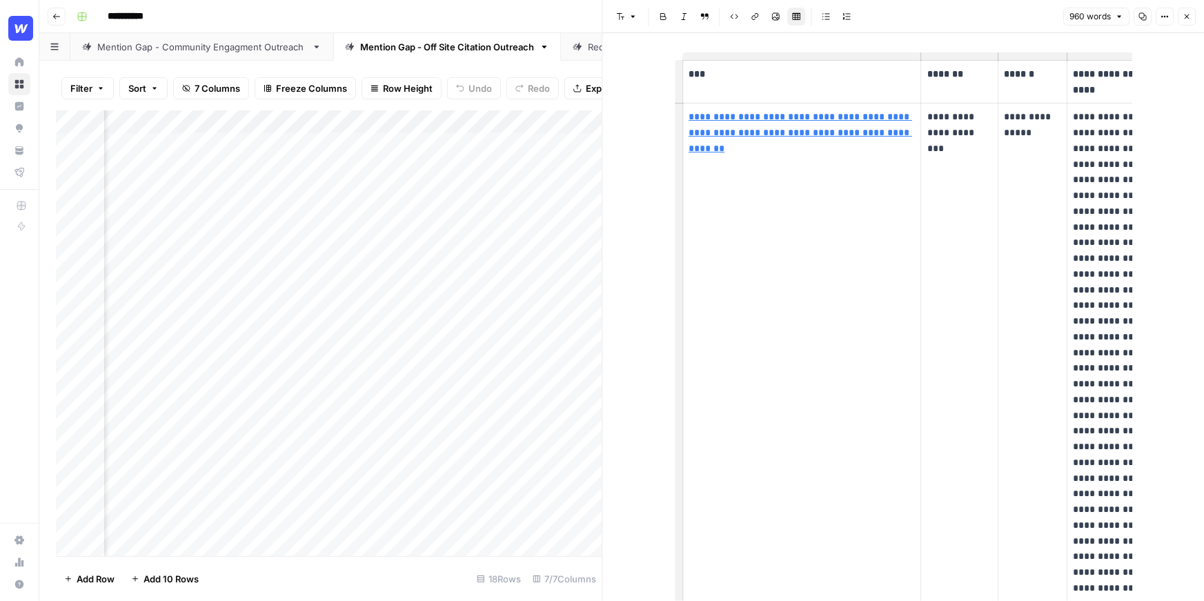
click at [1183, 12] on icon "button" at bounding box center [1187, 16] width 8 height 8
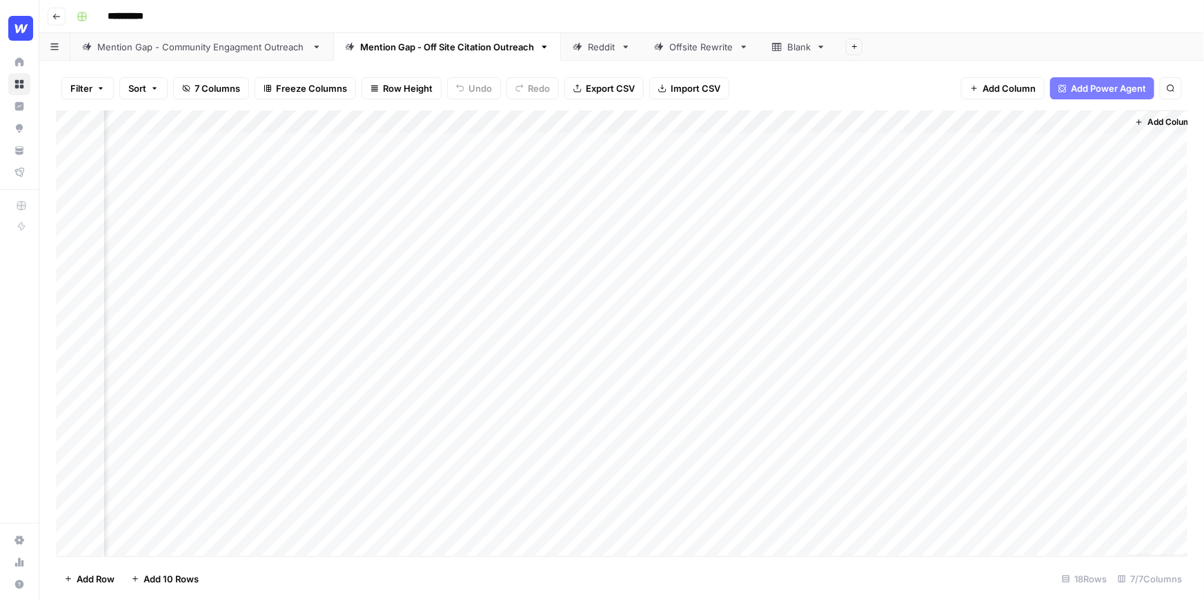
click at [599, 57] on link "Reddit" at bounding box center [601, 47] width 81 height 28
click at [1070, 144] on div "Add Column" at bounding box center [622, 179] width 1132 height 139
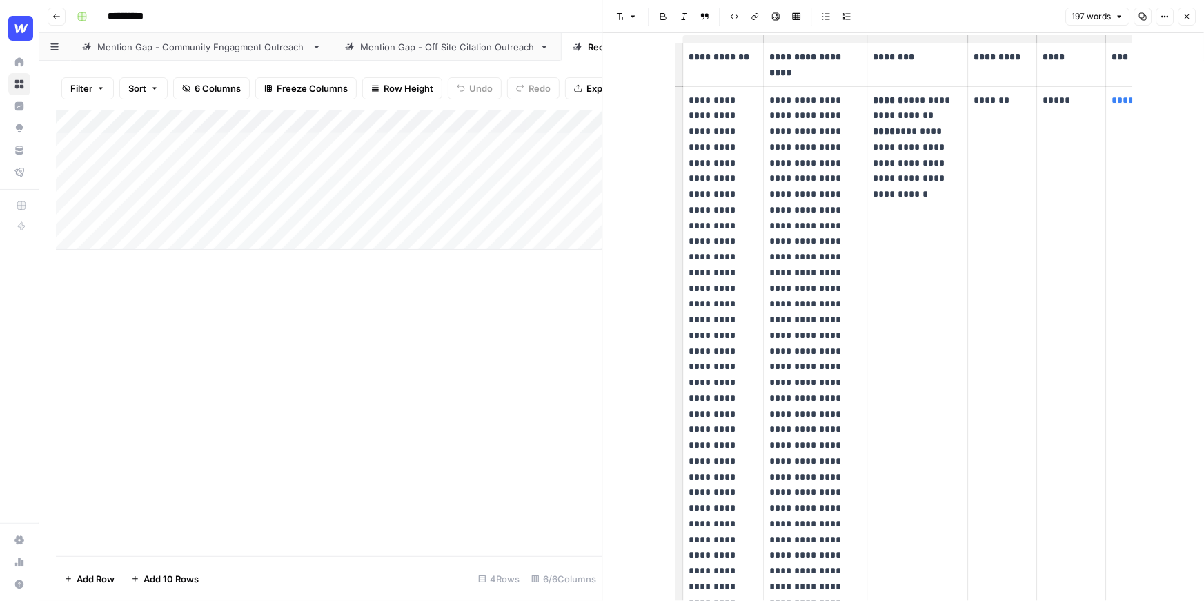
scroll to position [57, 0]
